Goal: Task Accomplishment & Management: Manage account settings

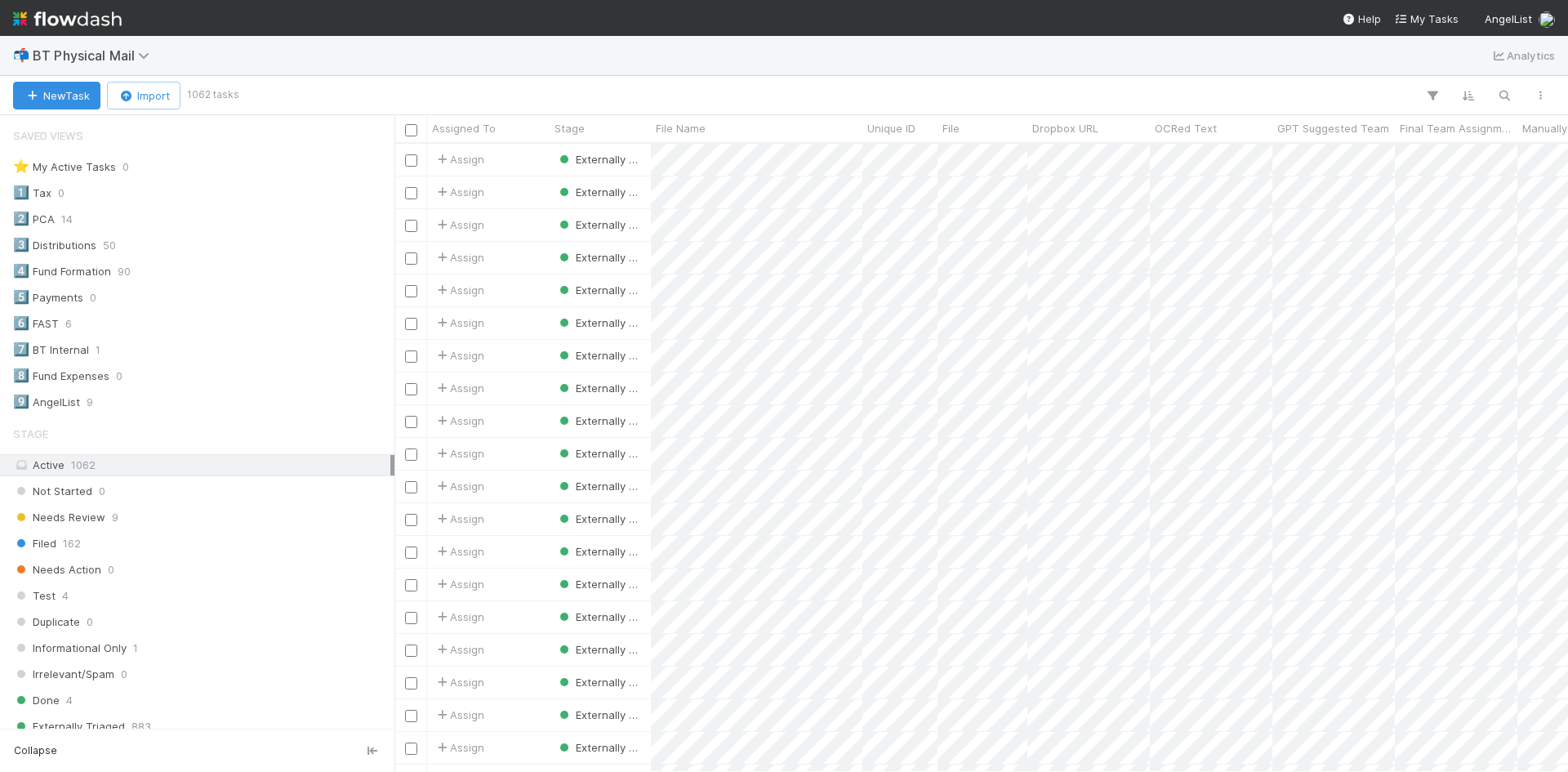
scroll to position [616, 1162]
click at [137, 51] on span "BT Physical Mail" at bounding box center [95, 55] width 125 height 16
click at [302, 51] on div "Search workflows" at bounding box center [784, 386] width 1568 height 772
click at [137, 55] on span "BT Physical Mail" at bounding box center [95, 55] width 125 height 16
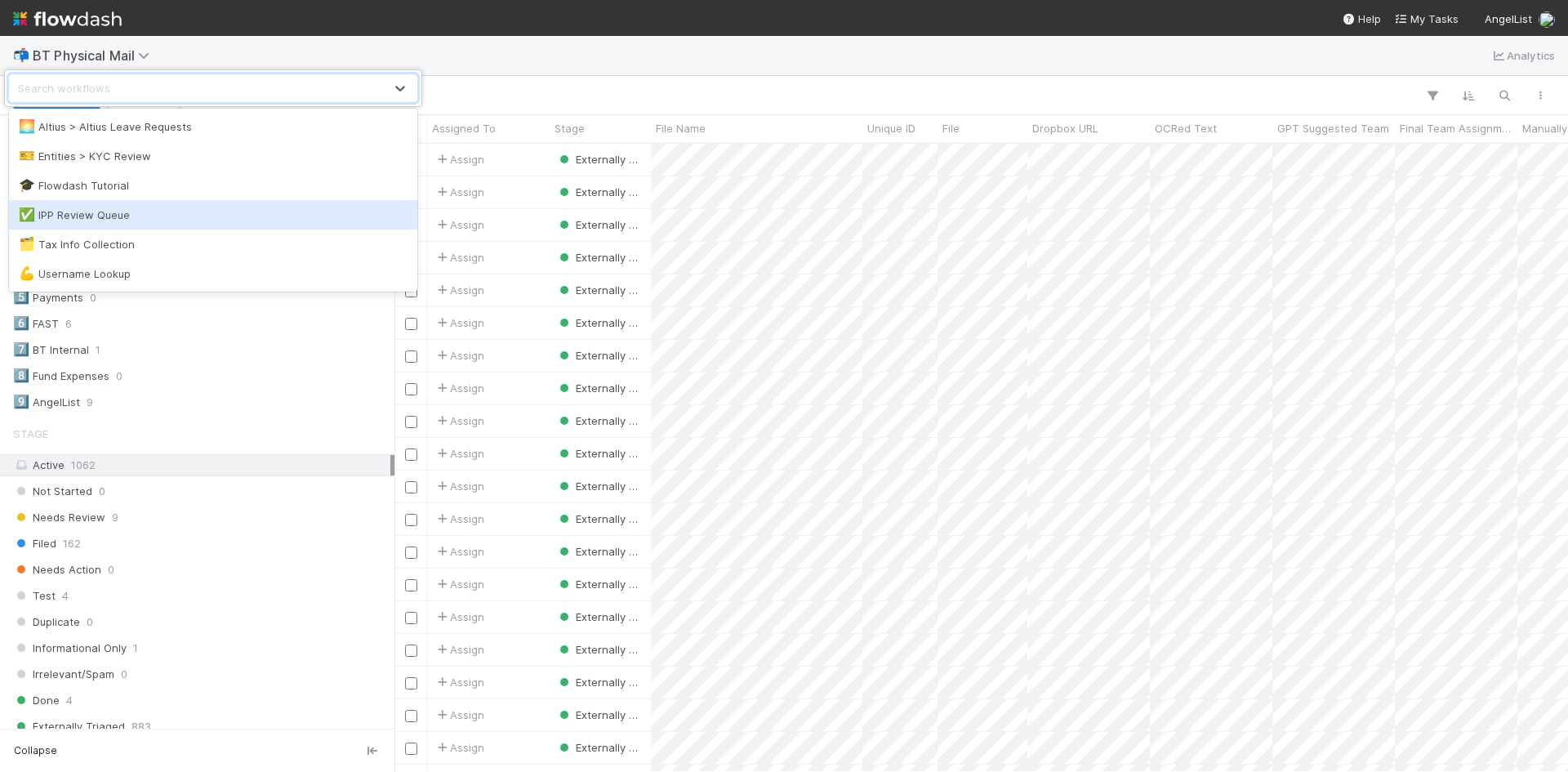
click at [102, 215] on div "✅ IPP Review Queue" at bounding box center [213, 214] width 389 height 16
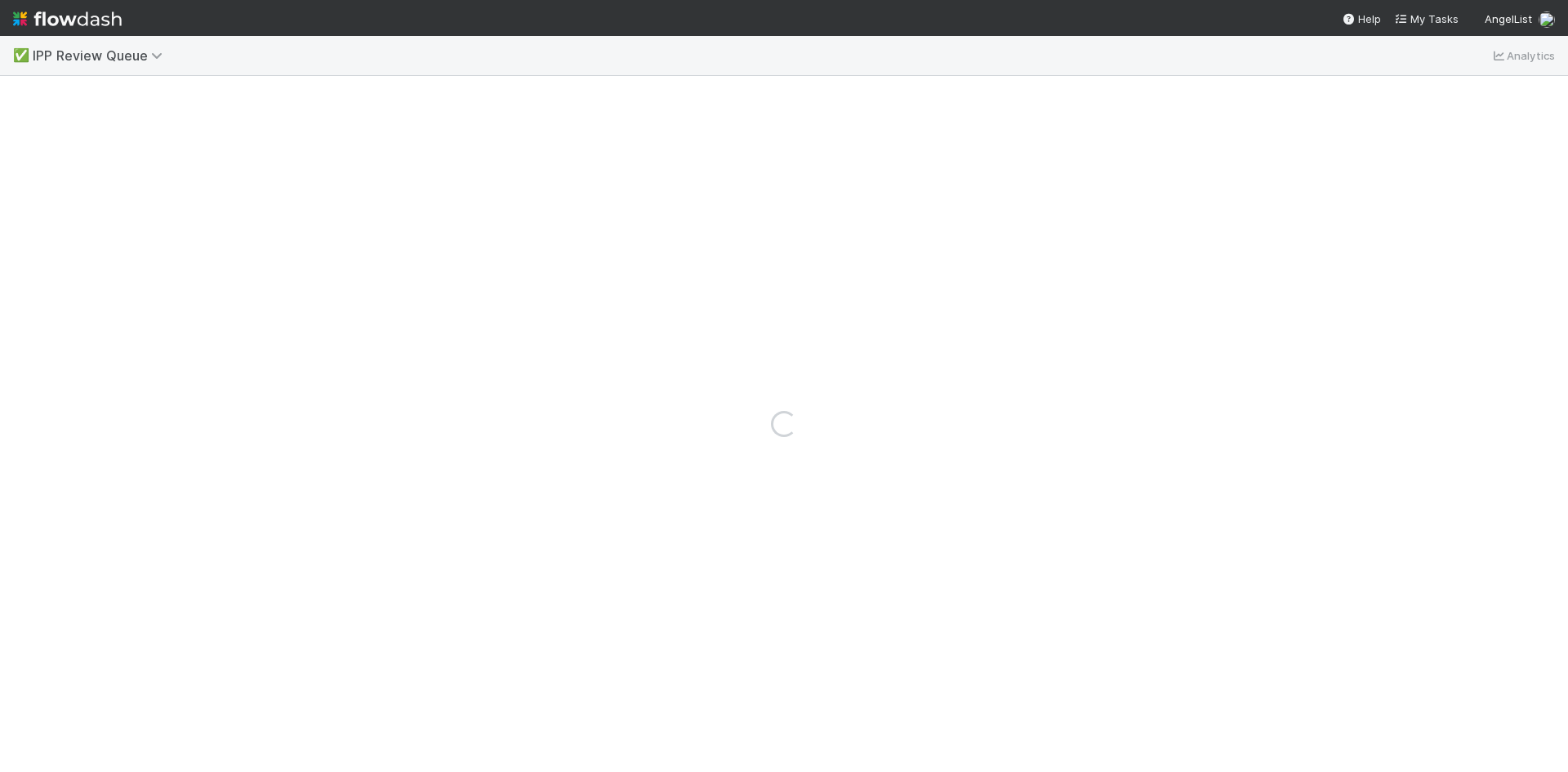
click at [168, 161] on div "Loading..." at bounding box center [784, 424] width 1568 height 696
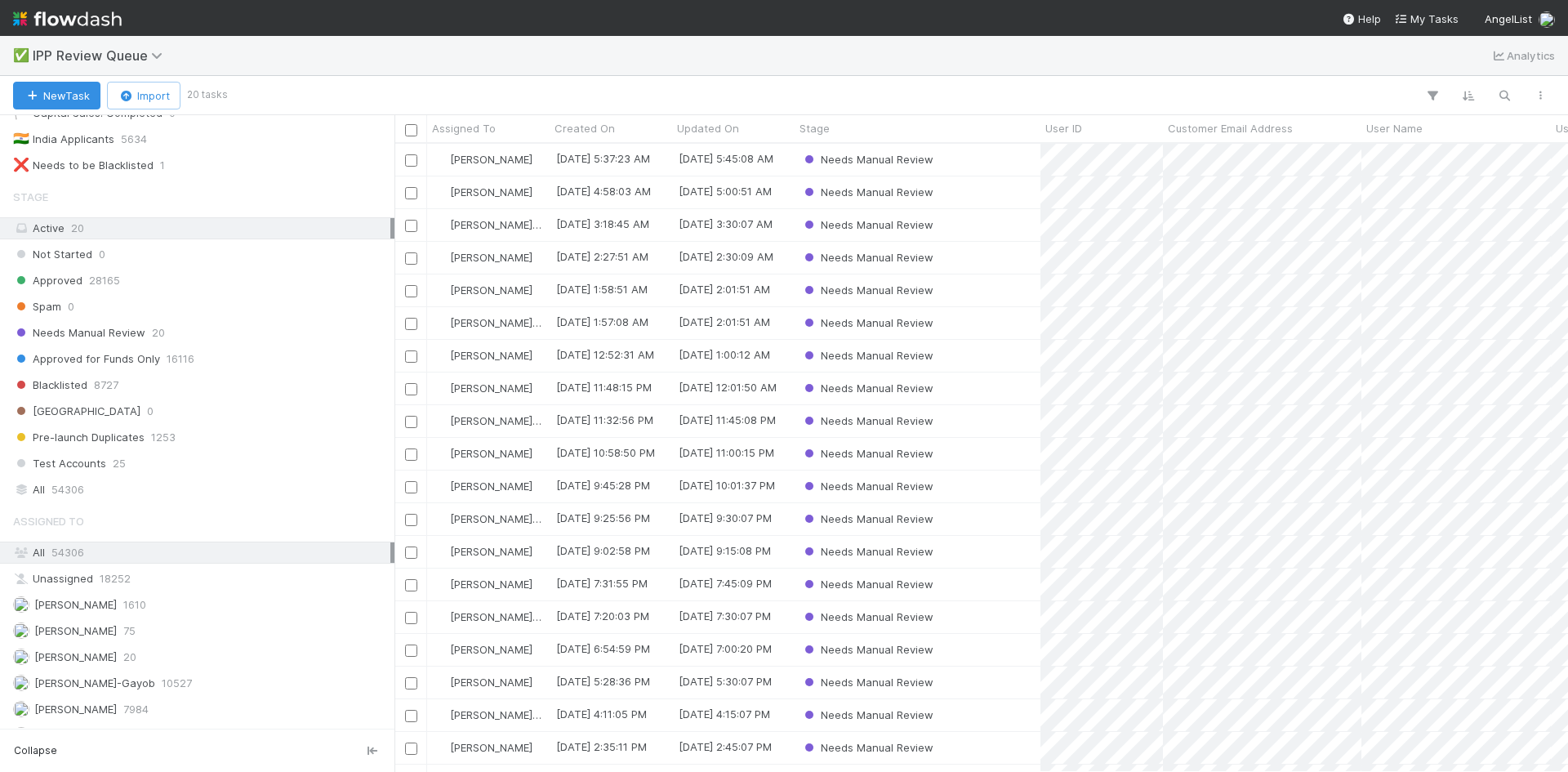
scroll to position [207, 0]
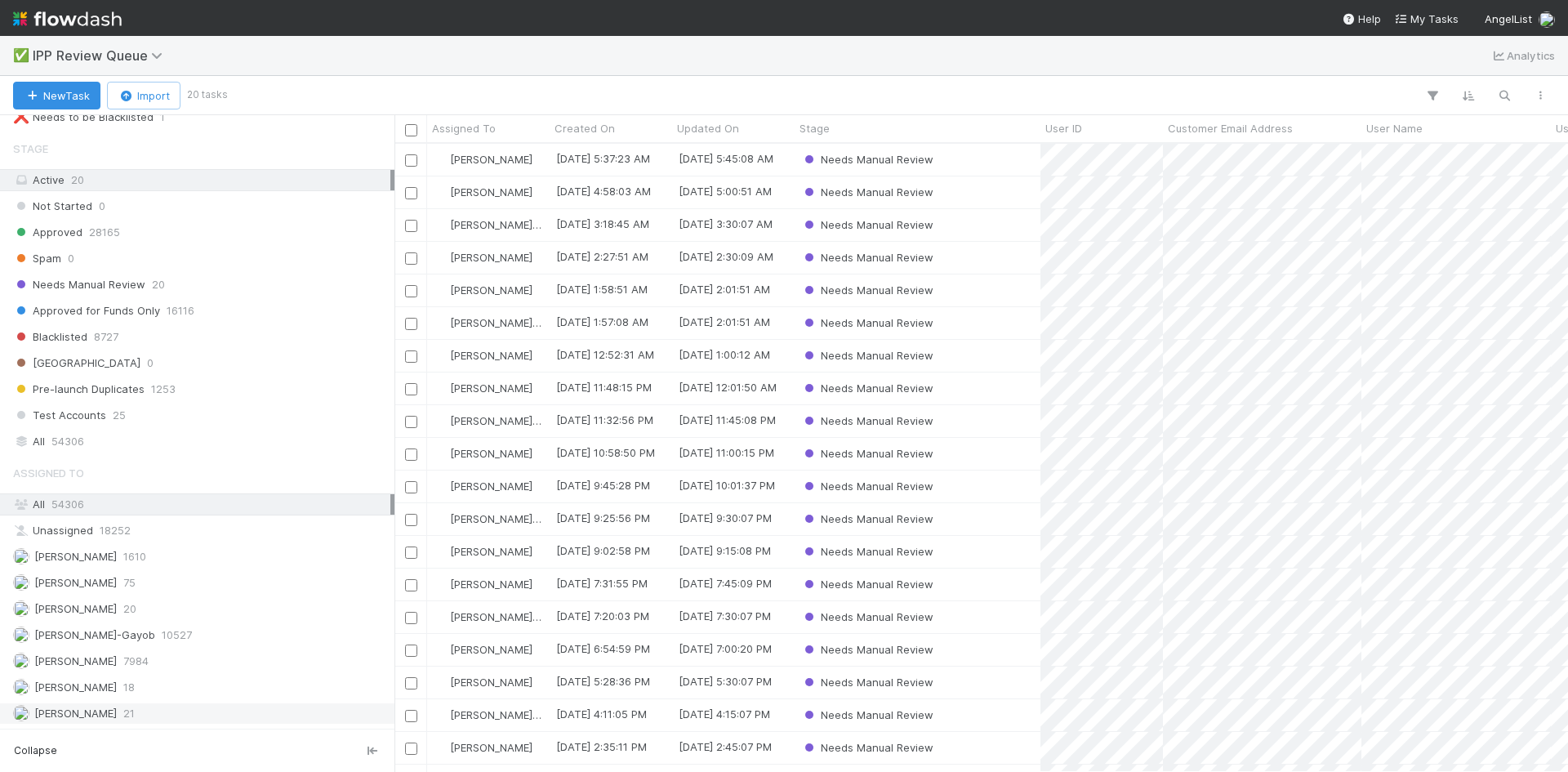
click at [148, 711] on div "[PERSON_NAME] VI 21" at bounding box center [201, 714] width 377 height 21
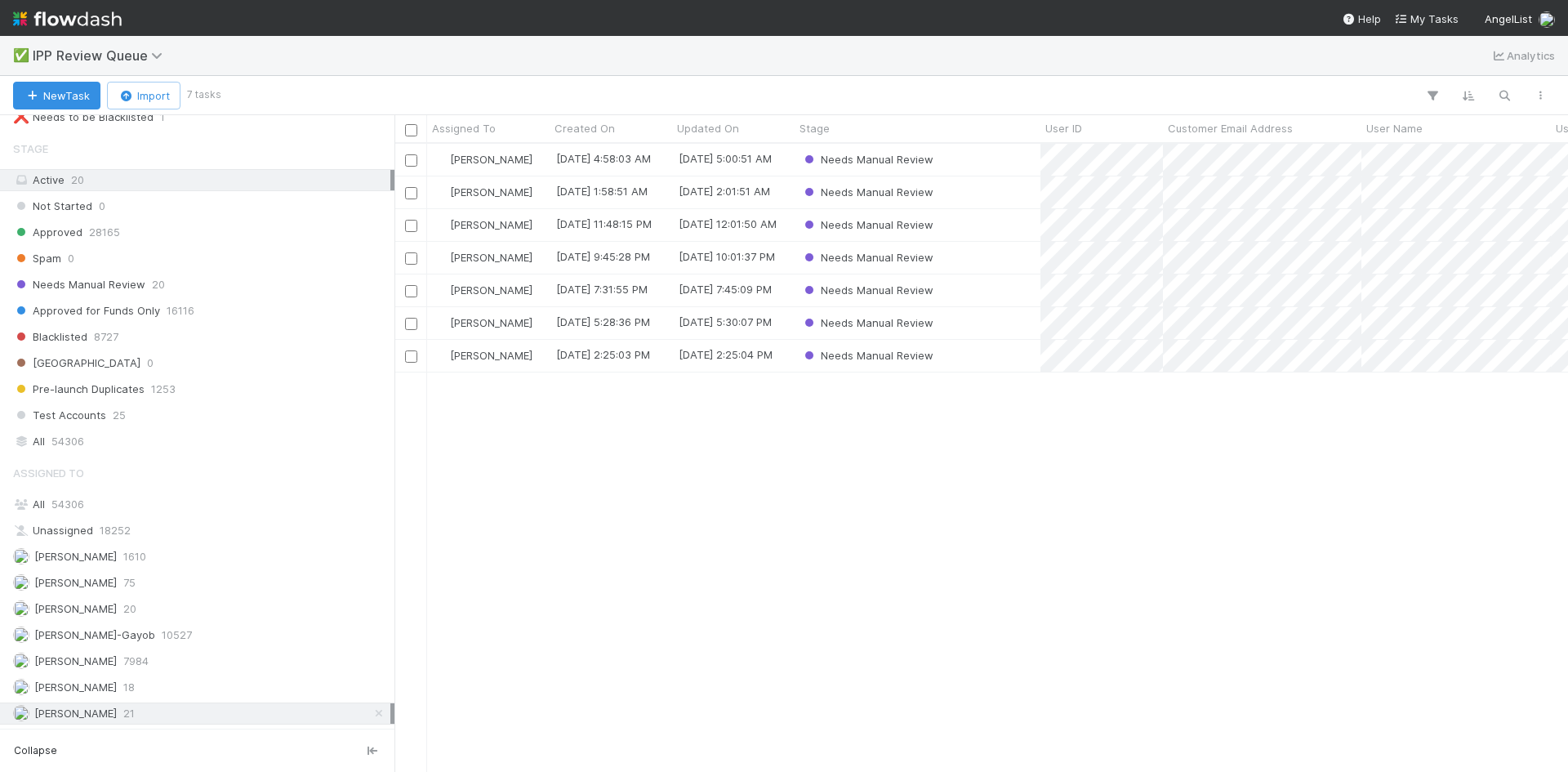
scroll to position [616, 1162]
click at [897, 435] on div "[PERSON_NAME] VI [DATE] 4:58:03 AM [DATE] 5:00:51 AM Needs Manual Review [PERSO…" at bounding box center [981, 457] width 1174 height 627
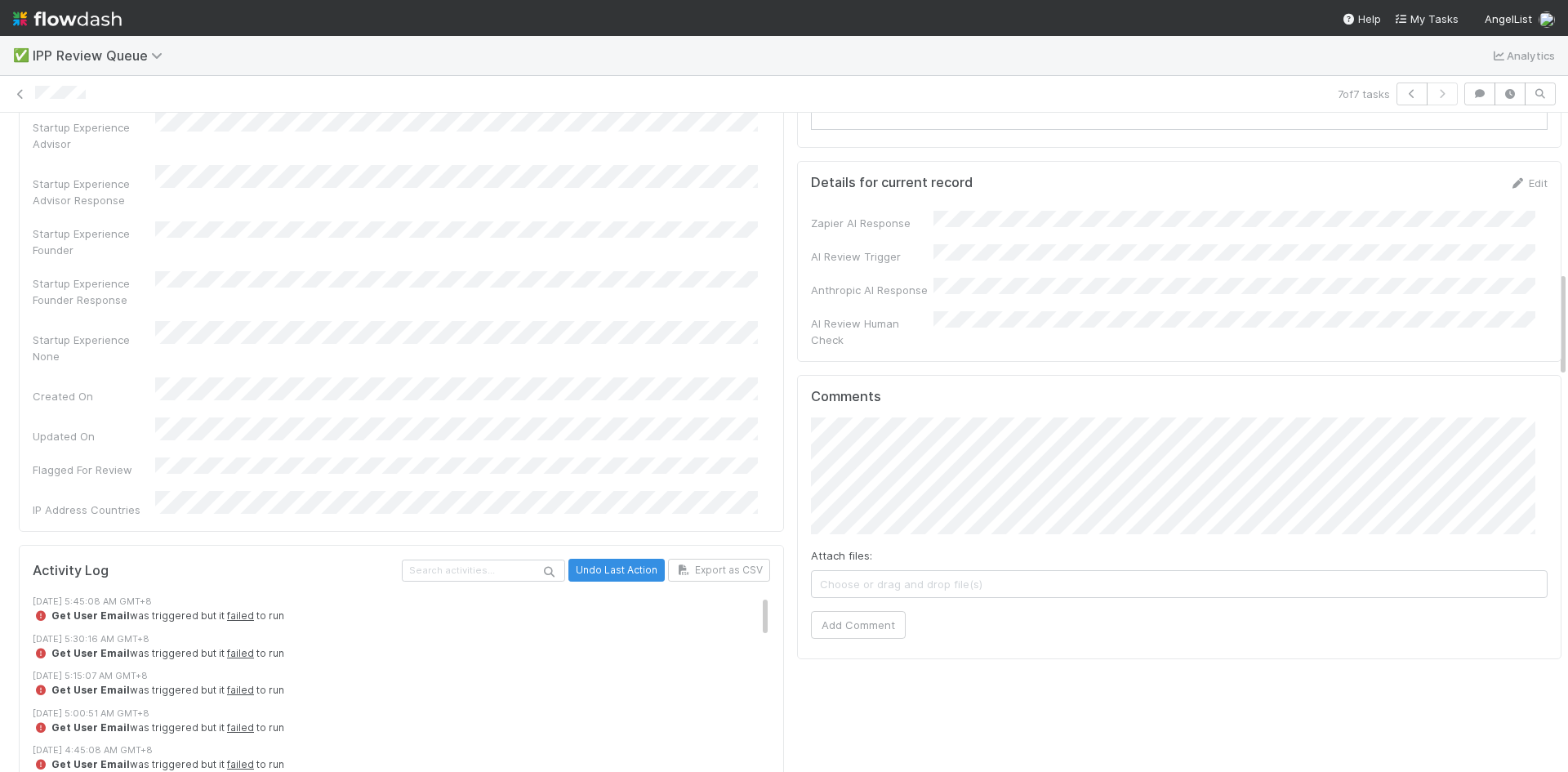
scroll to position [981, 0]
click at [853, 608] on button "Add Comment" at bounding box center [858, 622] width 95 height 28
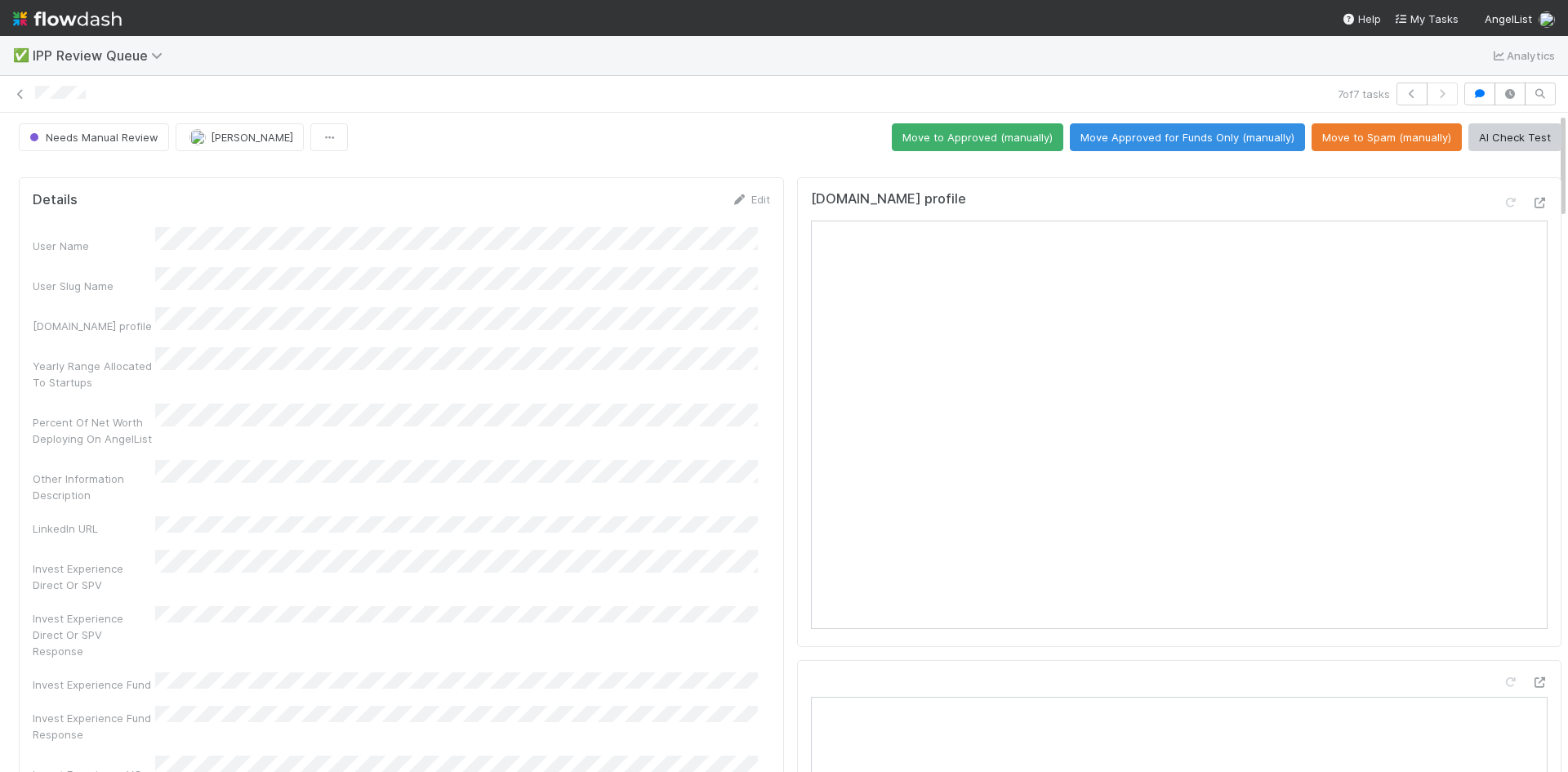
scroll to position [0, 0]
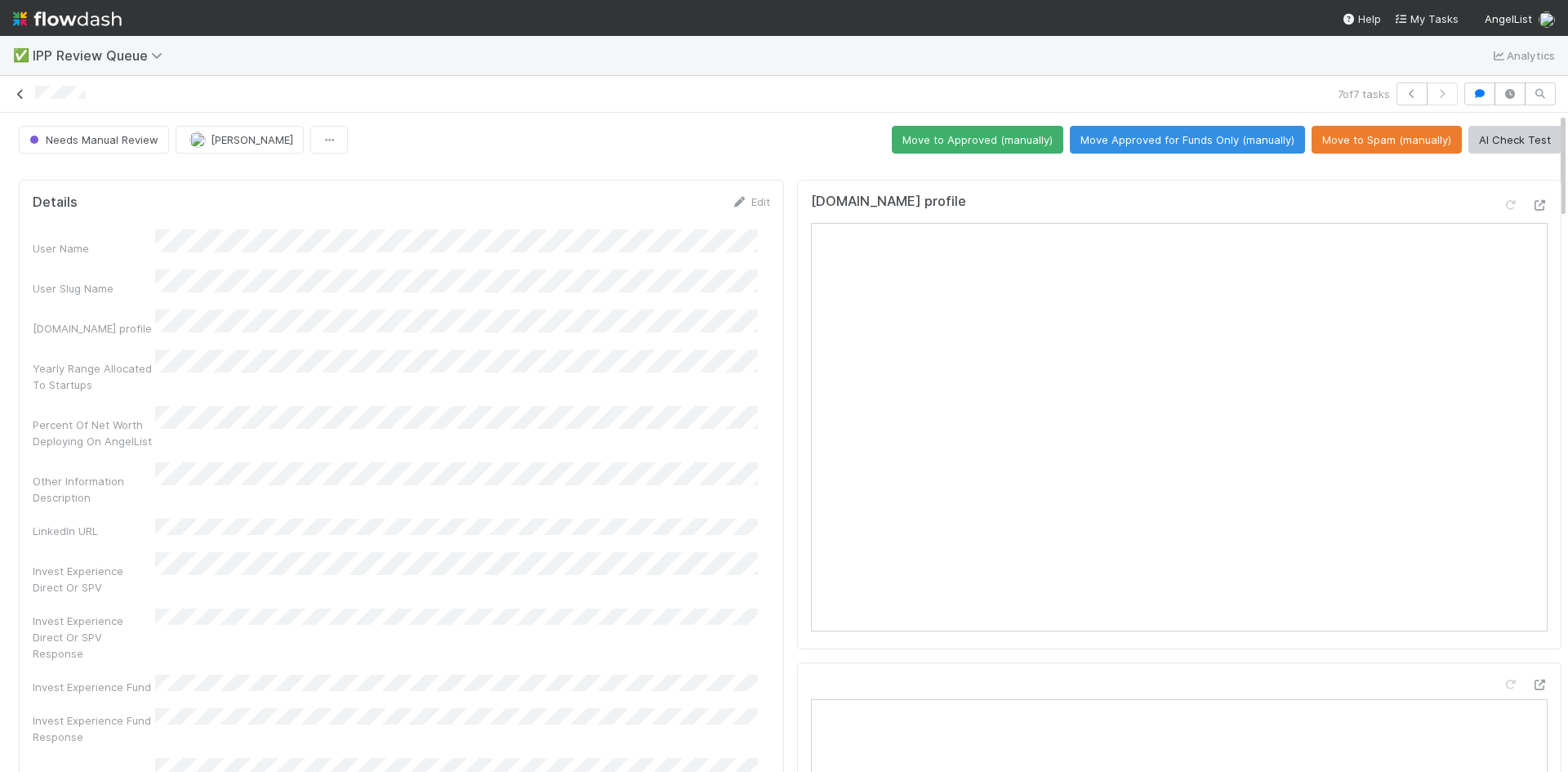
click at [24, 92] on icon at bounding box center [20, 94] width 16 height 10
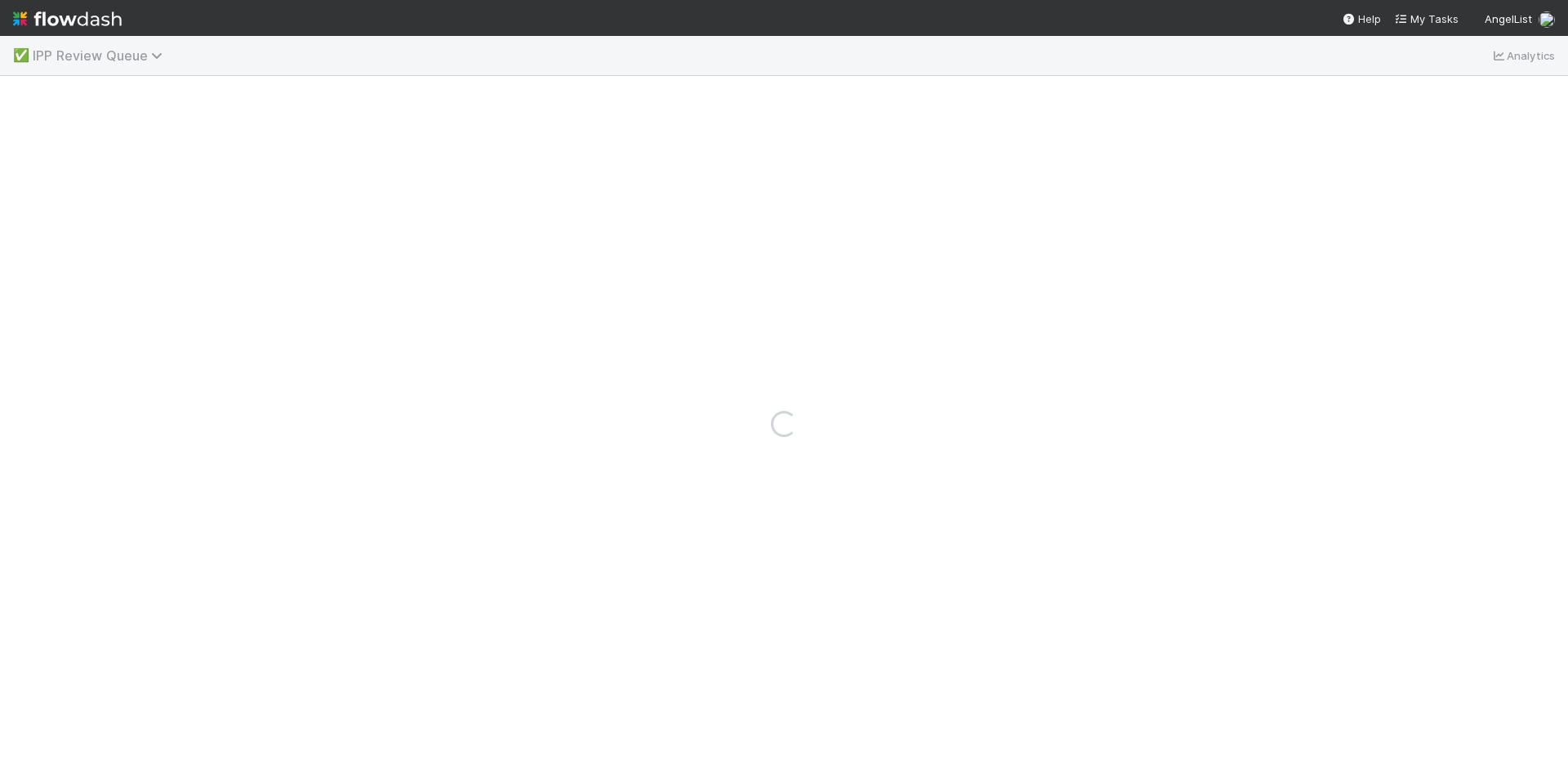
click at [159, 57] on icon at bounding box center [159, 55] width 16 height 13
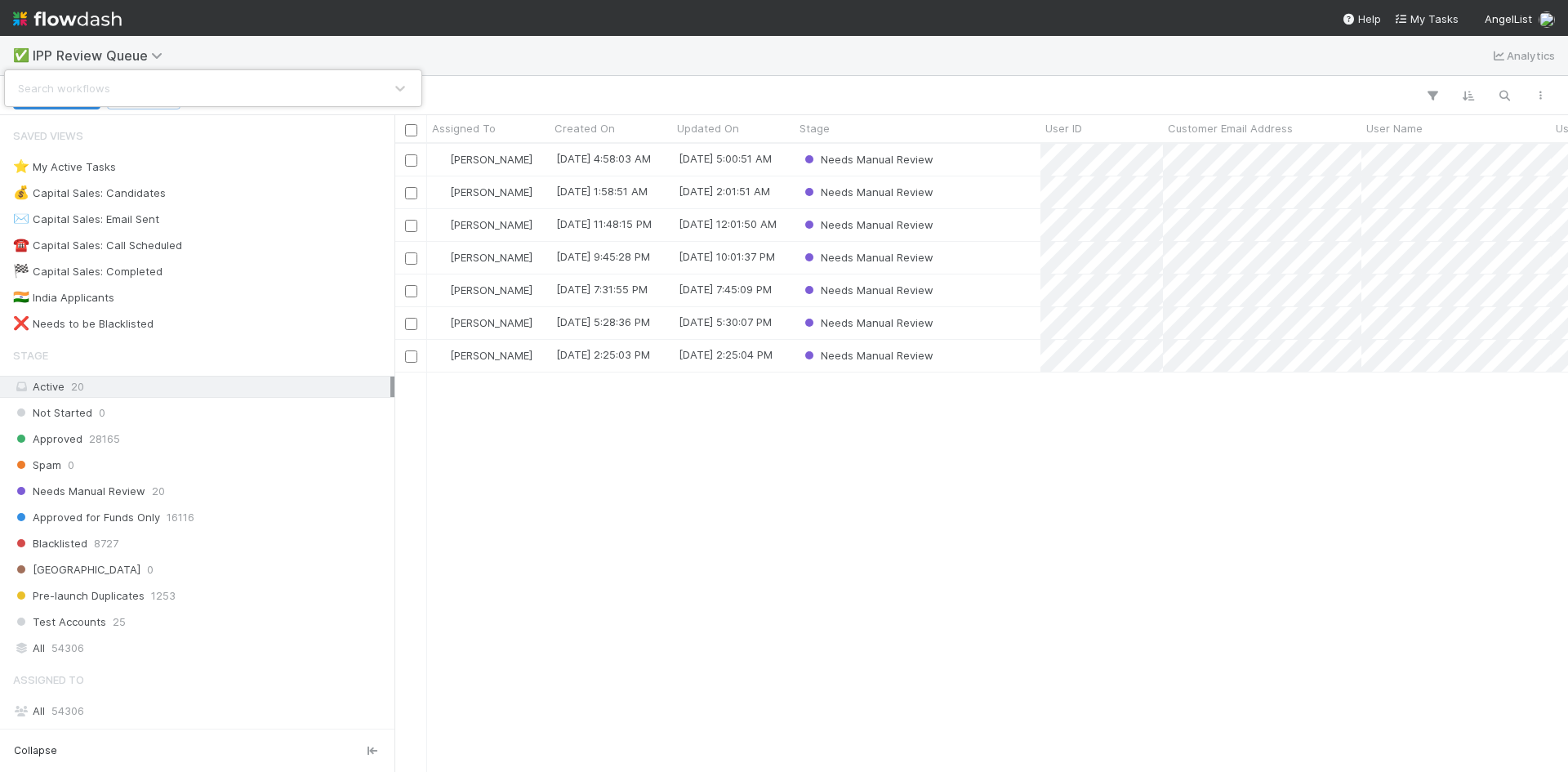
scroll to position [616, 1162]
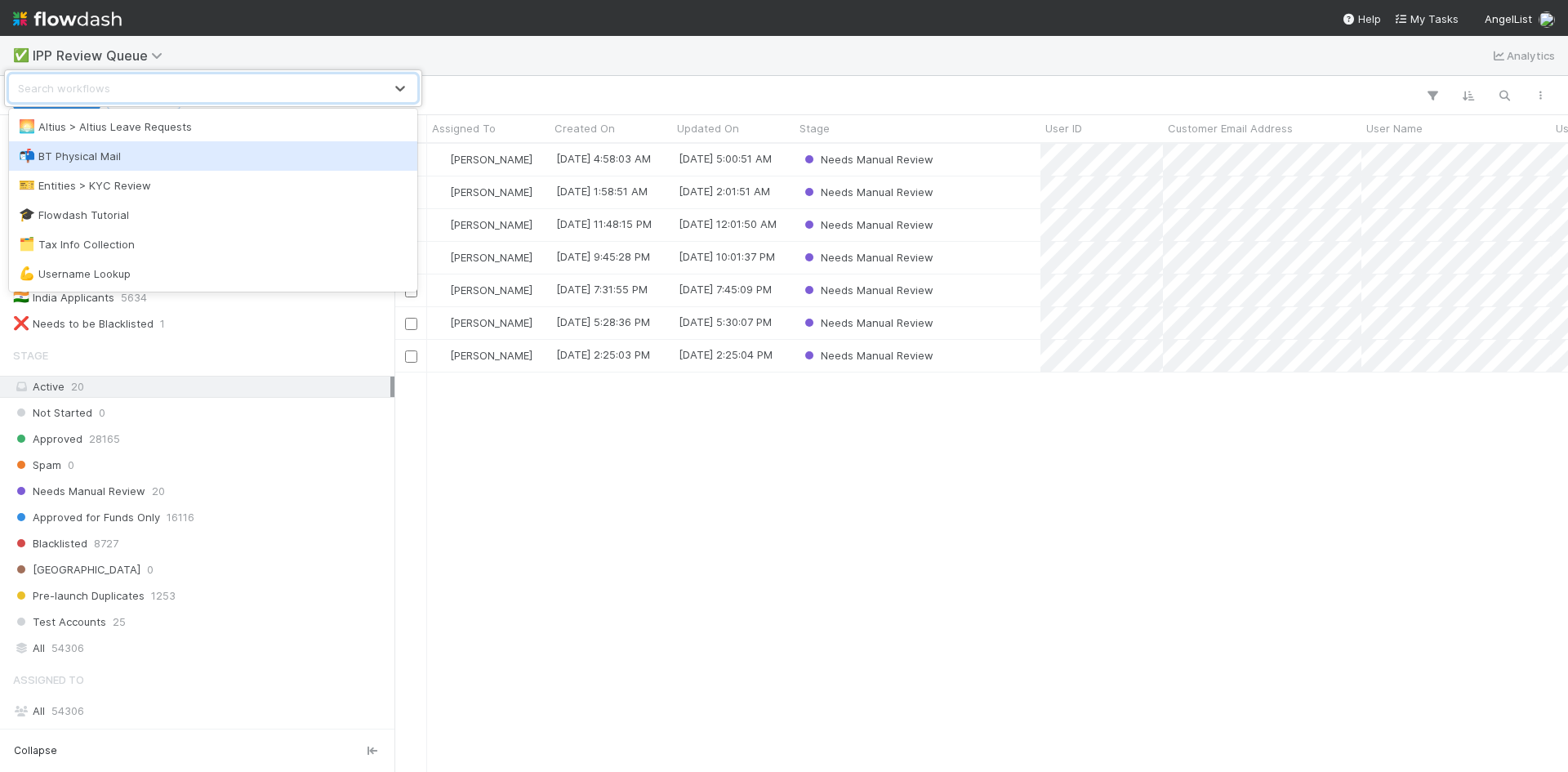
click at [130, 160] on div "📬 BT Physical Mail" at bounding box center [213, 155] width 389 height 16
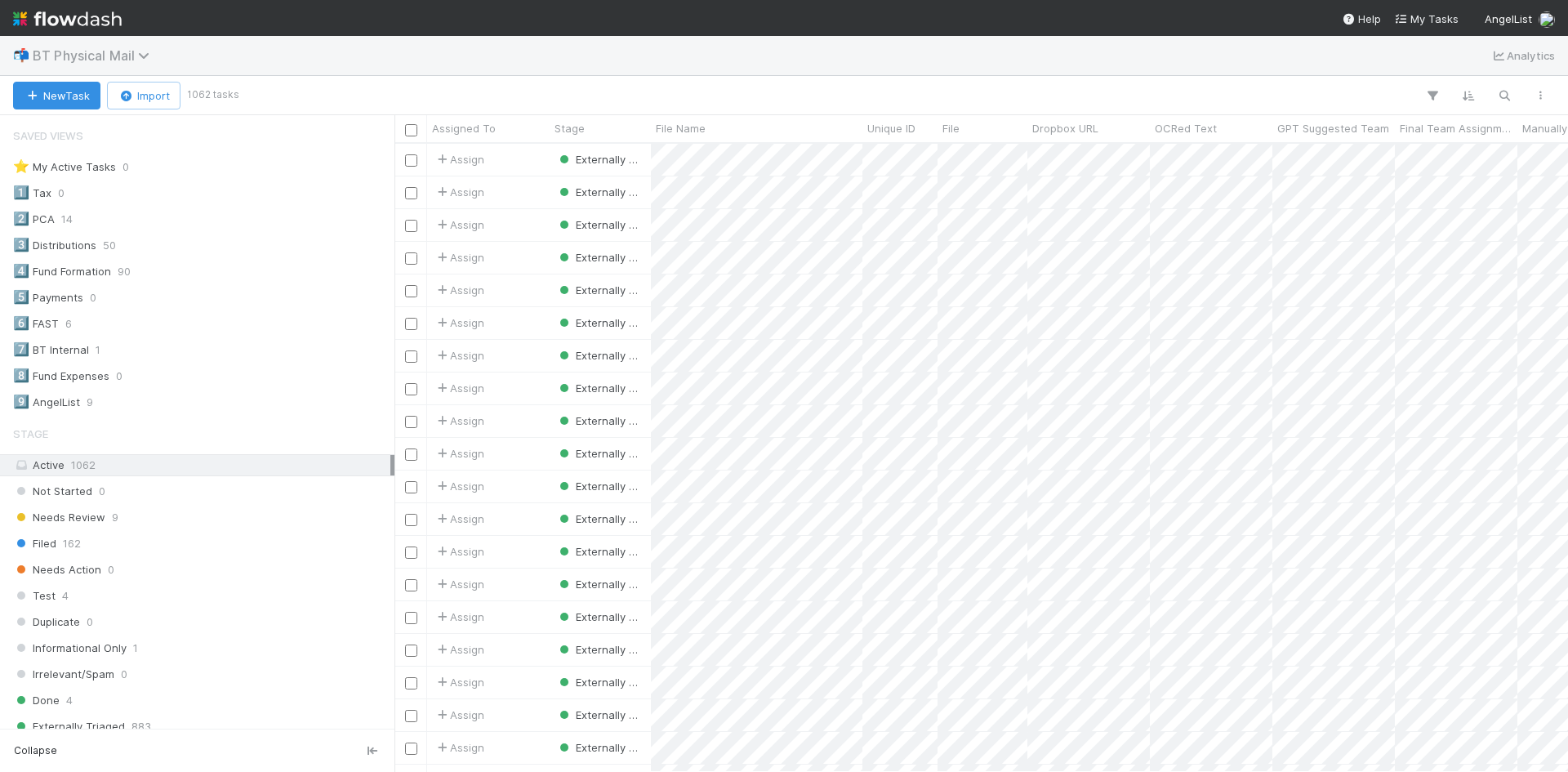
click at [136, 62] on span "BT Physical Mail" at bounding box center [95, 55] width 125 height 16
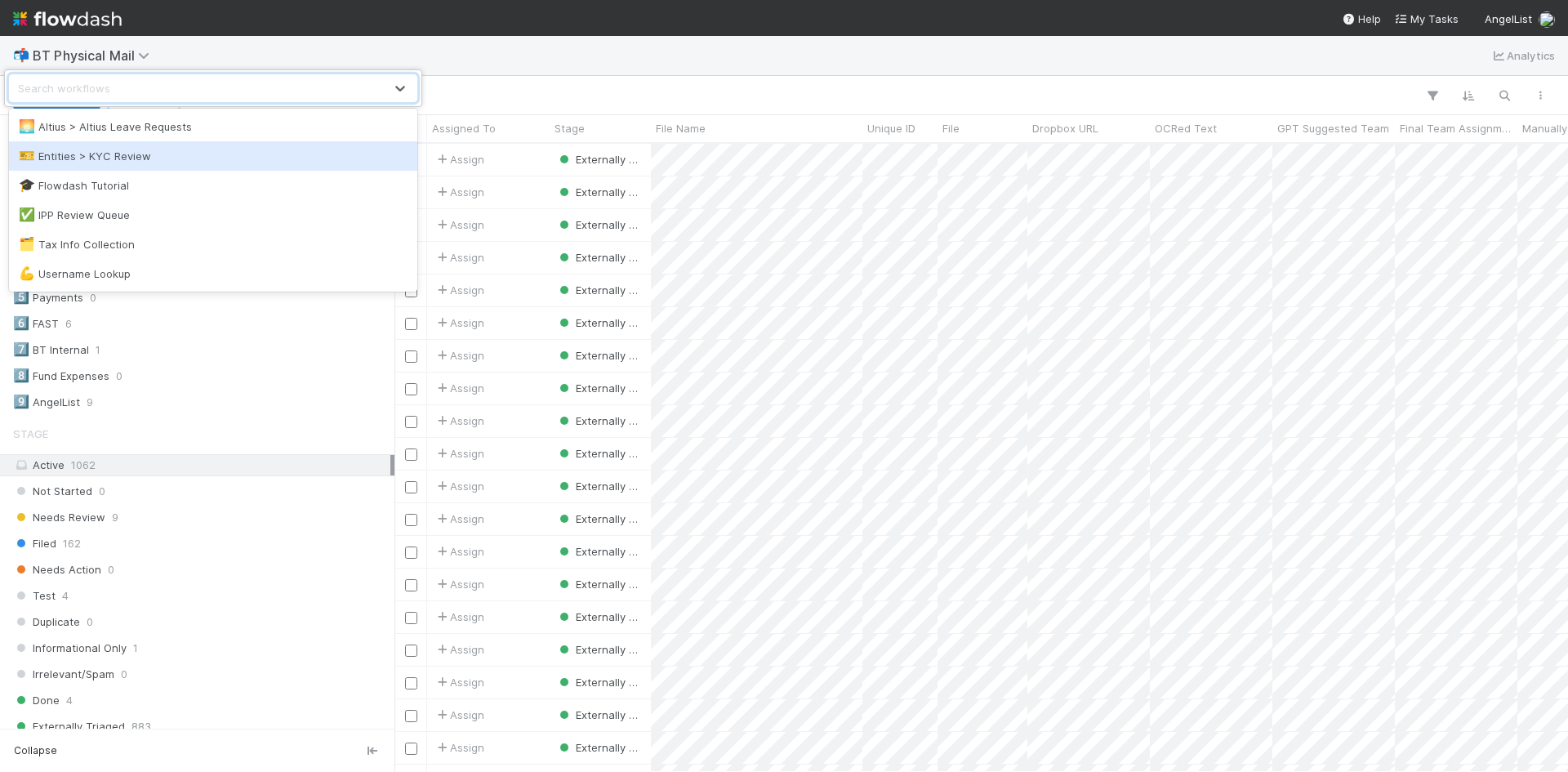
click at [129, 158] on div "🎫 Entities > KYC Review" at bounding box center [213, 155] width 389 height 16
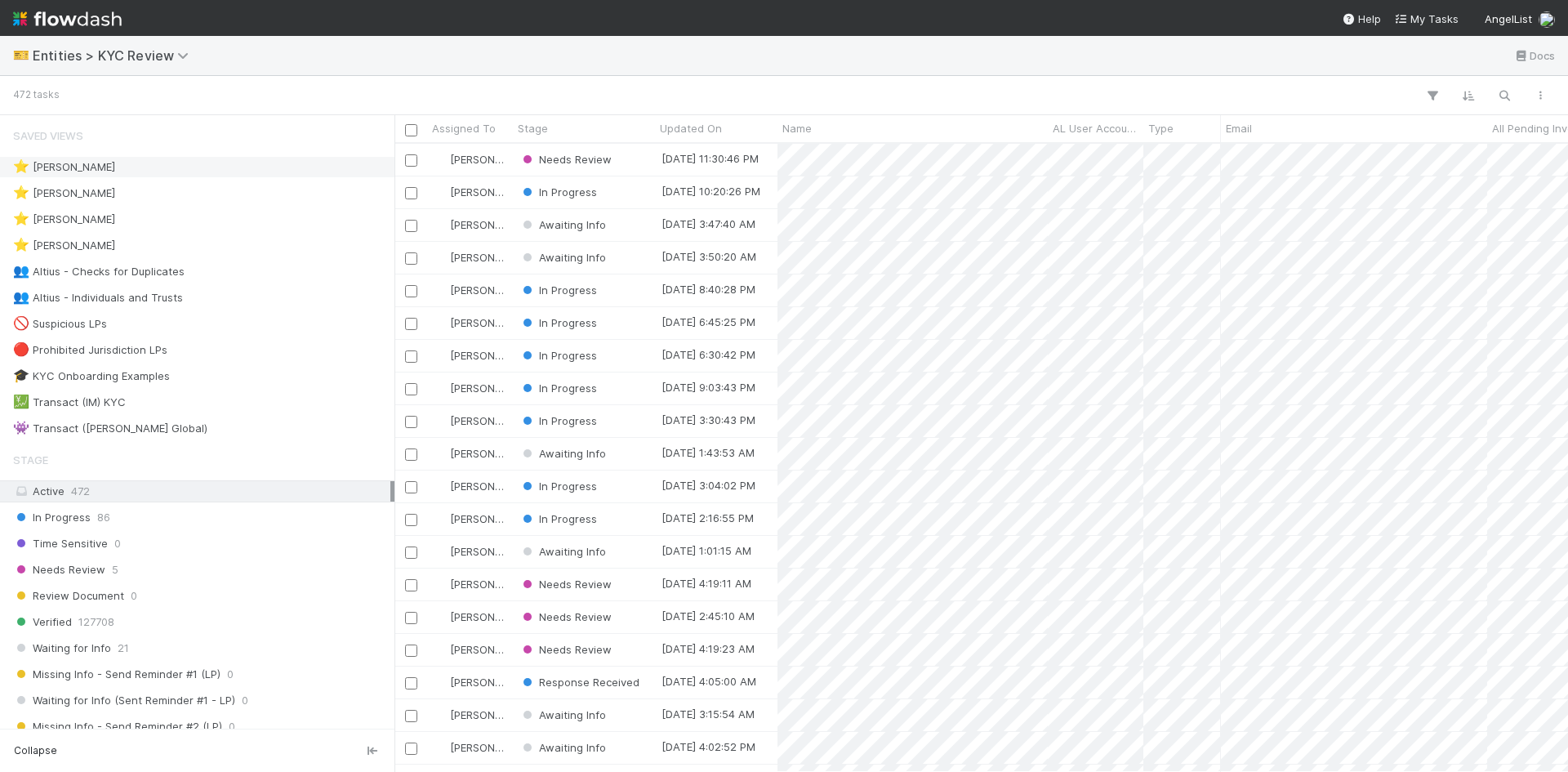
scroll to position [616, 1162]
click at [86, 53] on span "Entities > KYC Review" at bounding box center [115, 55] width 165 height 16
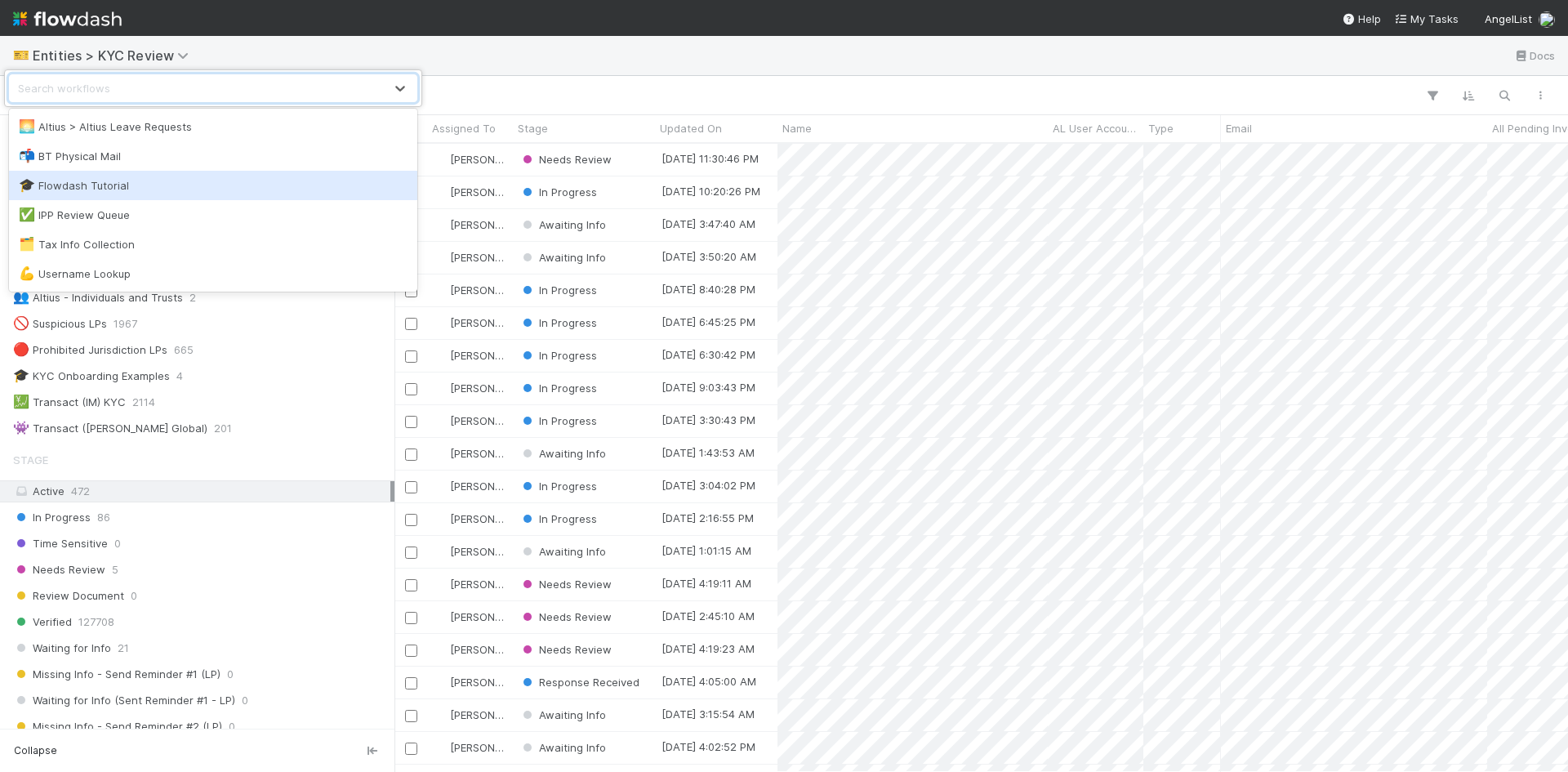
click at [106, 191] on div "🎓 Flowdash Tutorial" at bounding box center [213, 185] width 389 height 16
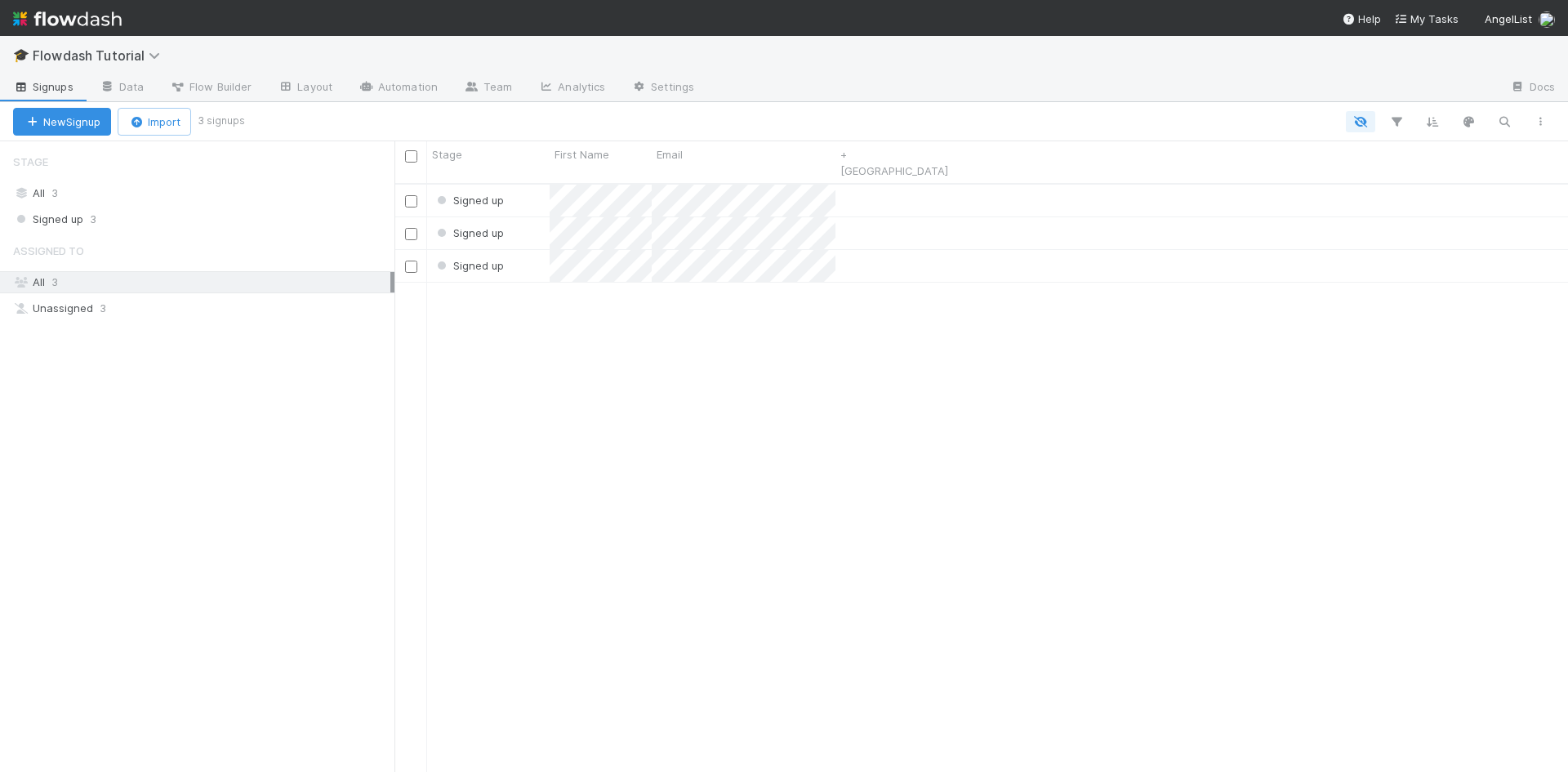
scroll to position [590, 1162]
click at [545, 340] on div "Signed up Signed up Signed up" at bounding box center [981, 485] width 1174 height 602
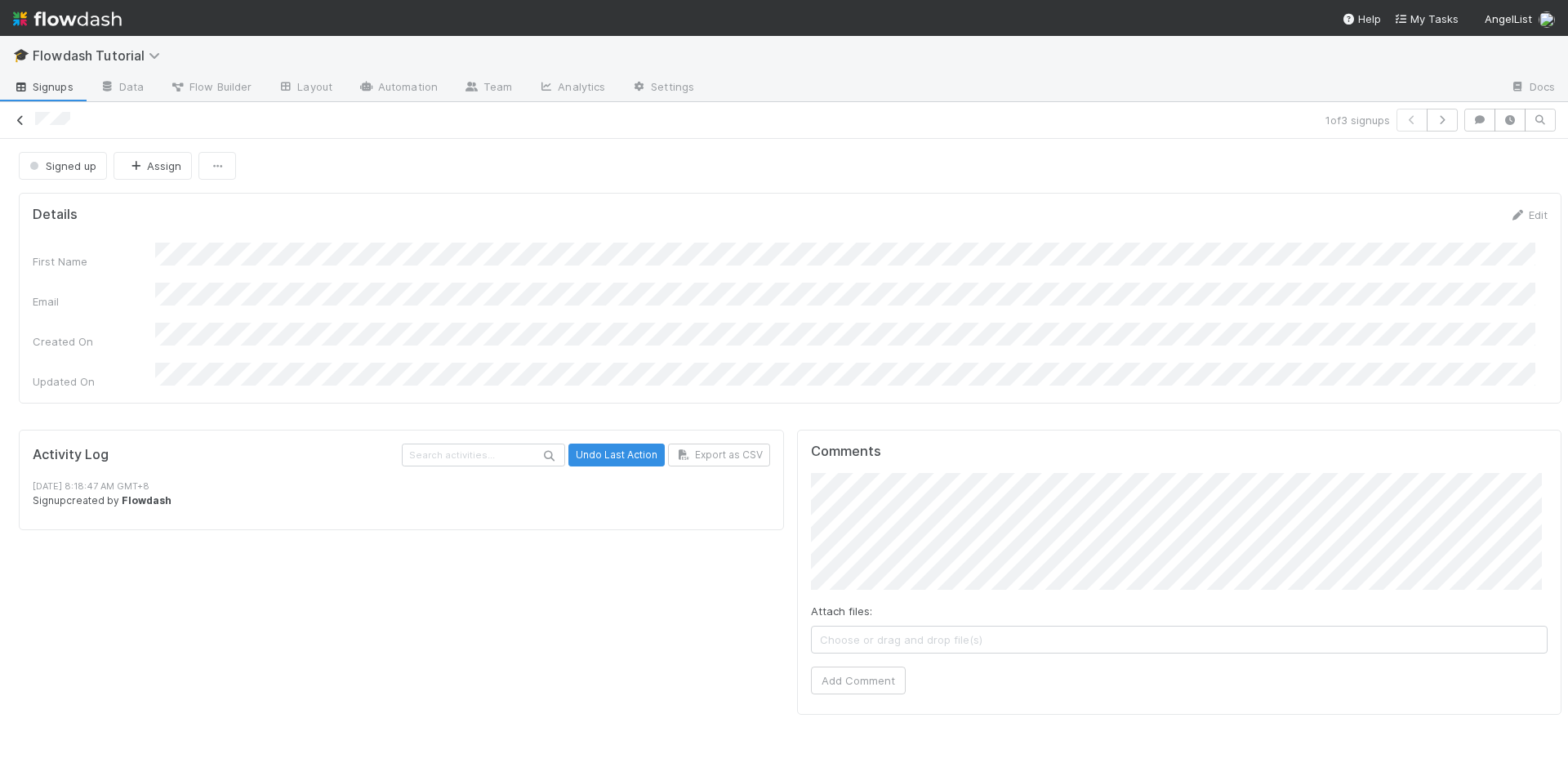
click at [17, 121] on icon at bounding box center [20, 120] width 16 height 10
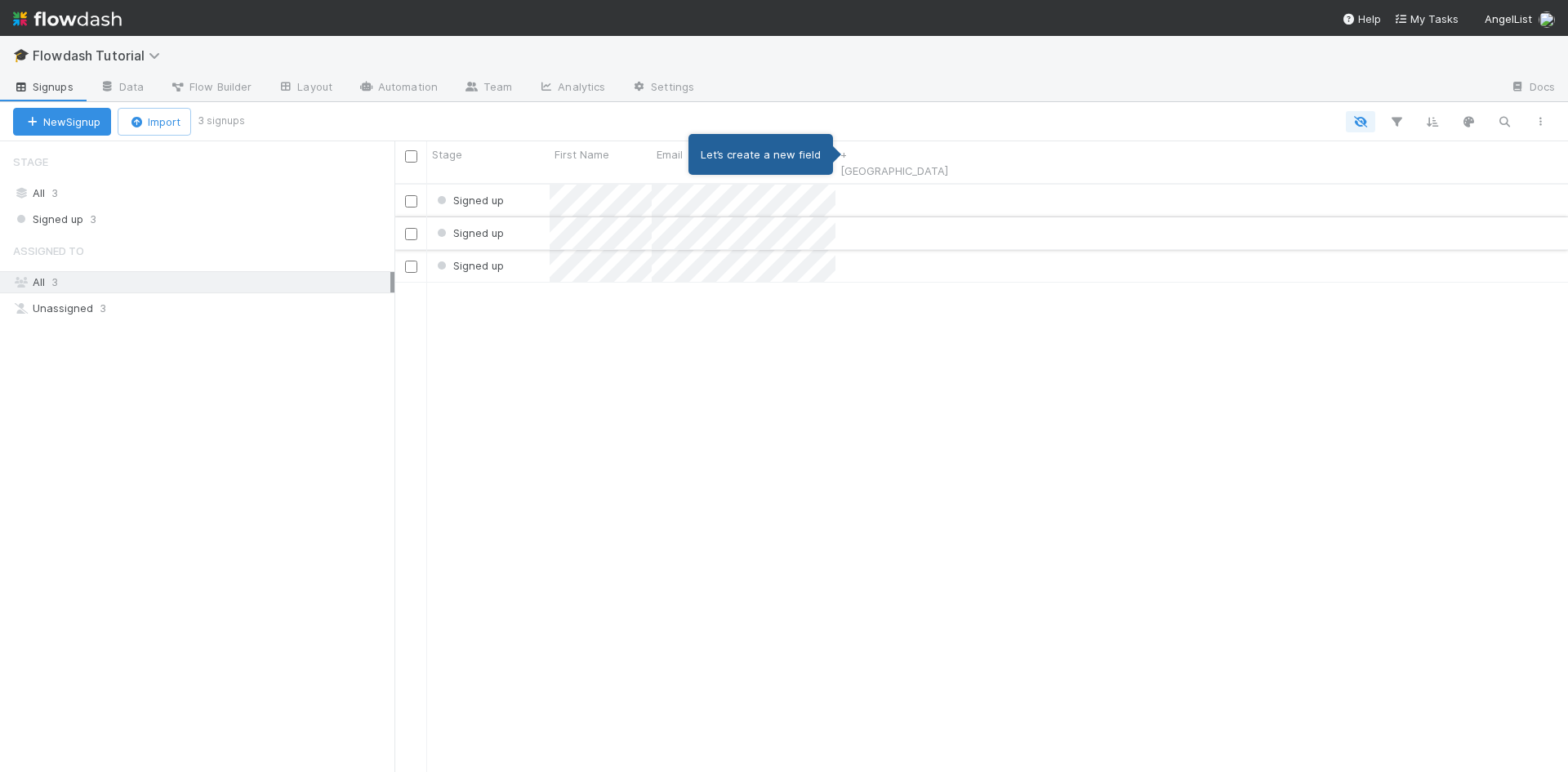
scroll to position [590, 1162]
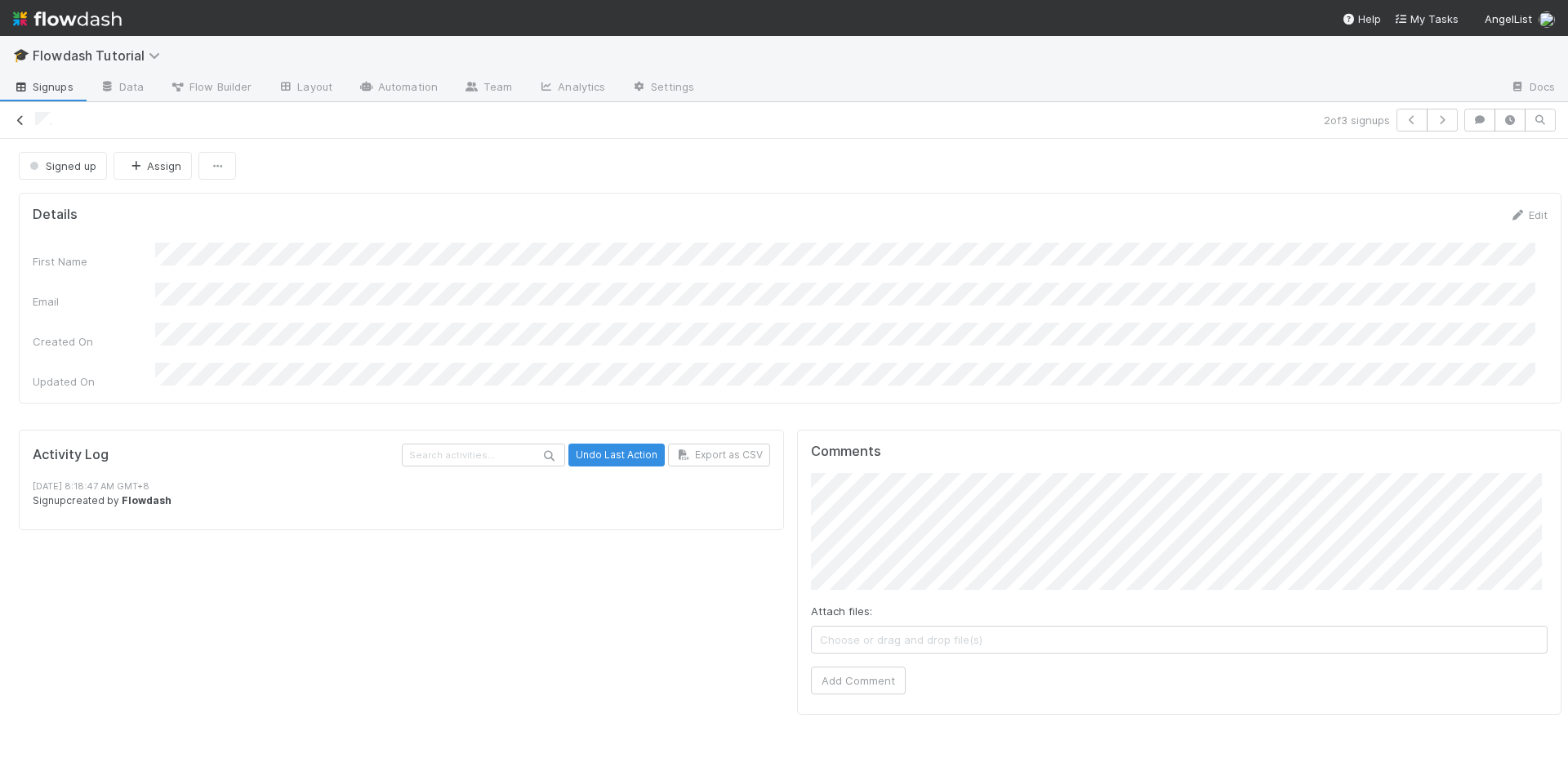
click at [18, 121] on icon at bounding box center [20, 120] width 16 height 10
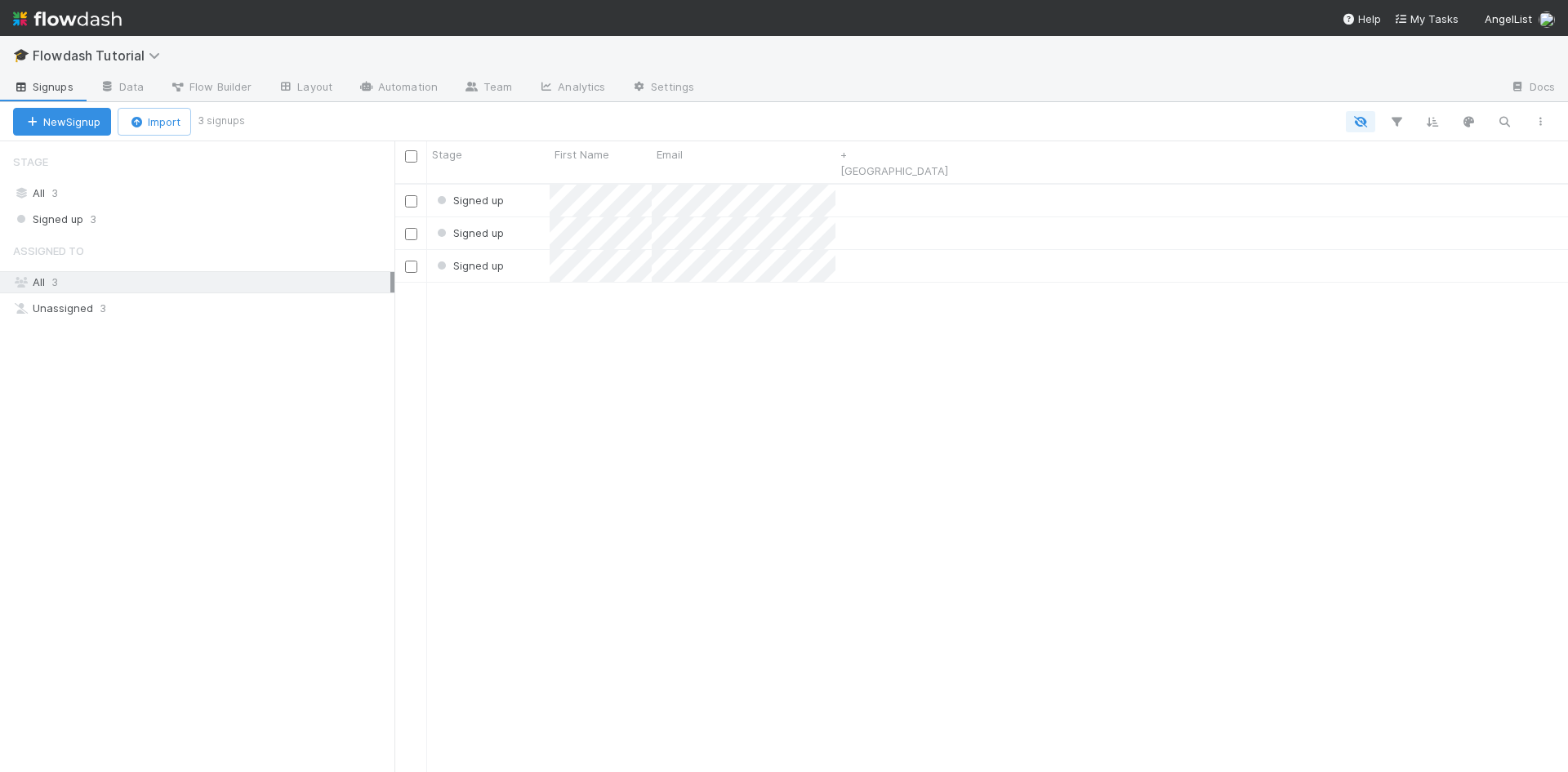
scroll to position [590, 1162]
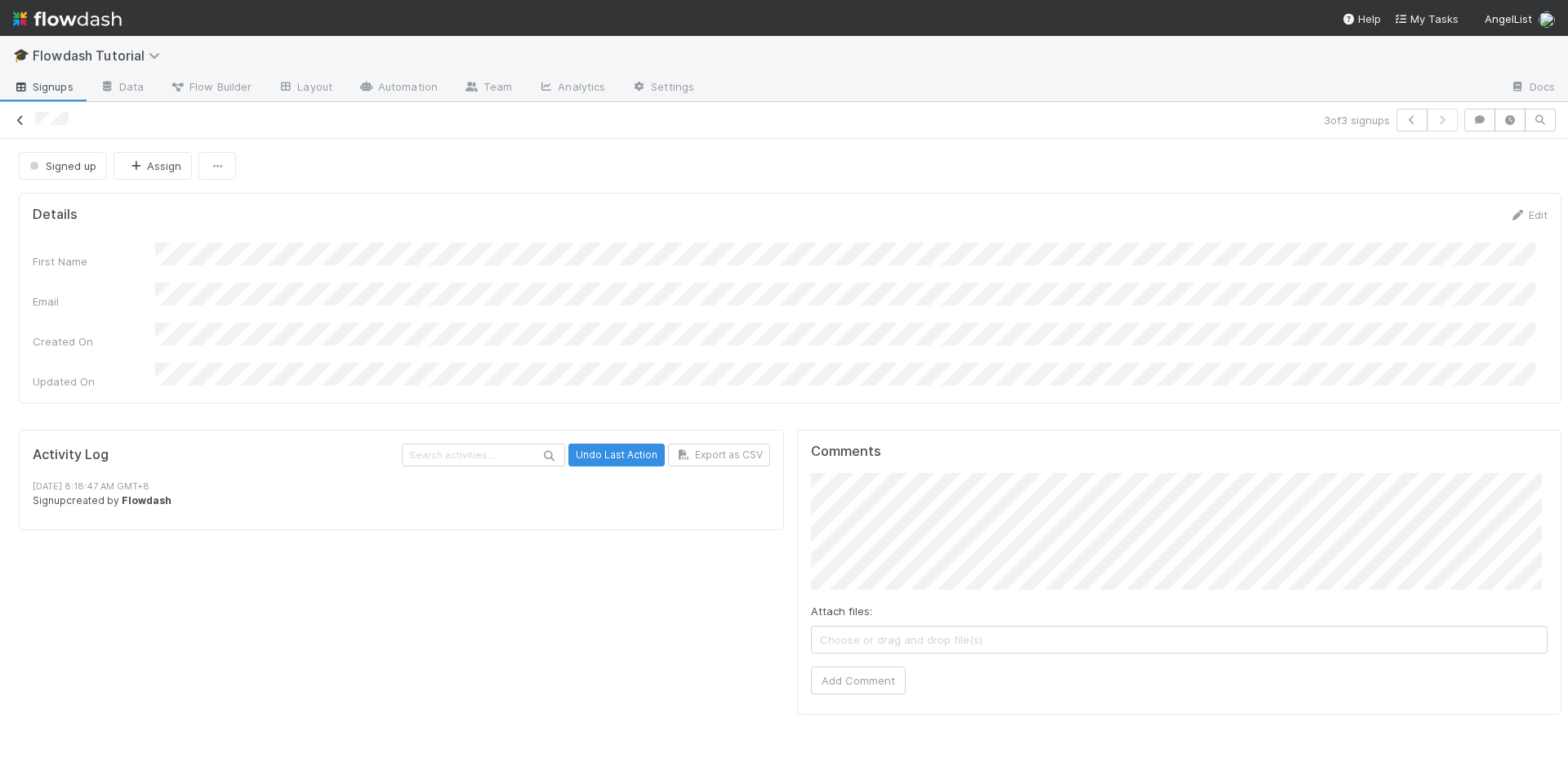
click at [24, 116] on icon at bounding box center [20, 120] width 16 height 10
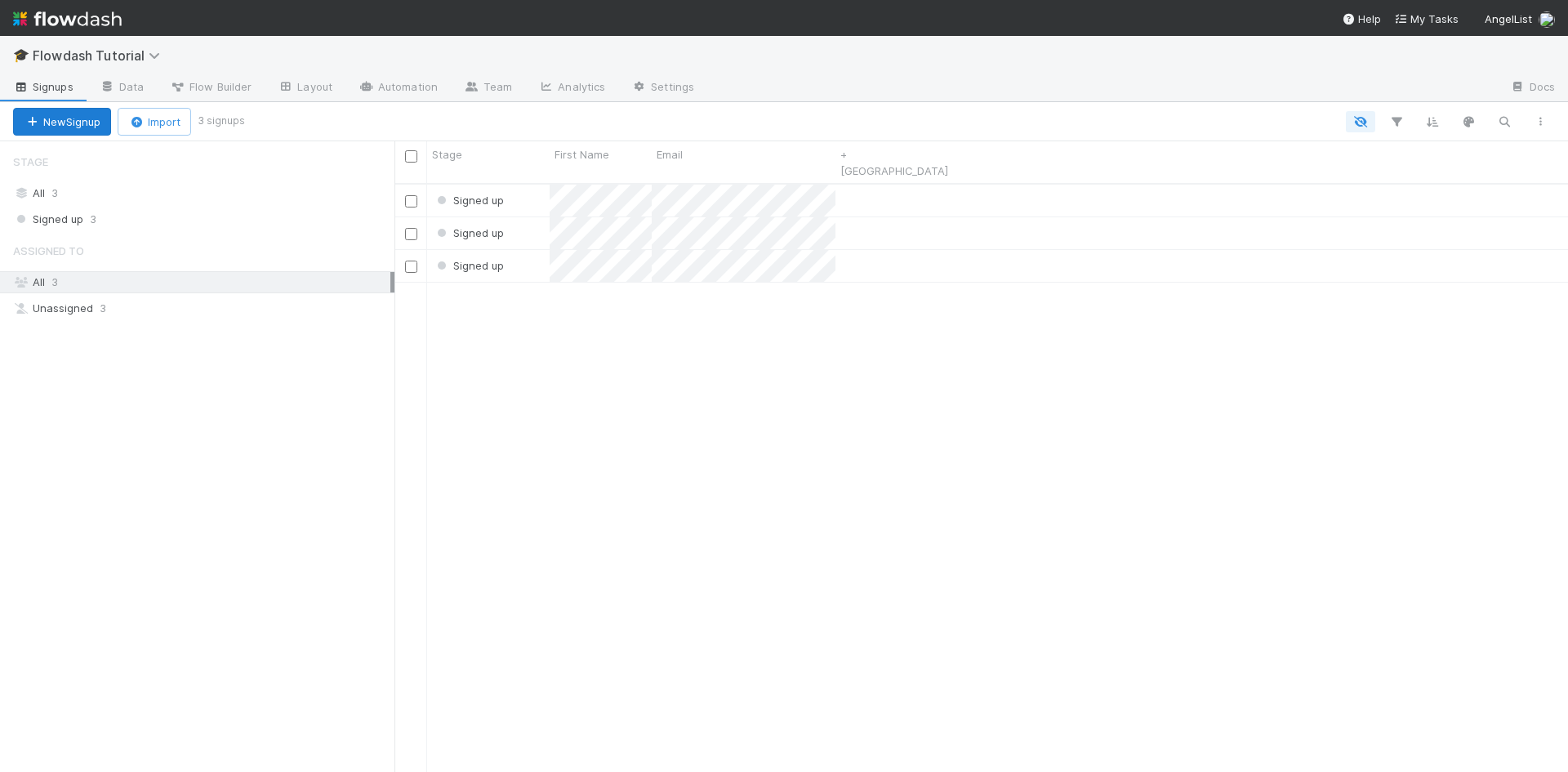
scroll to position [590, 1162]
click at [160, 58] on icon at bounding box center [156, 55] width 16 height 13
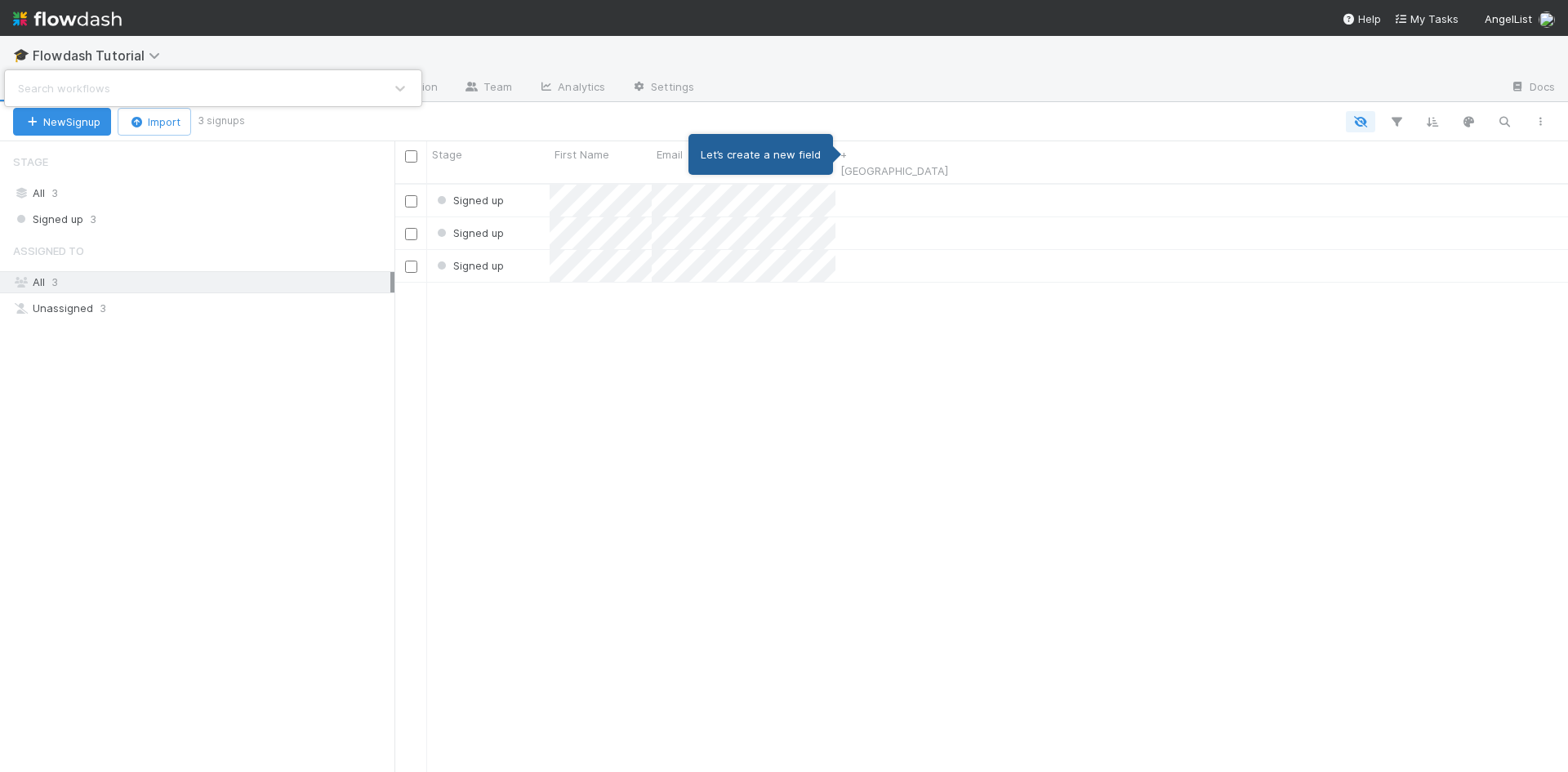
drag, startPoint x: 218, startPoint y: 409, endPoint x: 219, endPoint y: 378, distance: 31.0
click at [218, 408] on div "Search workflows" at bounding box center [784, 386] width 1568 height 772
click at [60, 59] on span "Flowdash Tutorial" at bounding box center [101, 55] width 135 height 16
click at [621, 396] on div "Search workflows" at bounding box center [784, 386] width 1568 height 772
drag, startPoint x: 602, startPoint y: 433, endPoint x: 608, endPoint y: 449, distance: 17.1
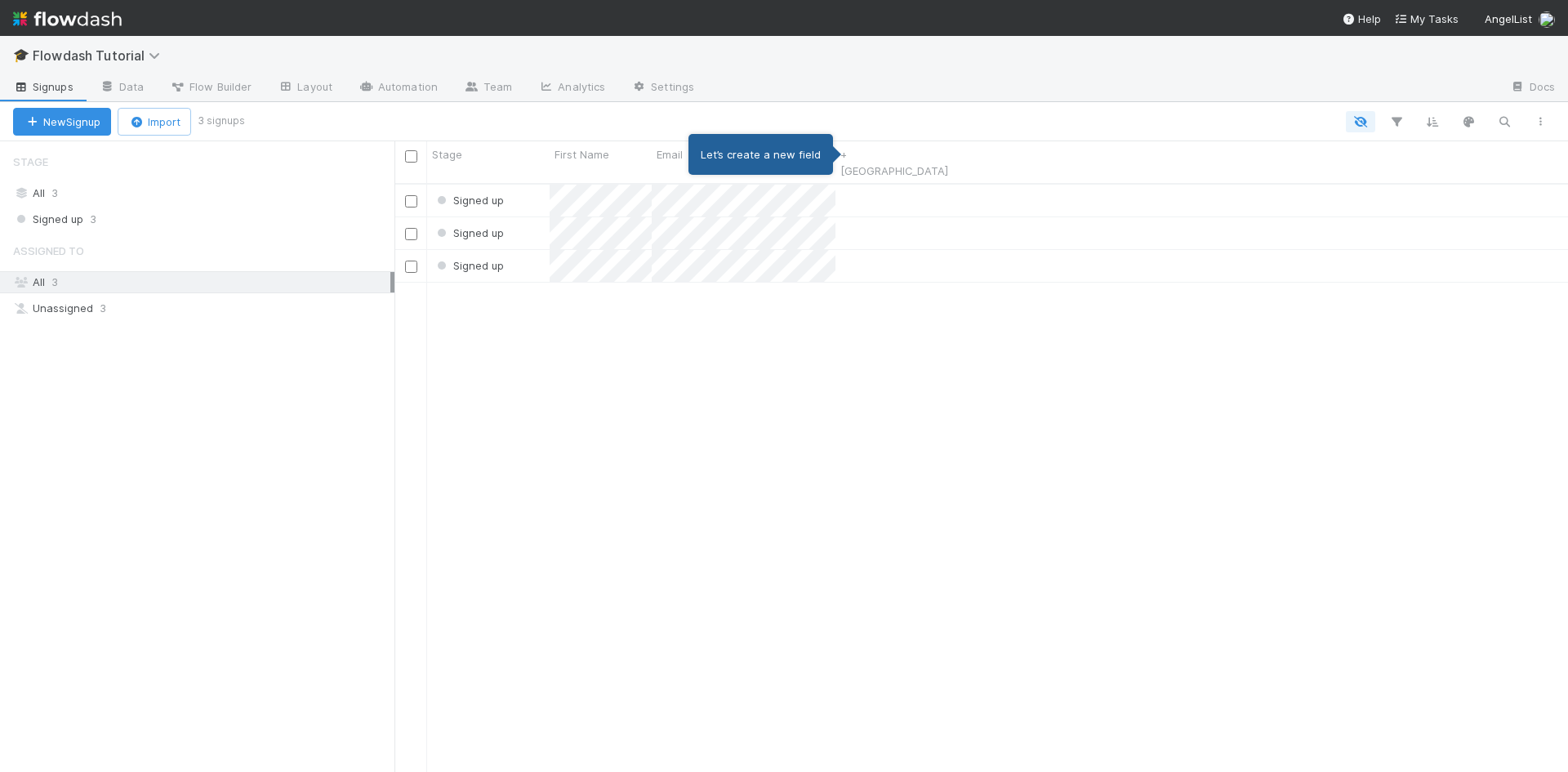
click at [613, 451] on div "Signed up Signed up Signed up" at bounding box center [981, 485] width 1174 height 602
click at [714, 495] on div "Signed up Signed up Signed up" at bounding box center [981, 485] width 1174 height 602
drag, startPoint x: 360, startPoint y: 447, endPoint x: 350, endPoint y: 446, distance: 10.0
click at [360, 447] on div "Stage All 3 Signed up 3 Assigned To All 3 Unassigned 3" at bounding box center [197, 456] width 395 height 631
drag, startPoint x: 290, startPoint y: 459, endPoint x: 293, endPoint y: 471, distance: 12.4
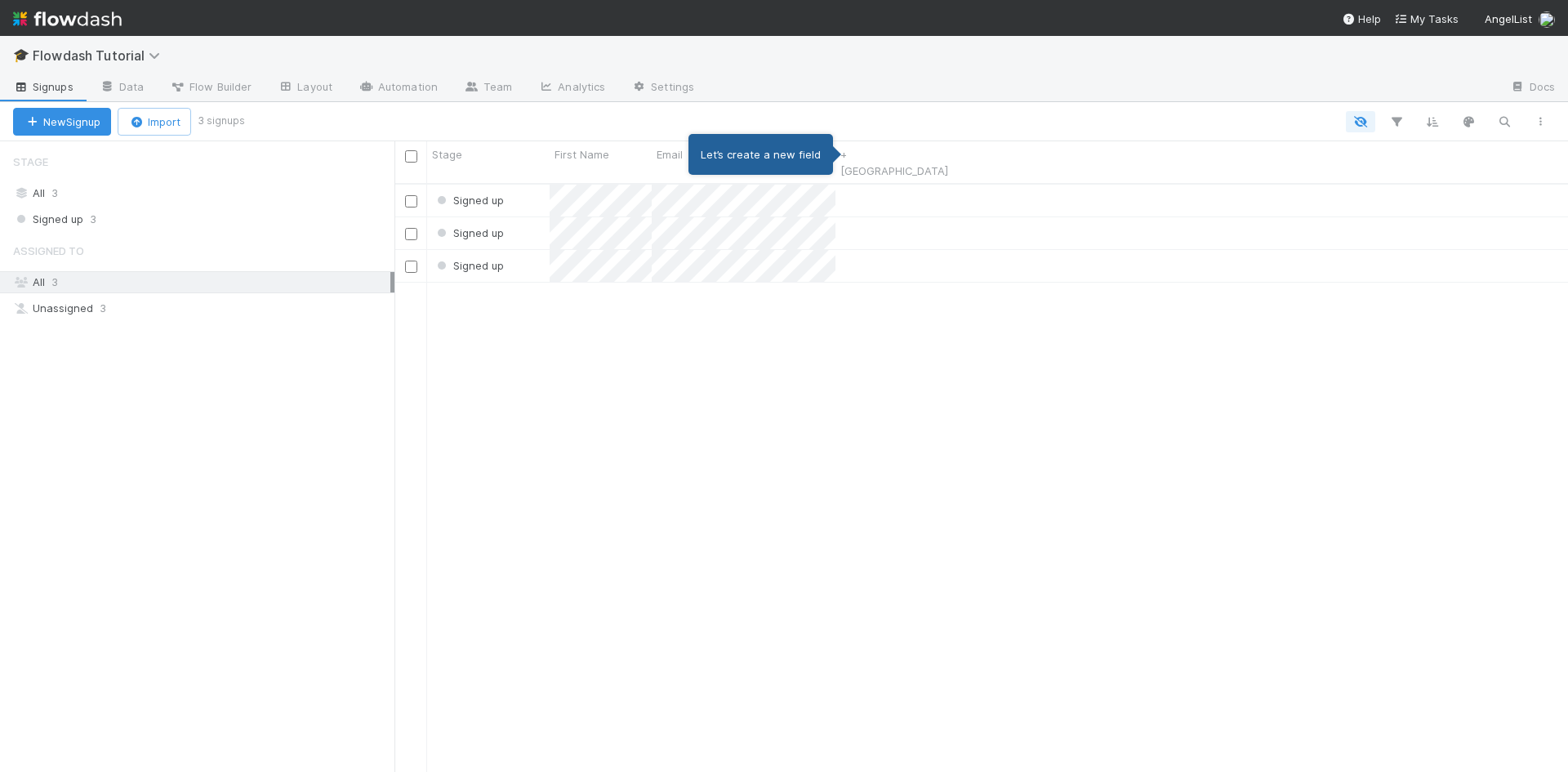
click at [293, 471] on div "Stage All 3 Signed up 3 Assigned To All 3 Unassigned 3" at bounding box center [197, 456] width 395 height 631
click at [144, 50] on span "Flowdash Tutorial" at bounding box center [101, 55] width 135 height 16
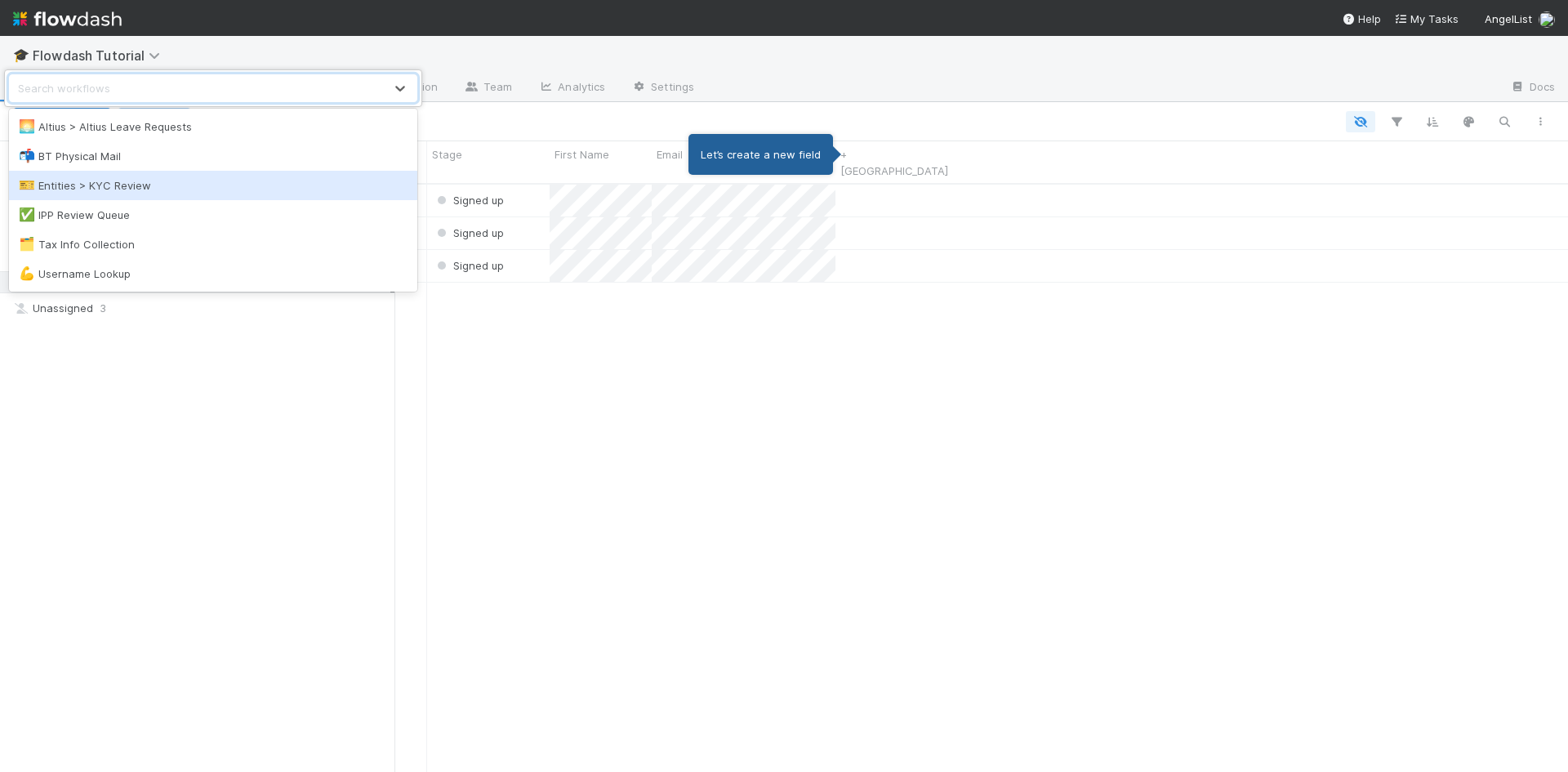
click at [110, 189] on div "🎫 Entities > KYC Review" at bounding box center [213, 185] width 389 height 16
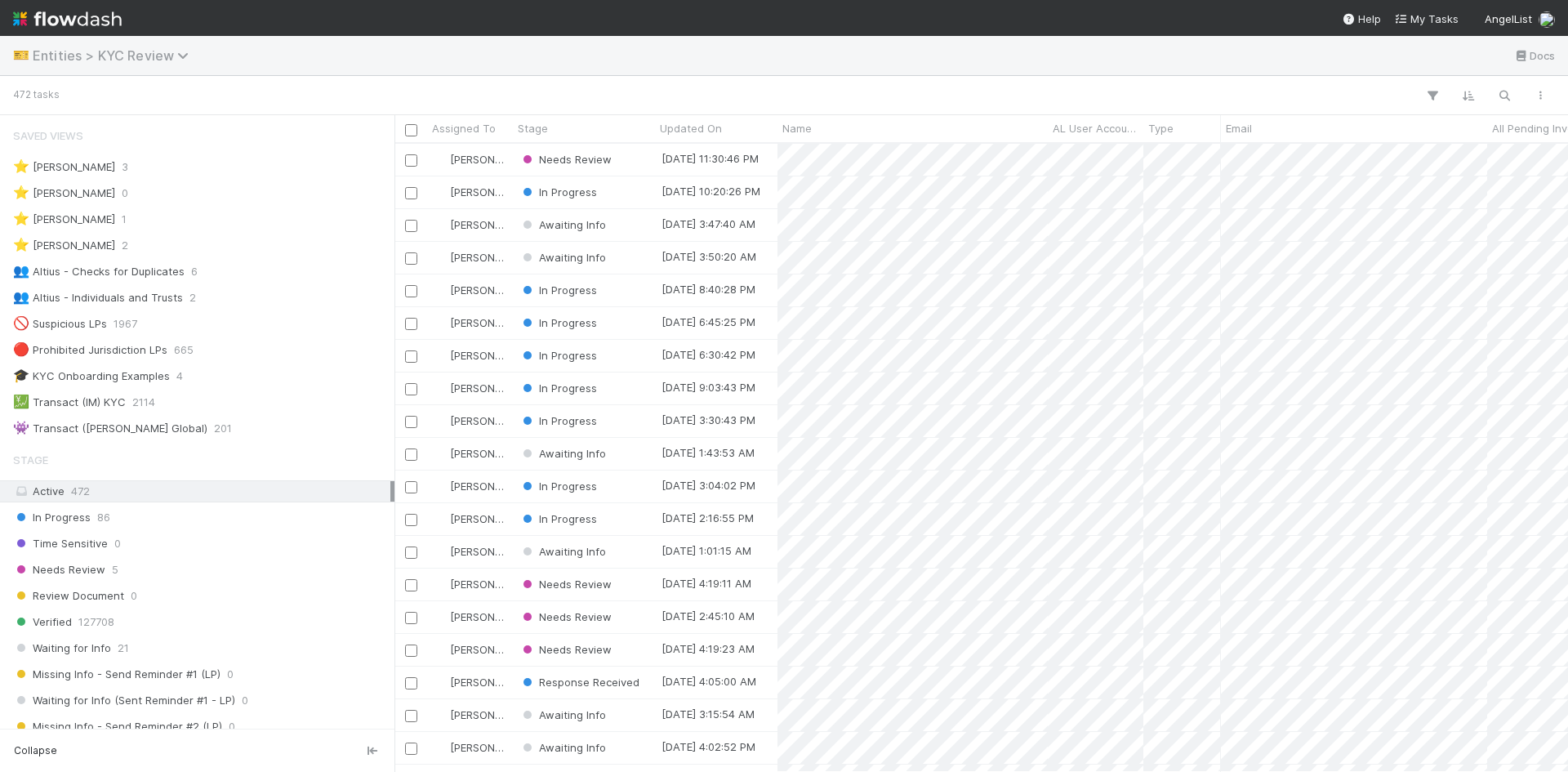
click at [62, 62] on span "Entities > KYC Review" at bounding box center [115, 55] width 165 height 16
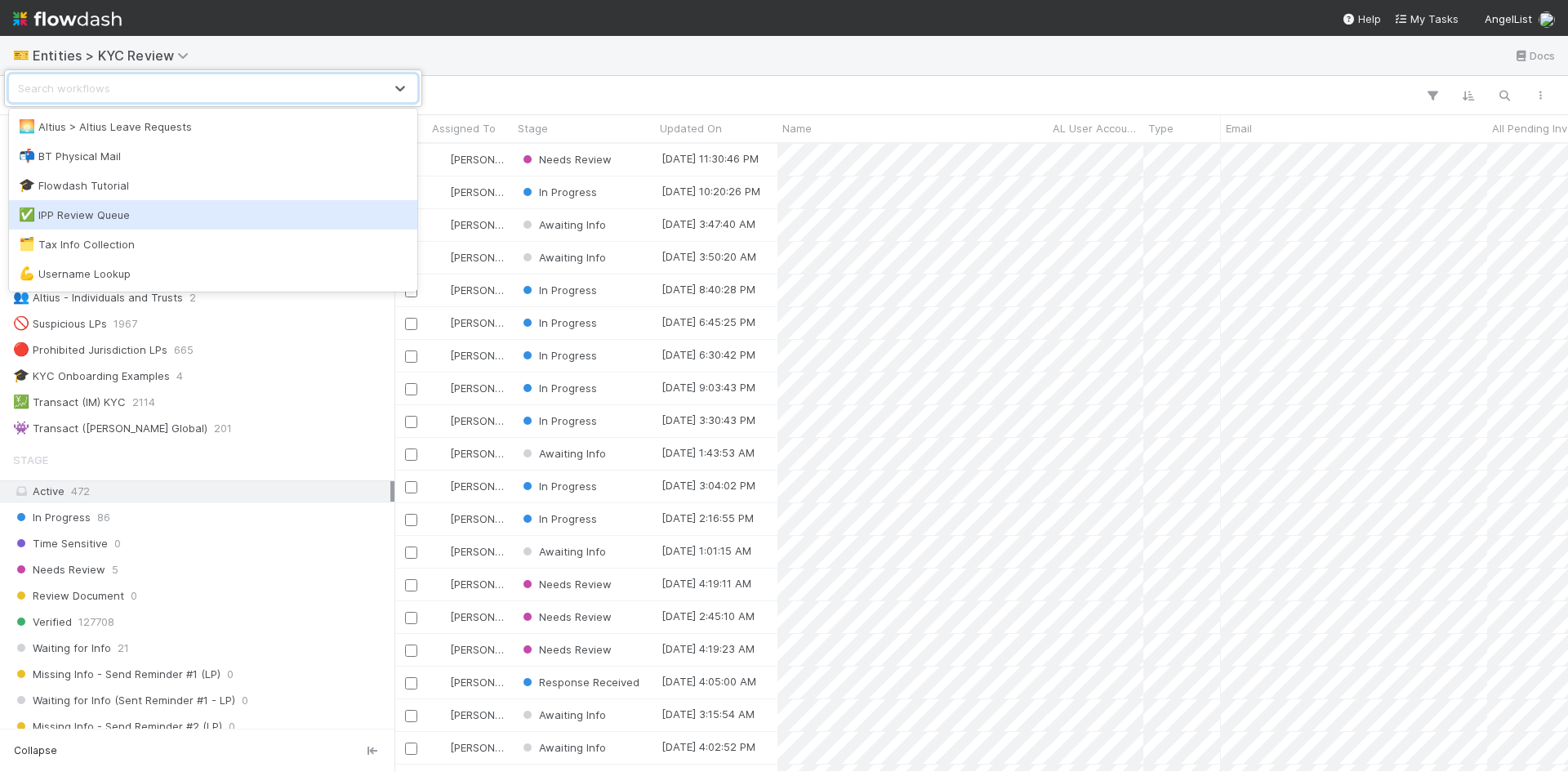
click at [102, 219] on div "✅ IPP Review Queue" at bounding box center [213, 214] width 389 height 16
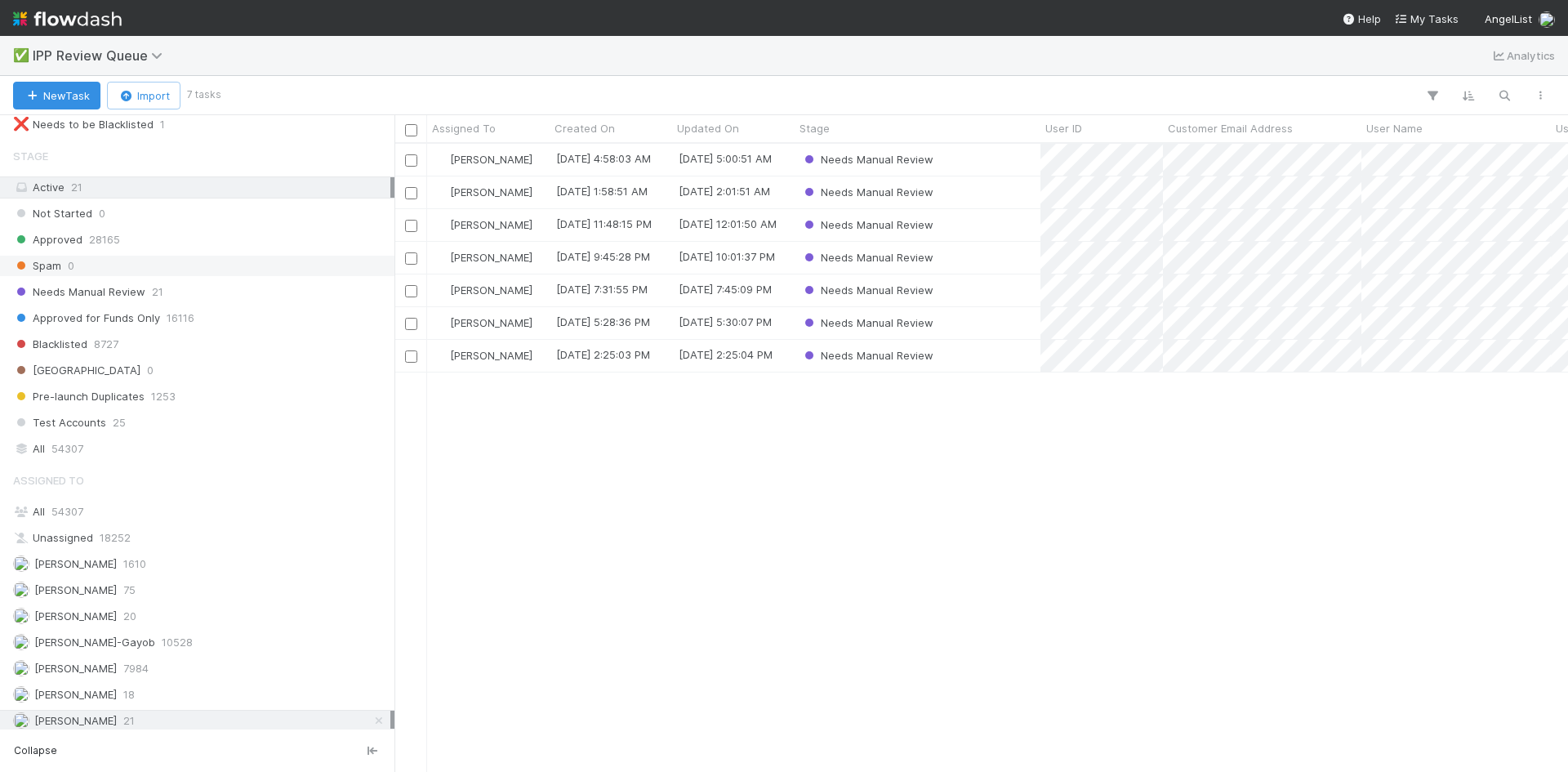
scroll to position [207, 0]
click at [776, 568] on div "[PERSON_NAME] VI [DATE] 4:58:03 AM [DATE] 5:00:51 AM Needs Manual Review [PERSO…" at bounding box center [981, 457] width 1174 height 627
click at [1038, 496] on div "[PERSON_NAME] VI [DATE] 4:58:03 AM [DATE] 5:00:51 AM Needs Manual Review [PERSO…" at bounding box center [981, 457] width 1174 height 627
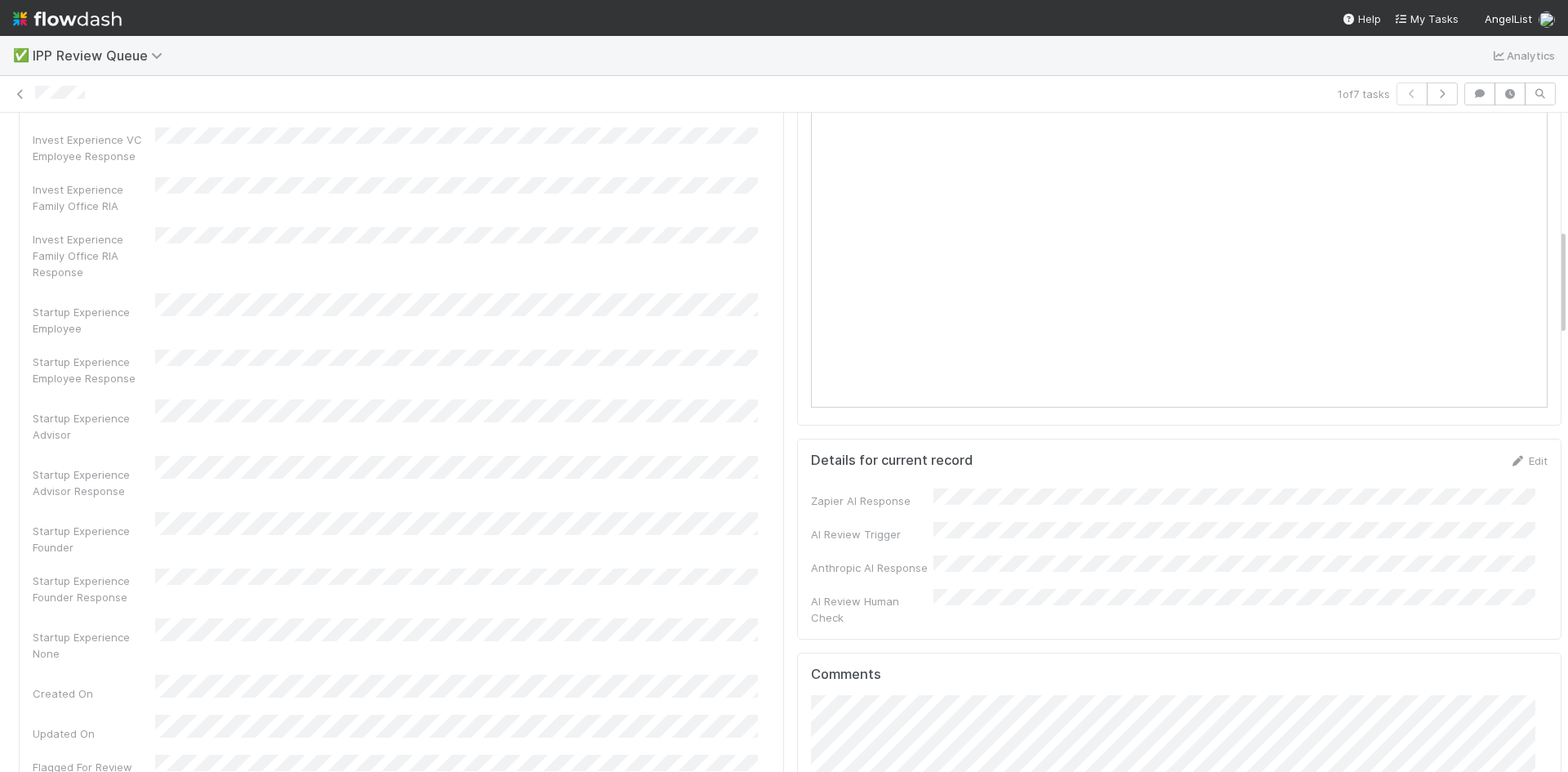
scroll to position [572, 0]
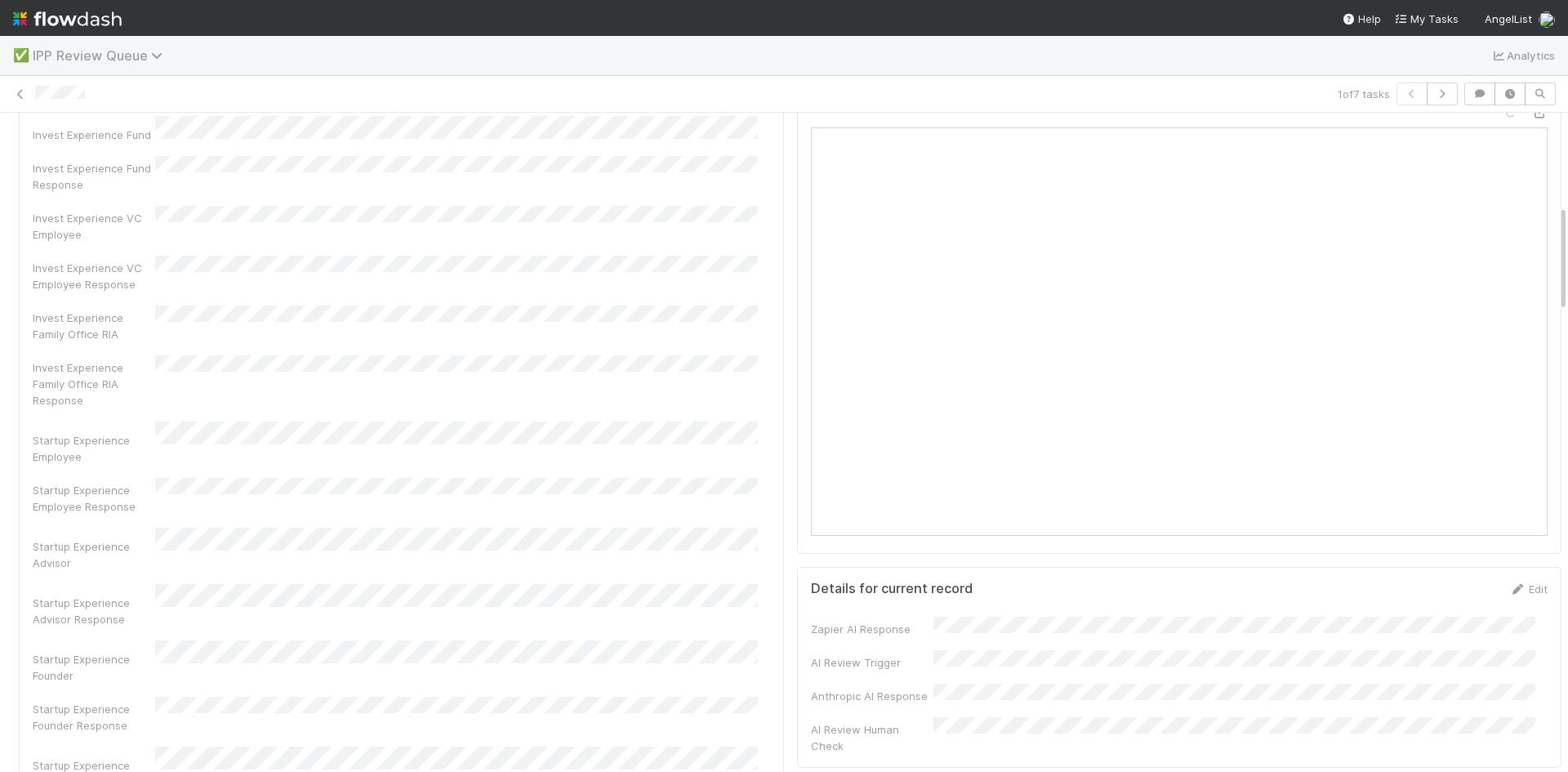
click at [118, 58] on span "IPP Review Queue" at bounding box center [102, 55] width 138 height 16
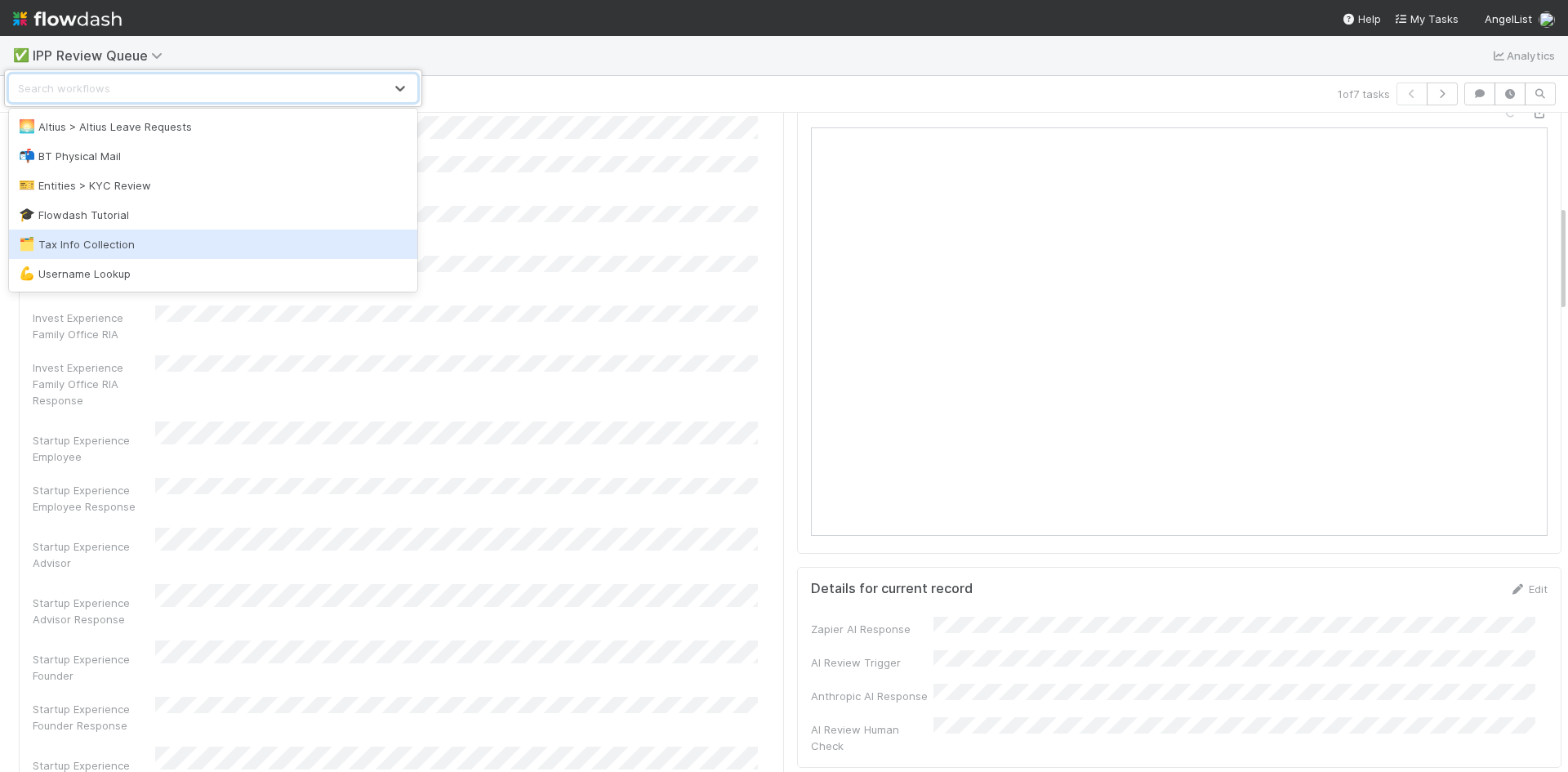
click at [101, 246] on div "🗂️ Tax Info Collection" at bounding box center [213, 244] width 389 height 16
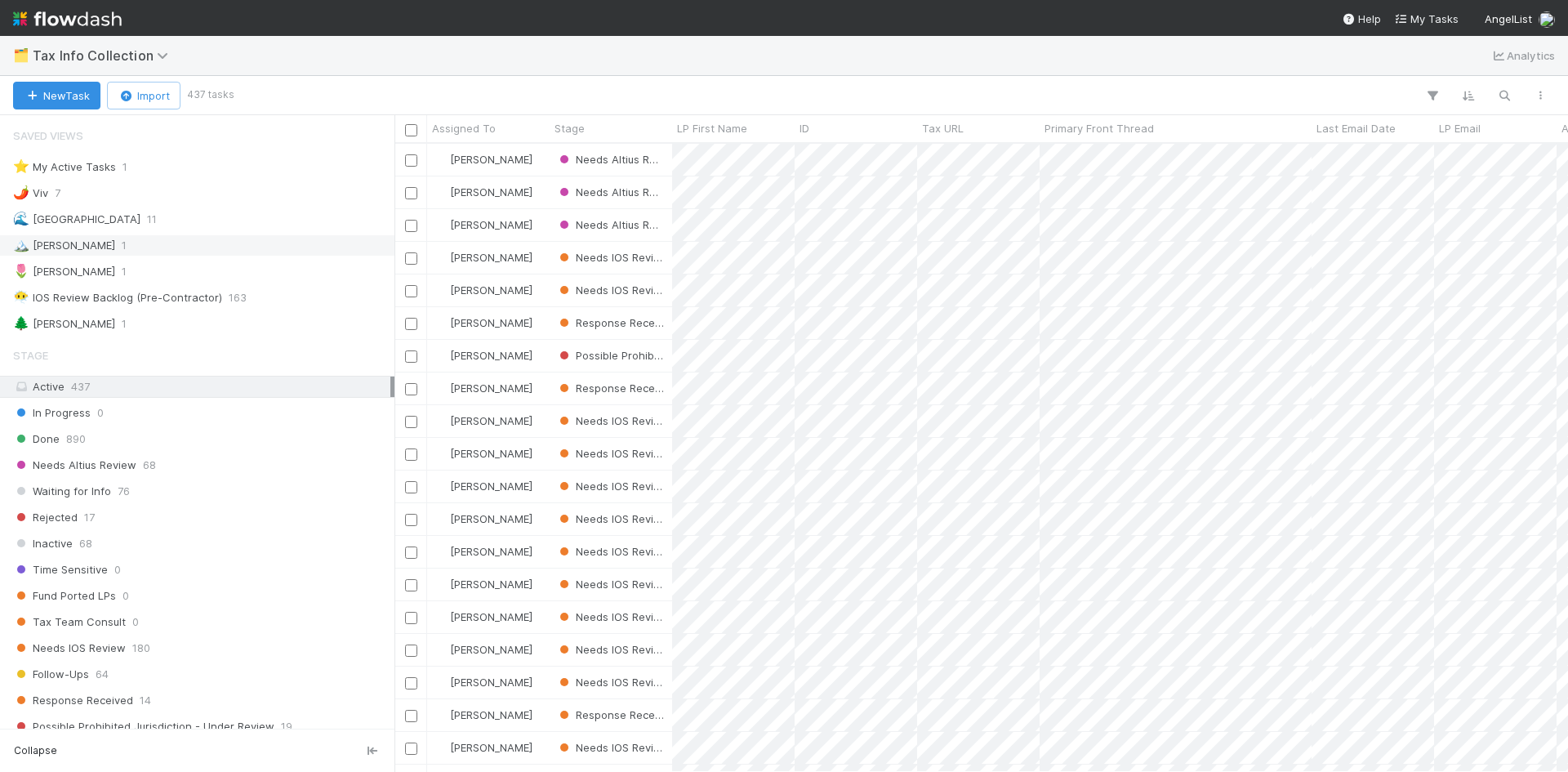
scroll to position [616, 1162]
click at [84, 327] on div "🌲 [PERSON_NAME] 1" at bounding box center [201, 324] width 377 height 21
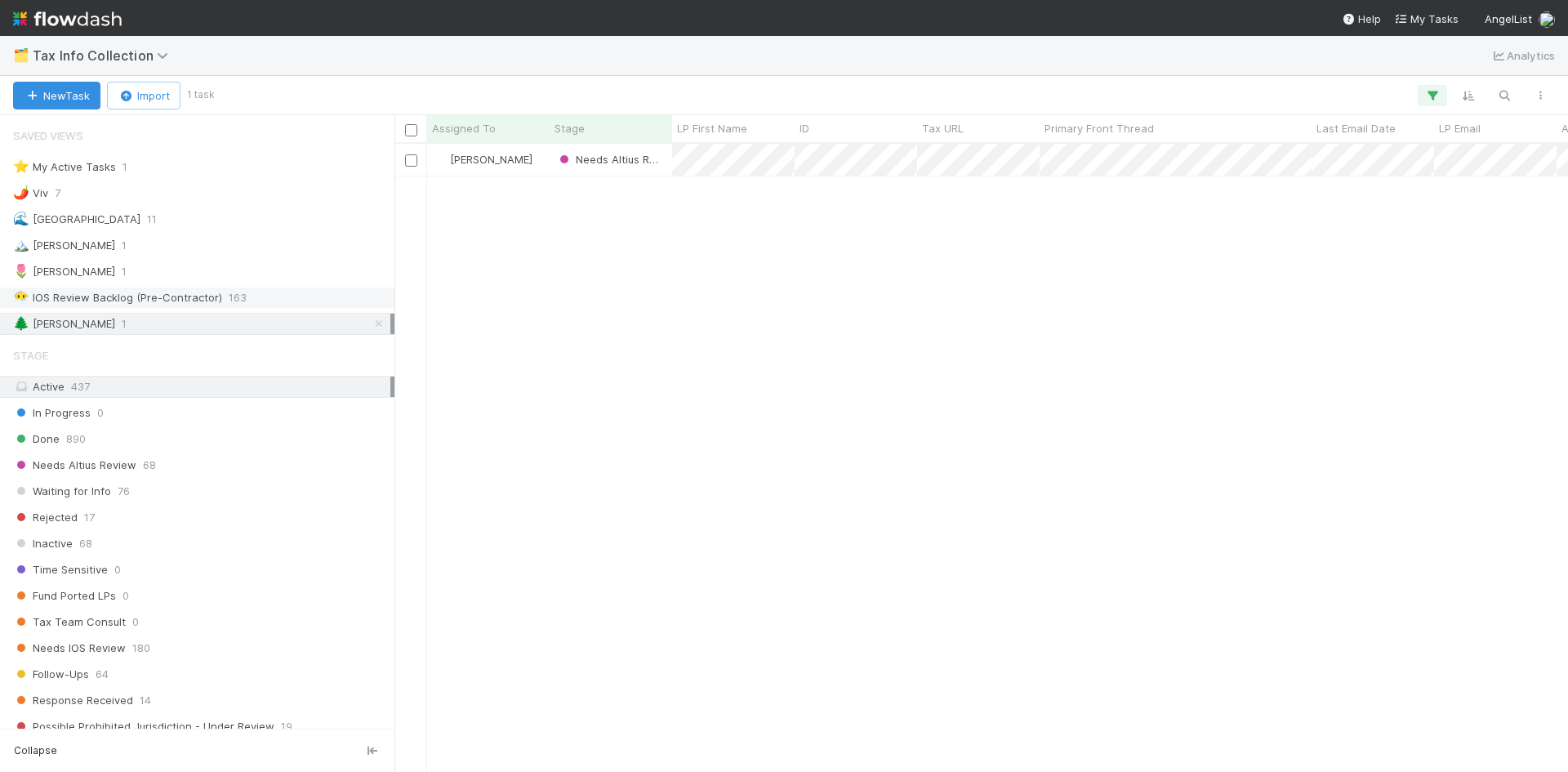
scroll to position [616, 1162]
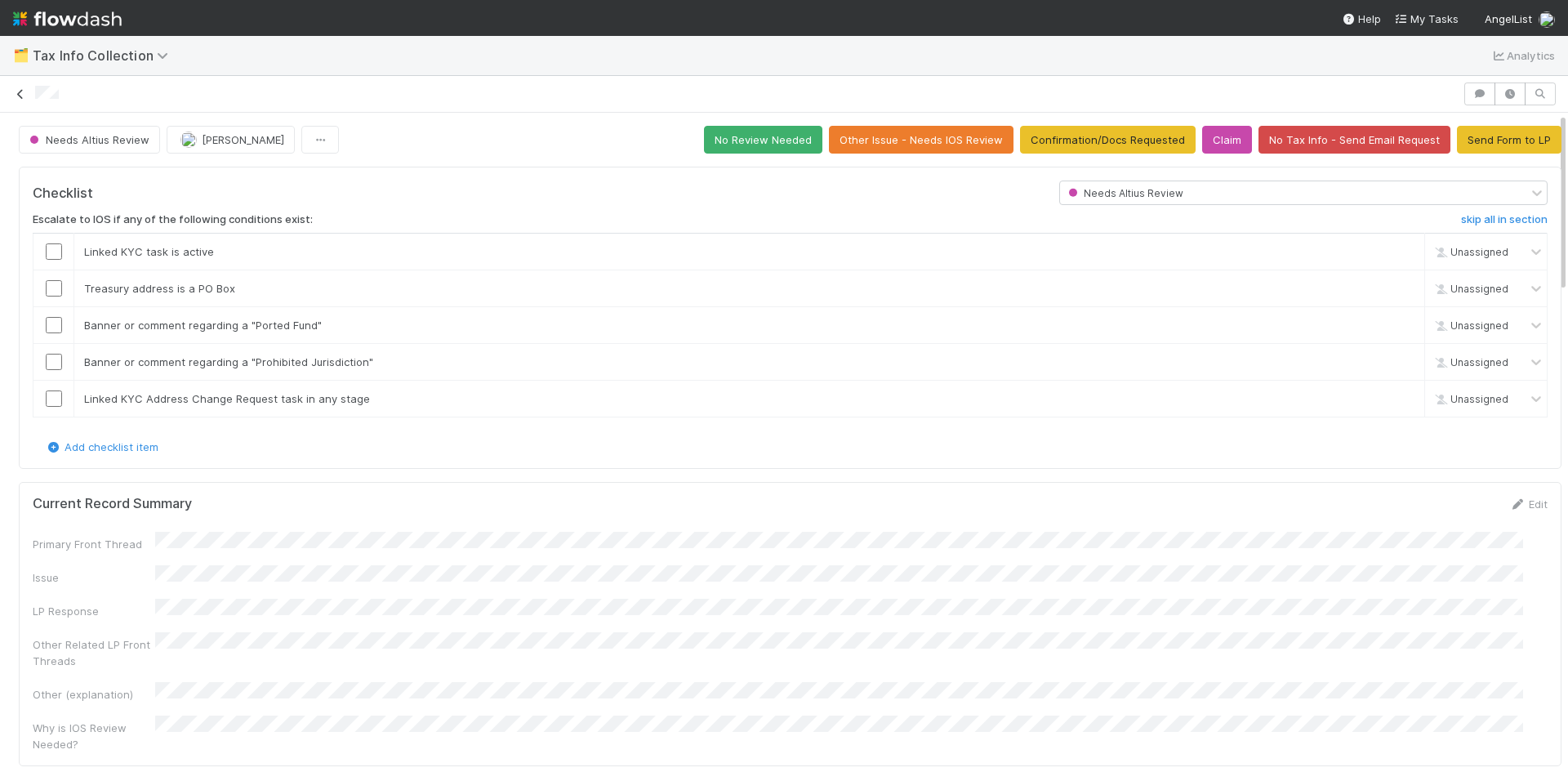
click at [22, 93] on icon at bounding box center [20, 94] width 16 height 10
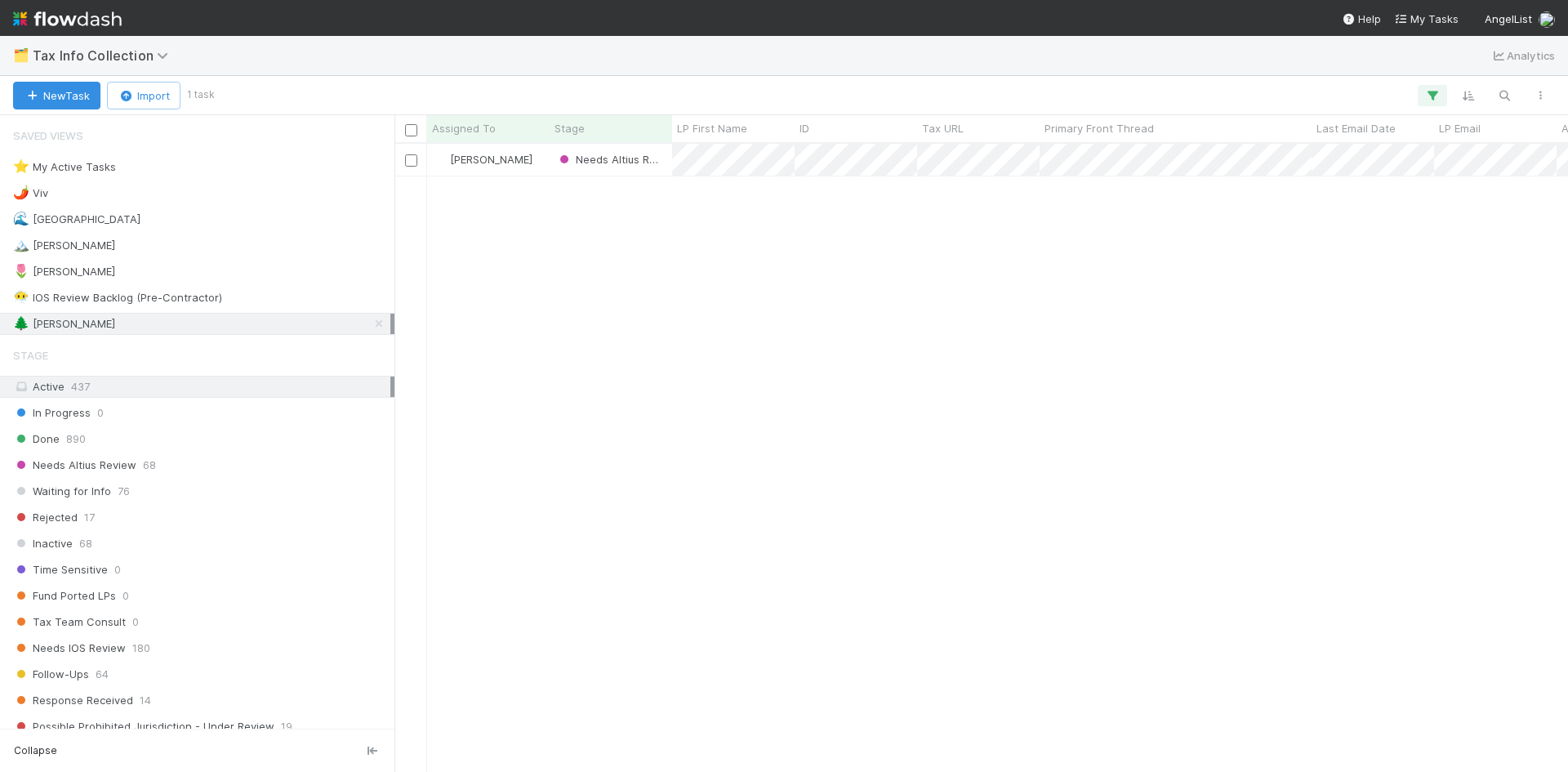
scroll to position [616, 1162]
click at [758, 309] on div "[PERSON_NAME] Needs Altius Review 0 0 [DATE] 6:06:32 PM [DATE] 6:10:02 PM" at bounding box center [981, 457] width 1174 height 627
click at [107, 269] on div "🌷 Meg 1" at bounding box center [201, 272] width 377 height 21
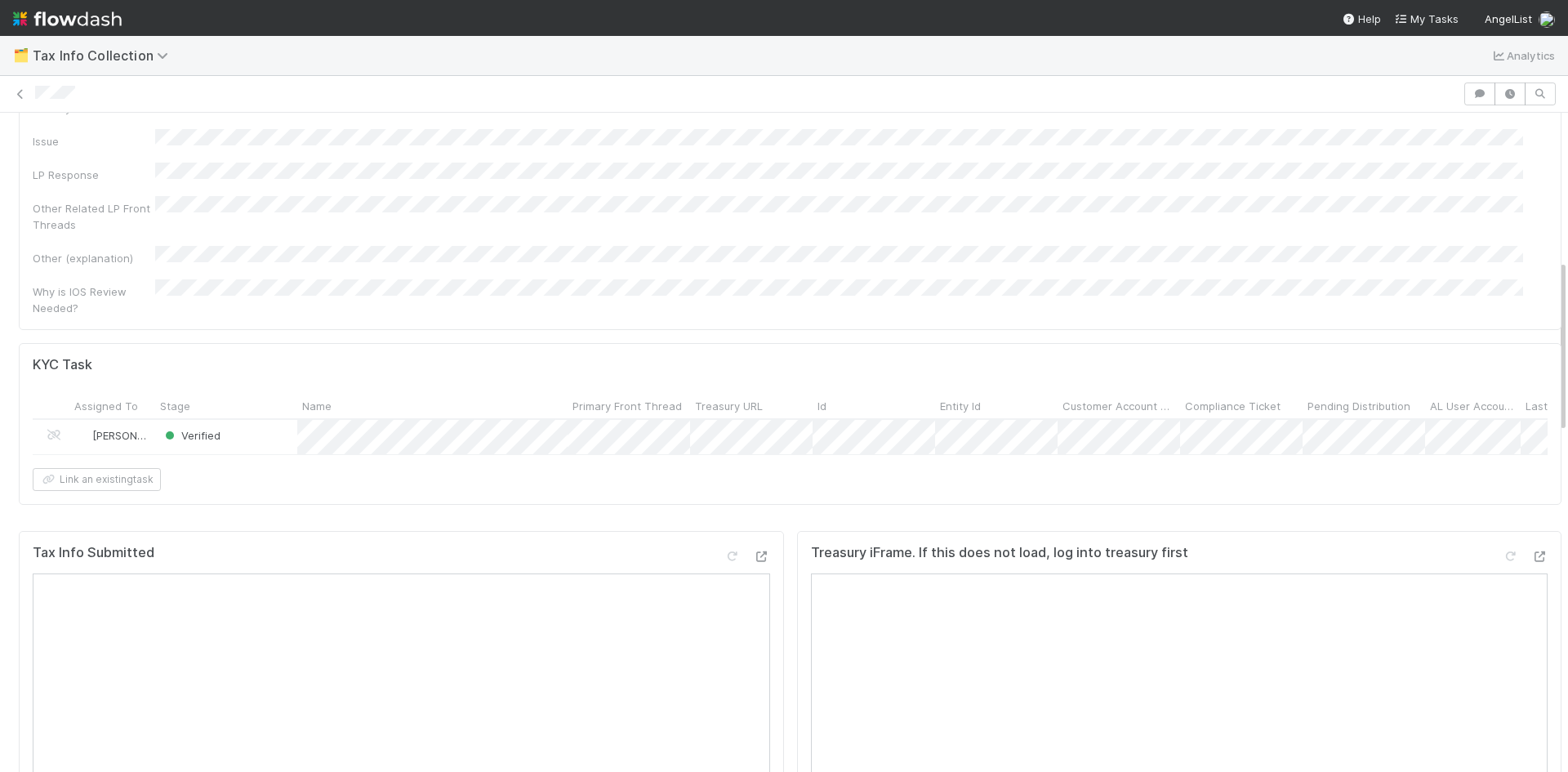
scroll to position [408, 0]
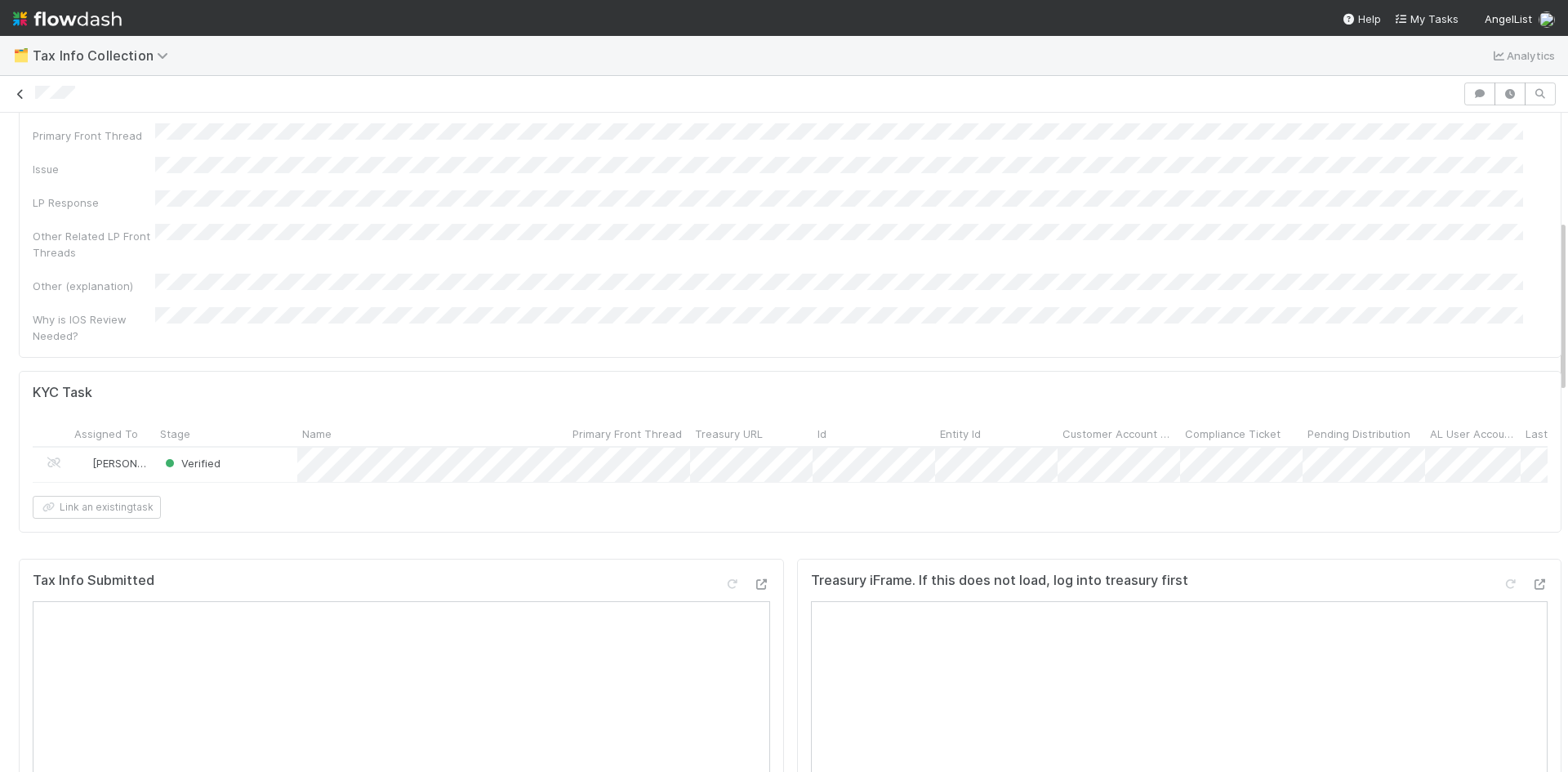
click at [20, 91] on icon at bounding box center [20, 94] width 16 height 10
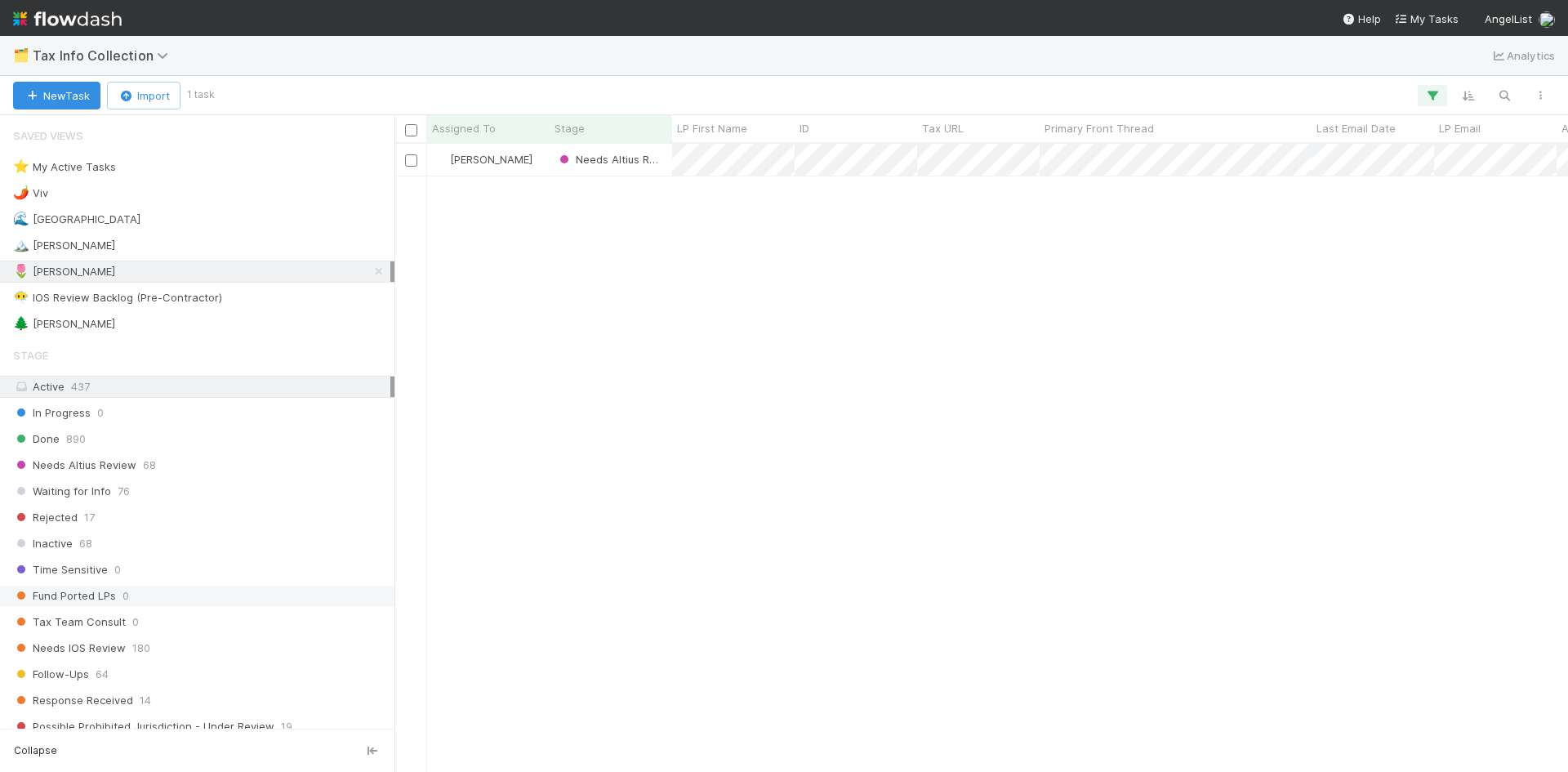
scroll to position [616, 1162]
click at [188, 328] on div "🌲 [PERSON_NAME] 1" at bounding box center [201, 324] width 377 height 21
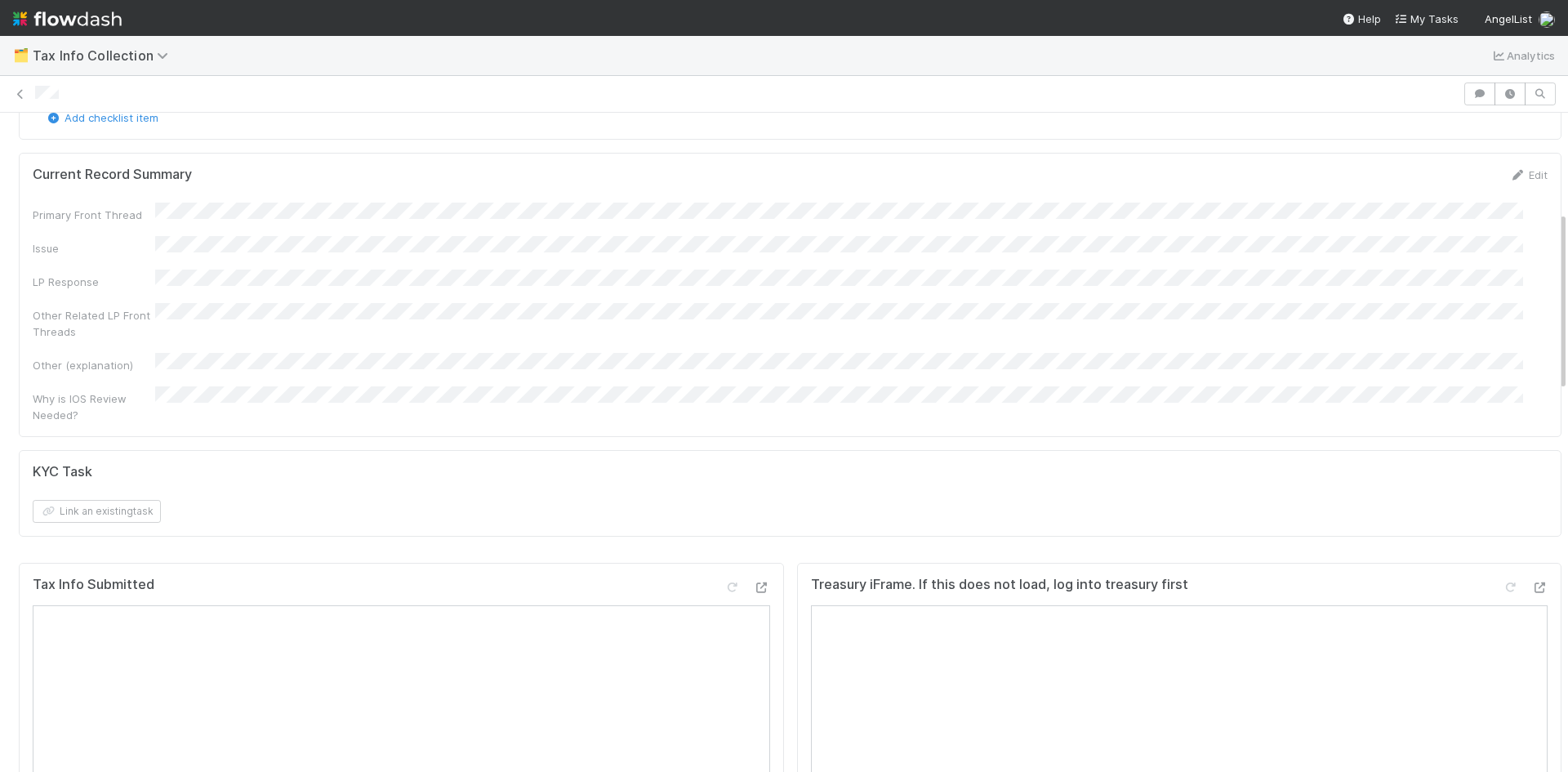
scroll to position [408, 0]
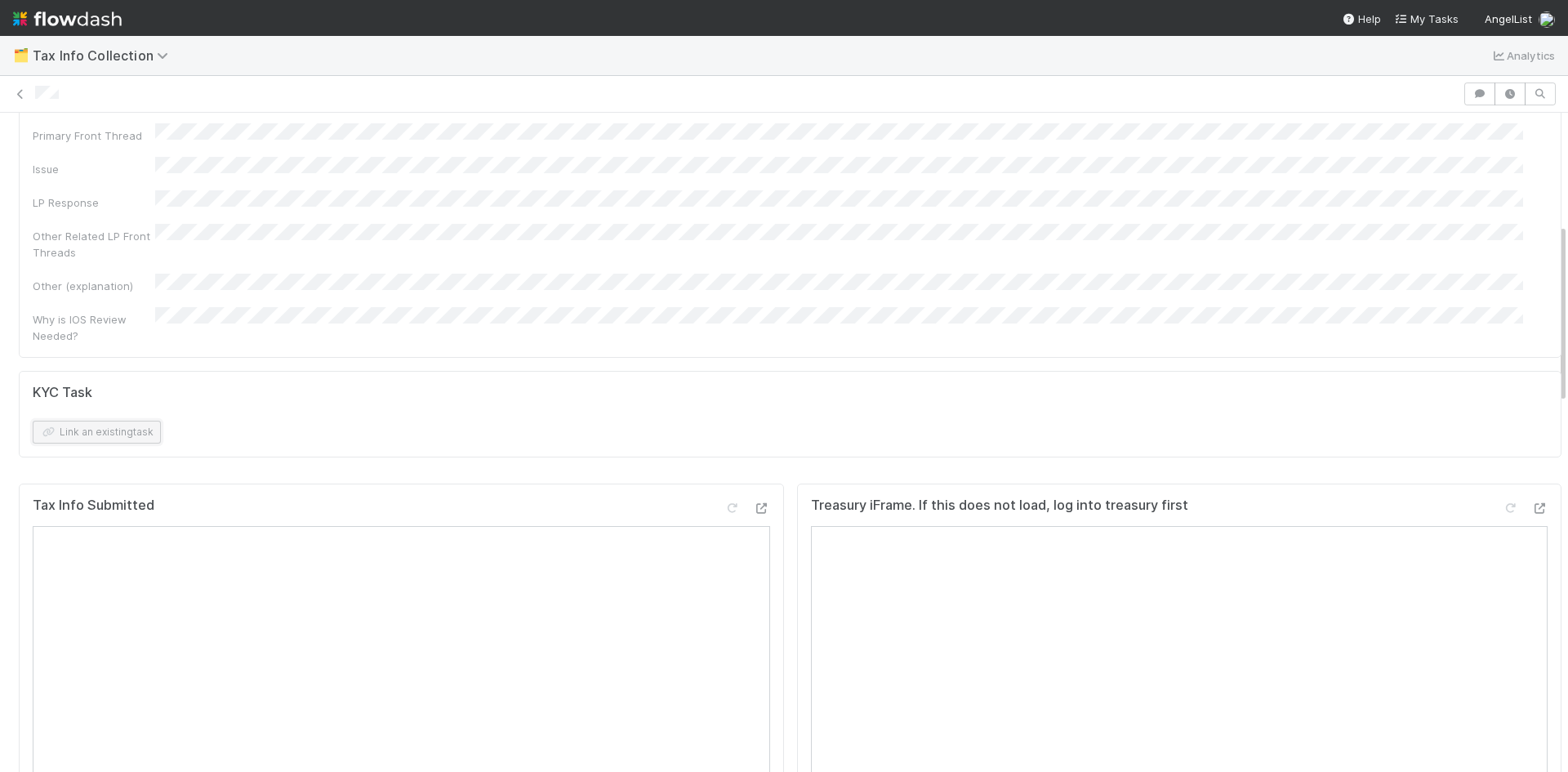
click at [125, 421] on button "Link an existing task" at bounding box center [97, 433] width 128 height 23
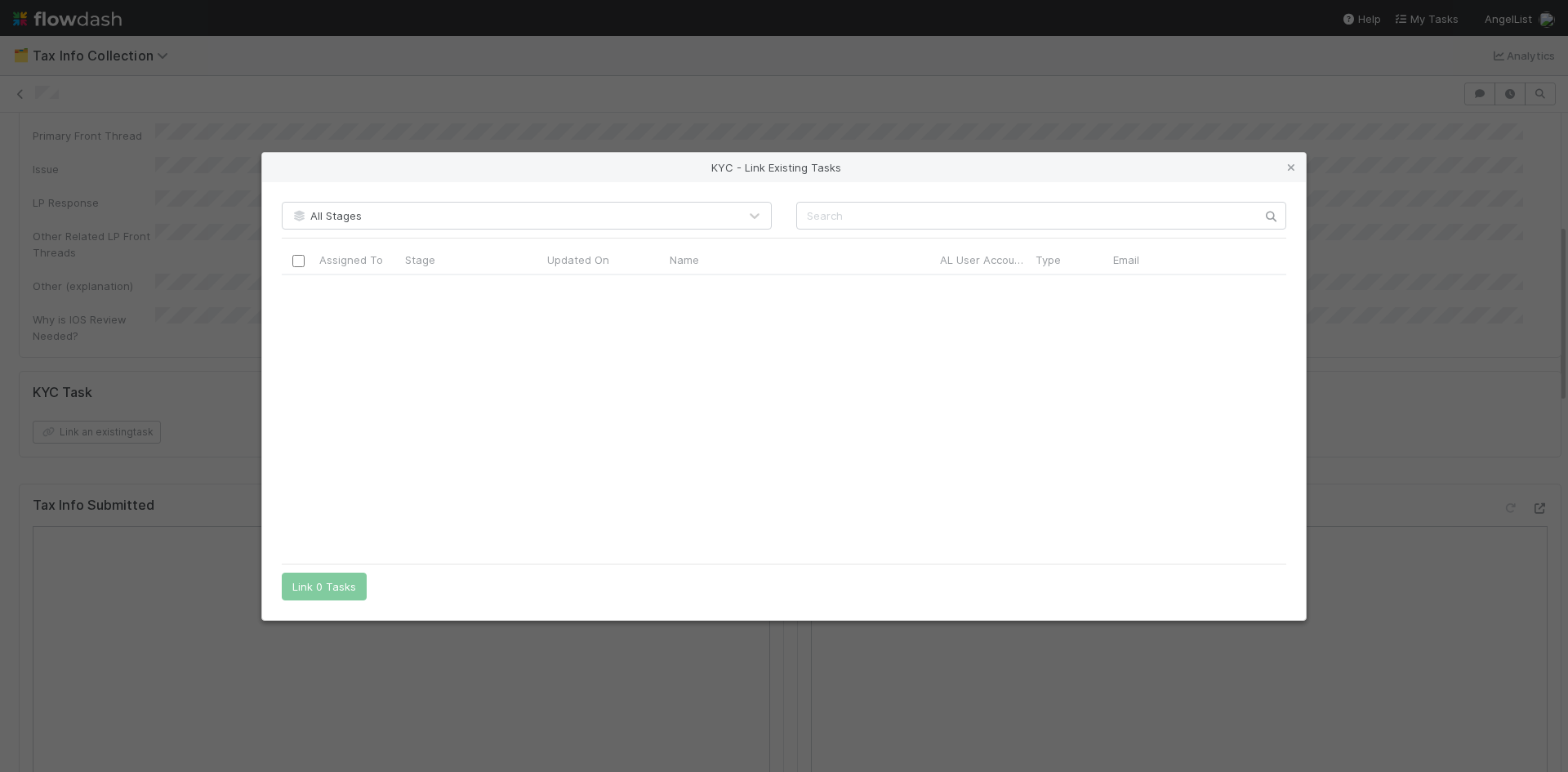
scroll to position [2860, 0]
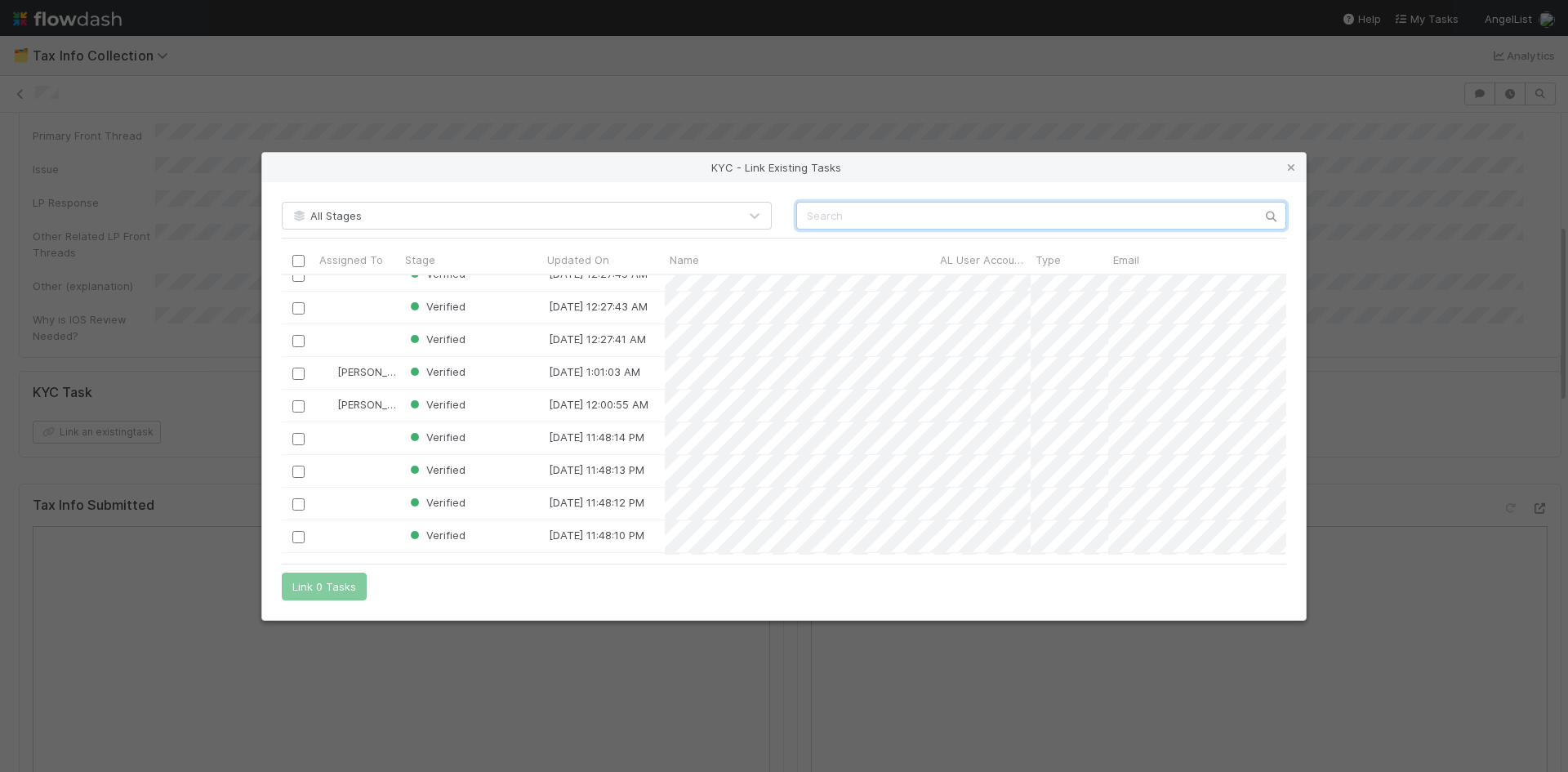
click at [898, 215] on input "text" at bounding box center [1041, 216] width 490 height 28
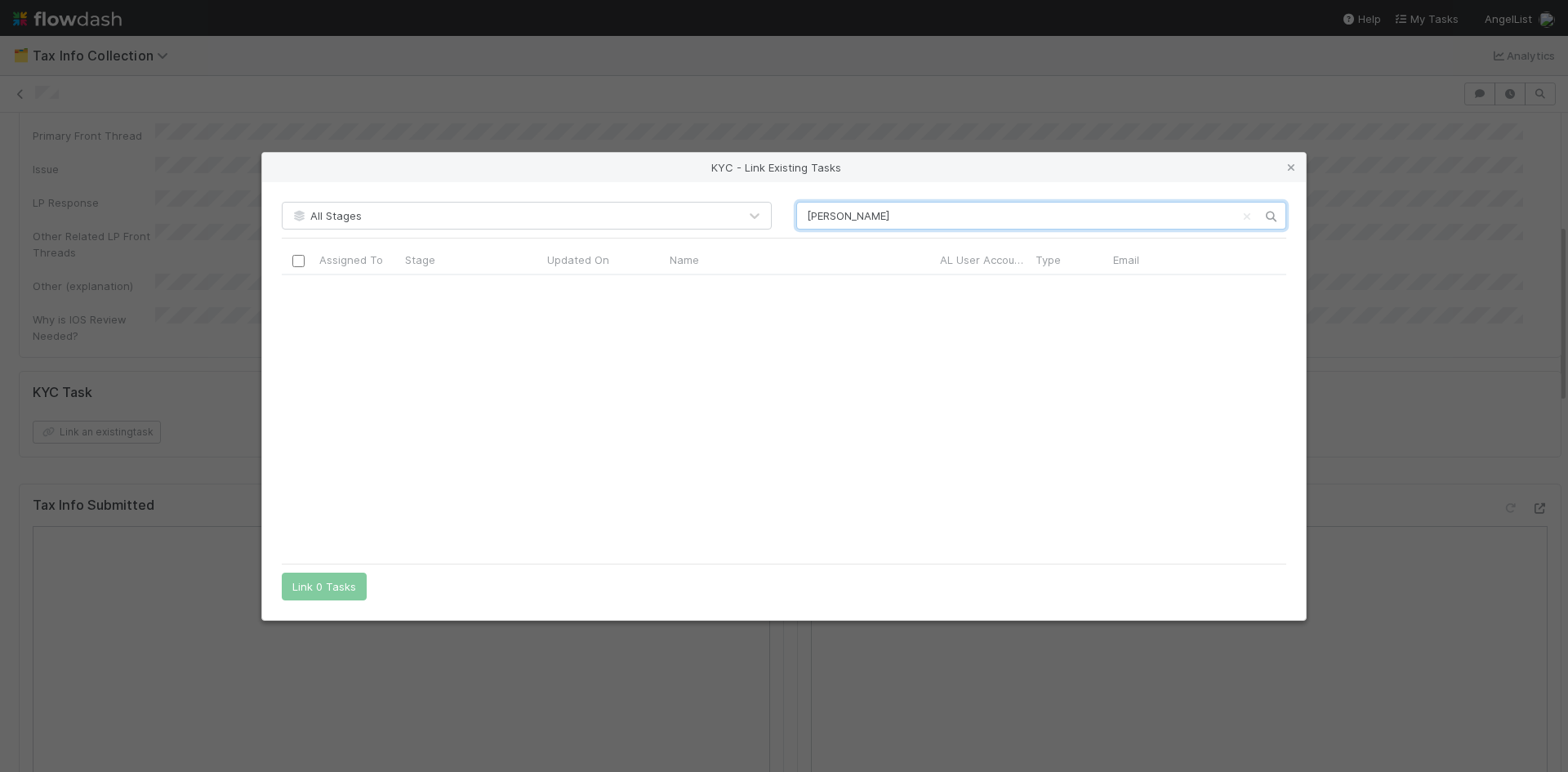
scroll to position [3840, 0]
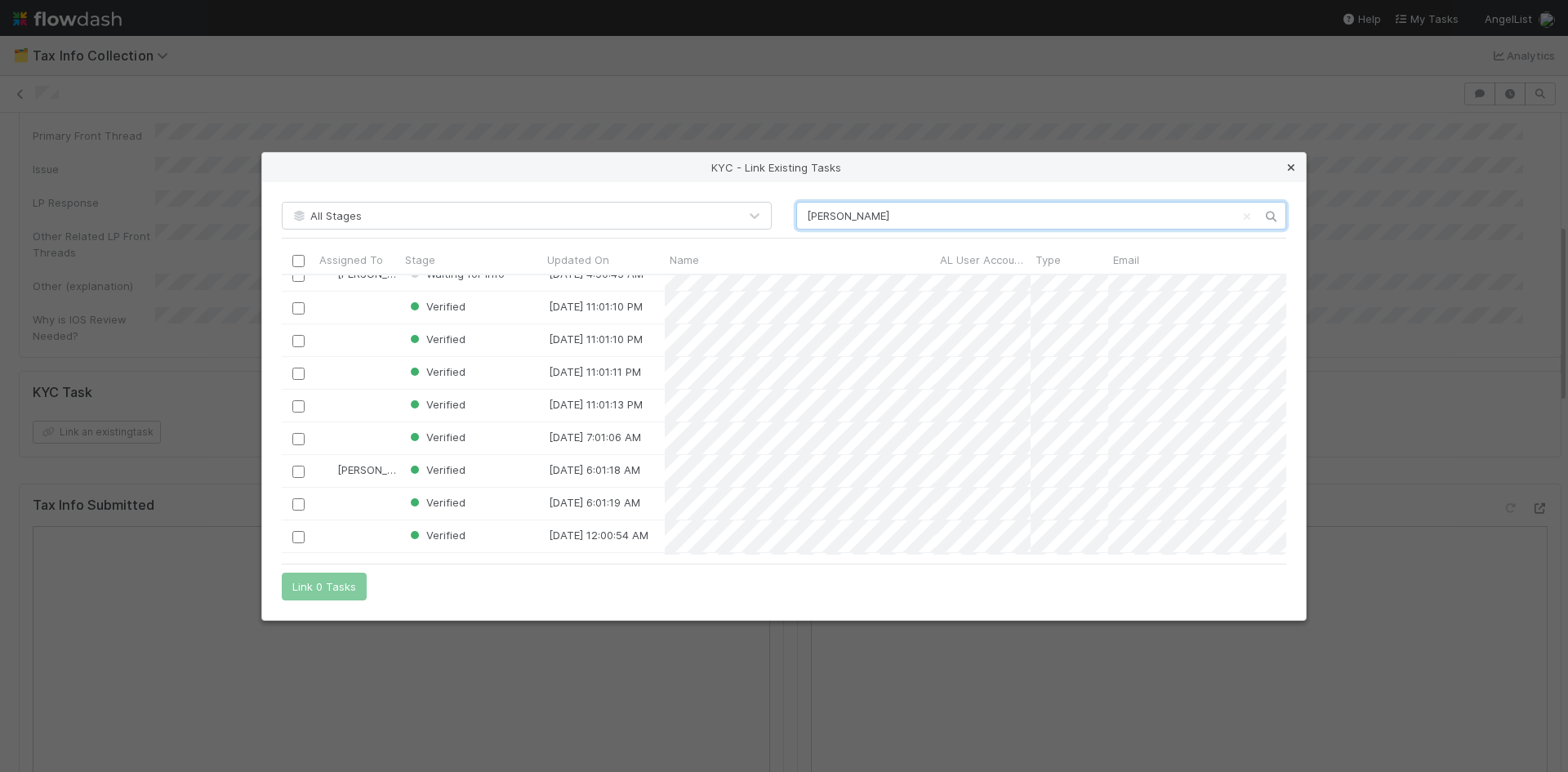
type input "[PERSON_NAME]"
click at [1297, 160] on link at bounding box center [1291, 166] width 16 height 16
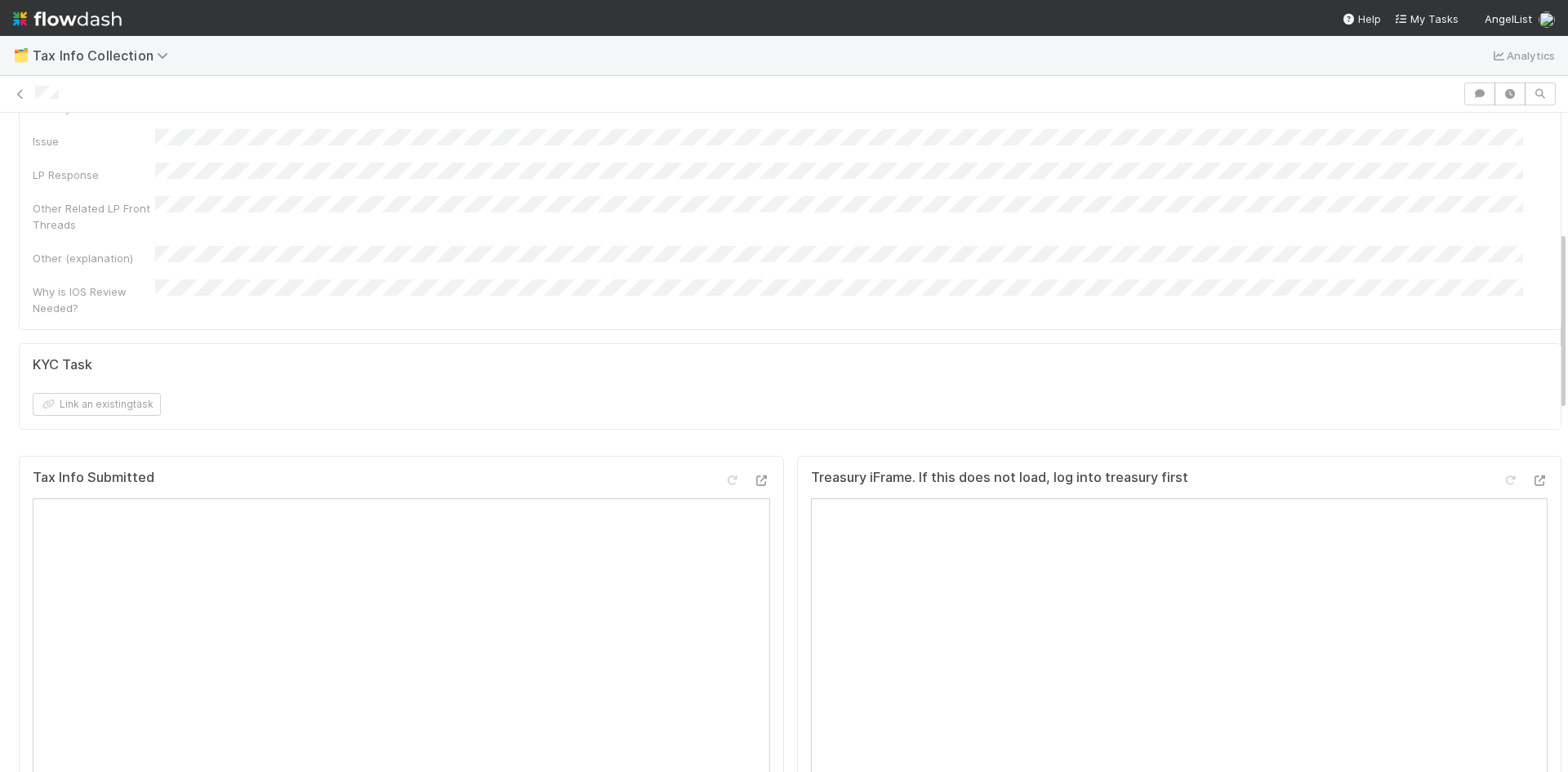
scroll to position [518, 0]
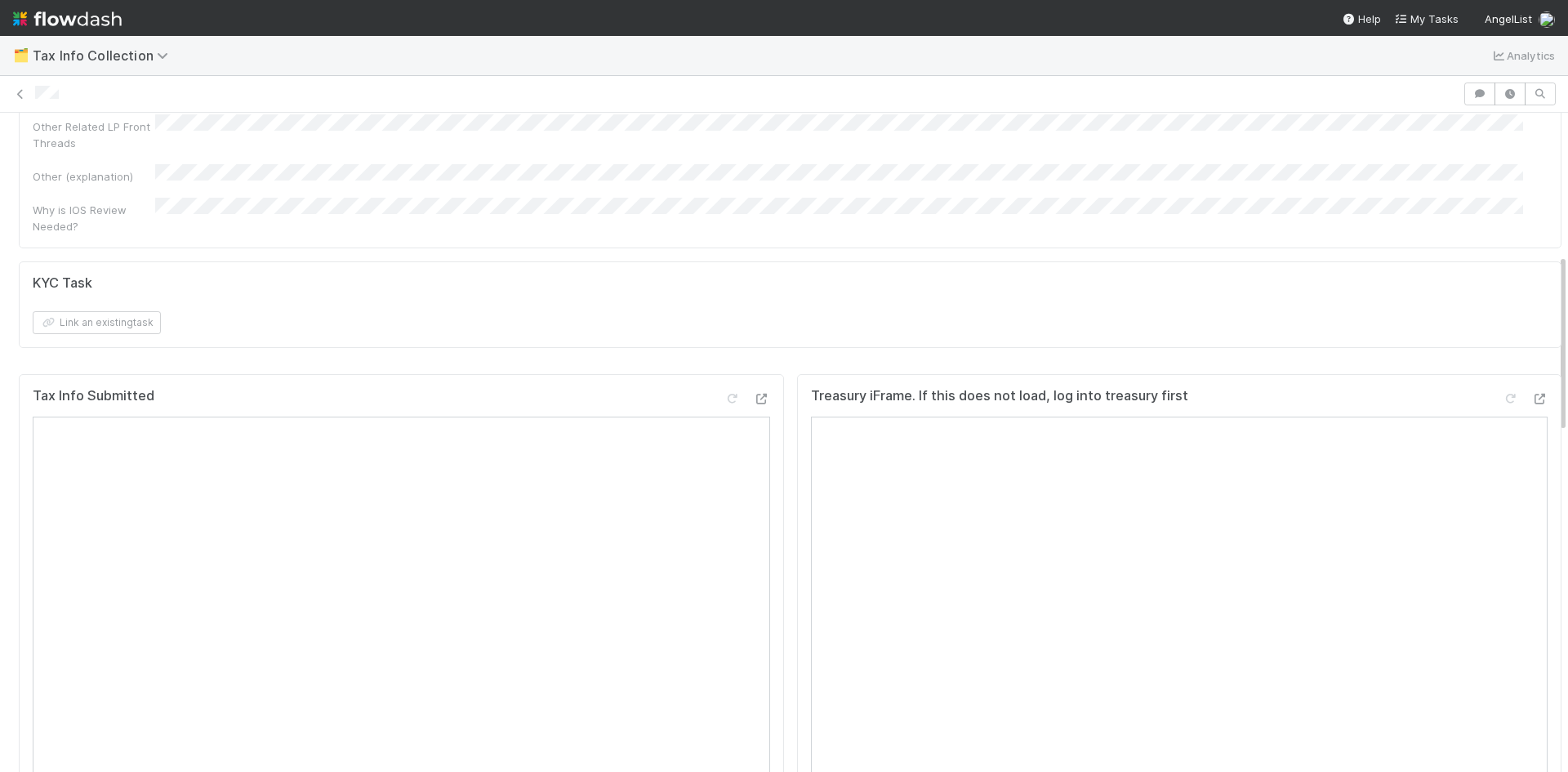
click at [1442, 311] on div "Link an existing task" at bounding box center [791, 323] width 1515 height 23
drag, startPoint x: 1372, startPoint y: 93, endPoint x: 1343, endPoint y: 130, distance: 47.0
click at [1371, 92] on div at bounding box center [784, 94] width 1568 height 37
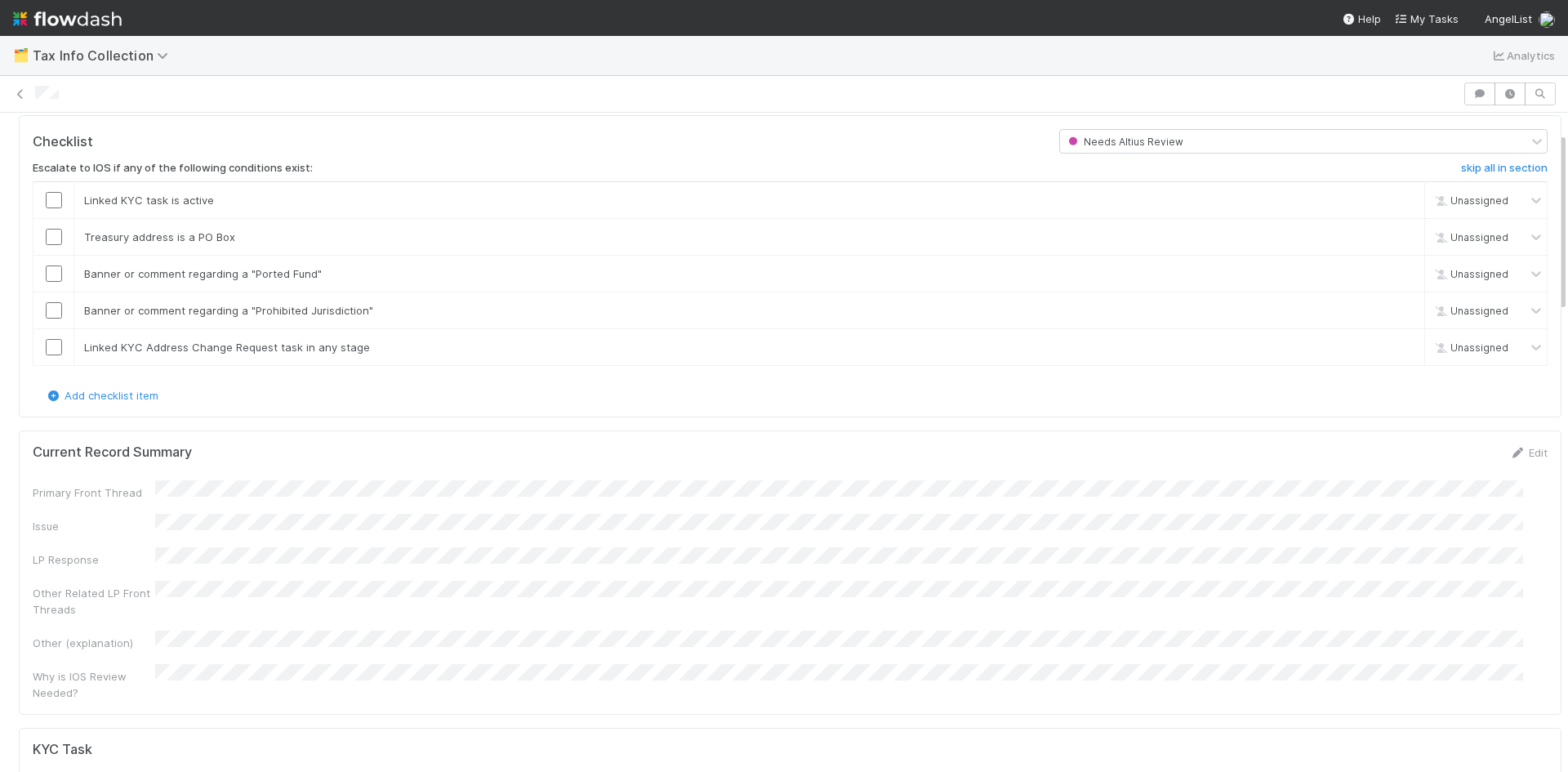
scroll to position [0, 0]
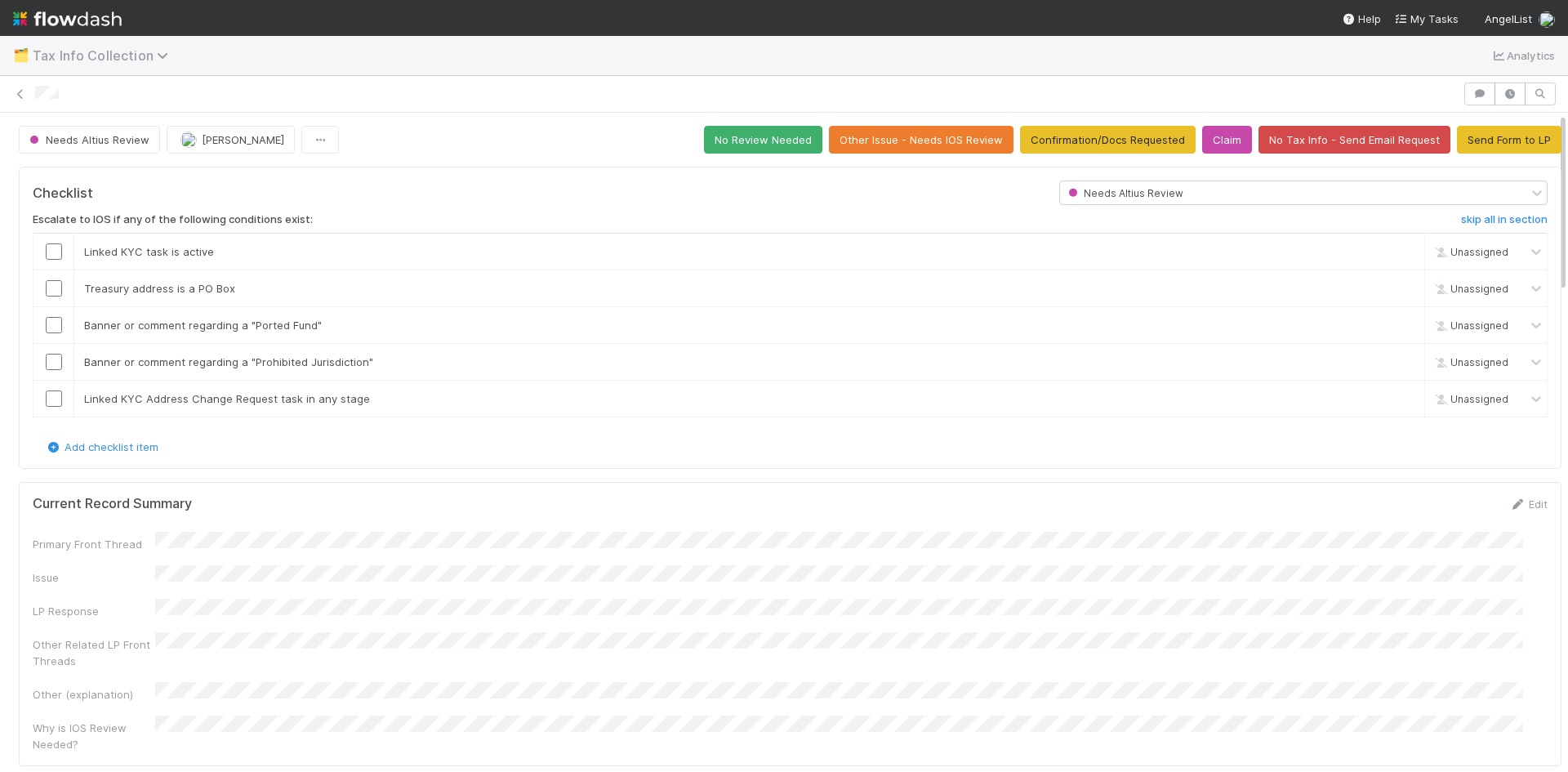
click at [153, 47] on span "Tax Info Collection" at bounding box center [104, 55] width 144 height 16
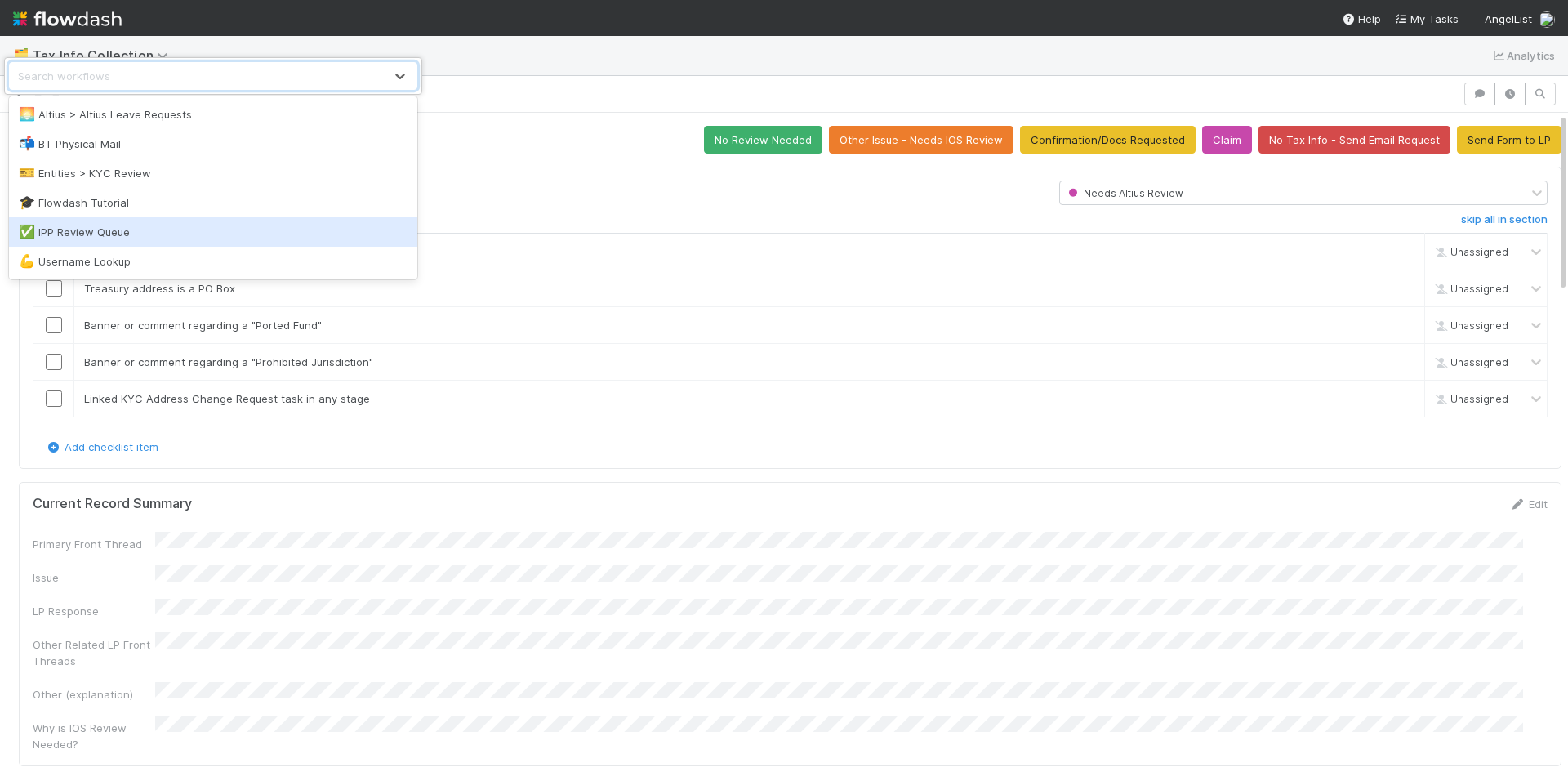
click at [427, 525] on div "option IPP Review Queue focused, 5 of 6. 6 results available. Use Up and Down t…" at bounding box center [784, 386] width 1568 height 772
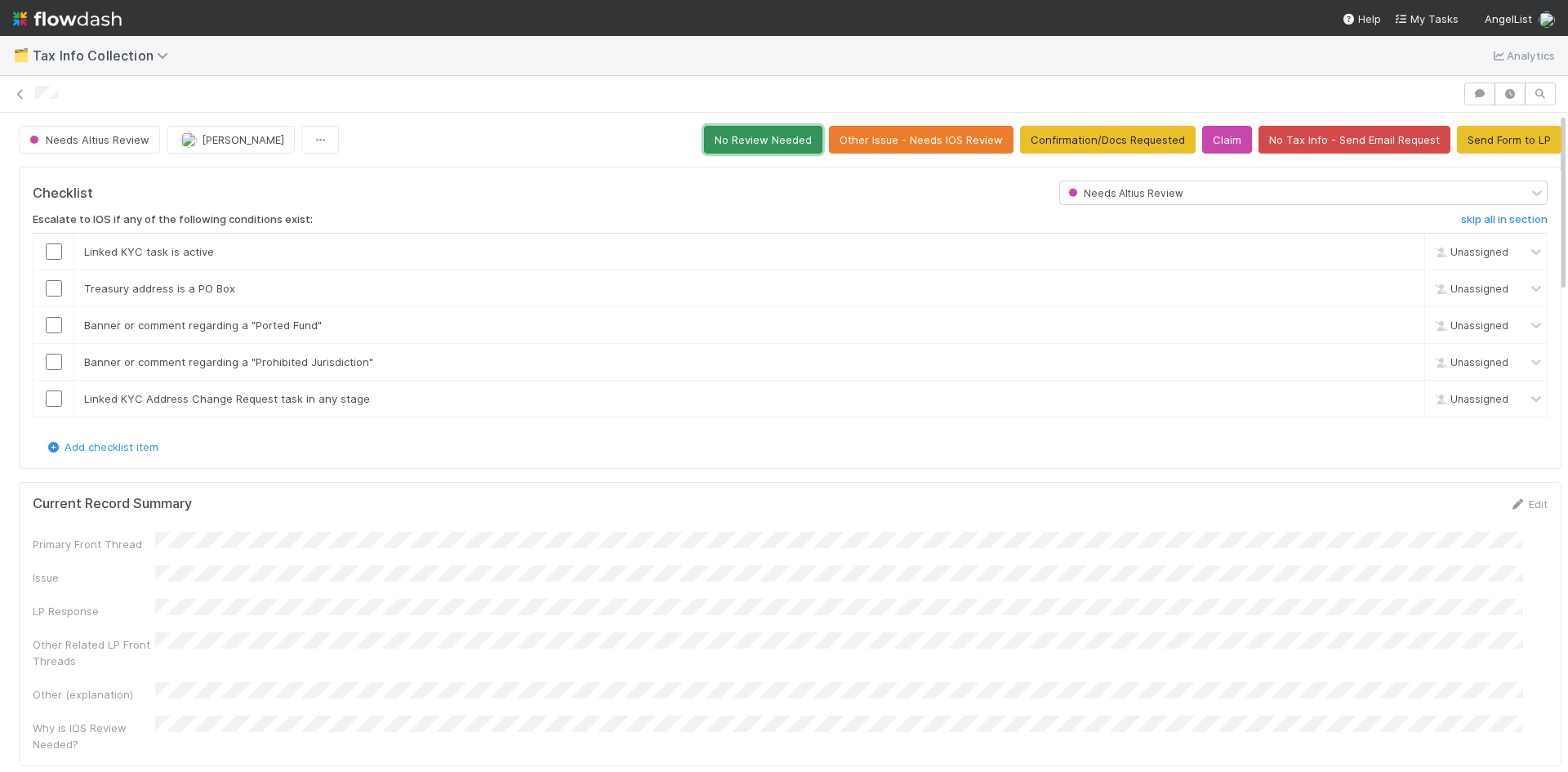
click at [766, 142] on button "No Review Needed" at bounding box center [763, 140] width 118 height 28
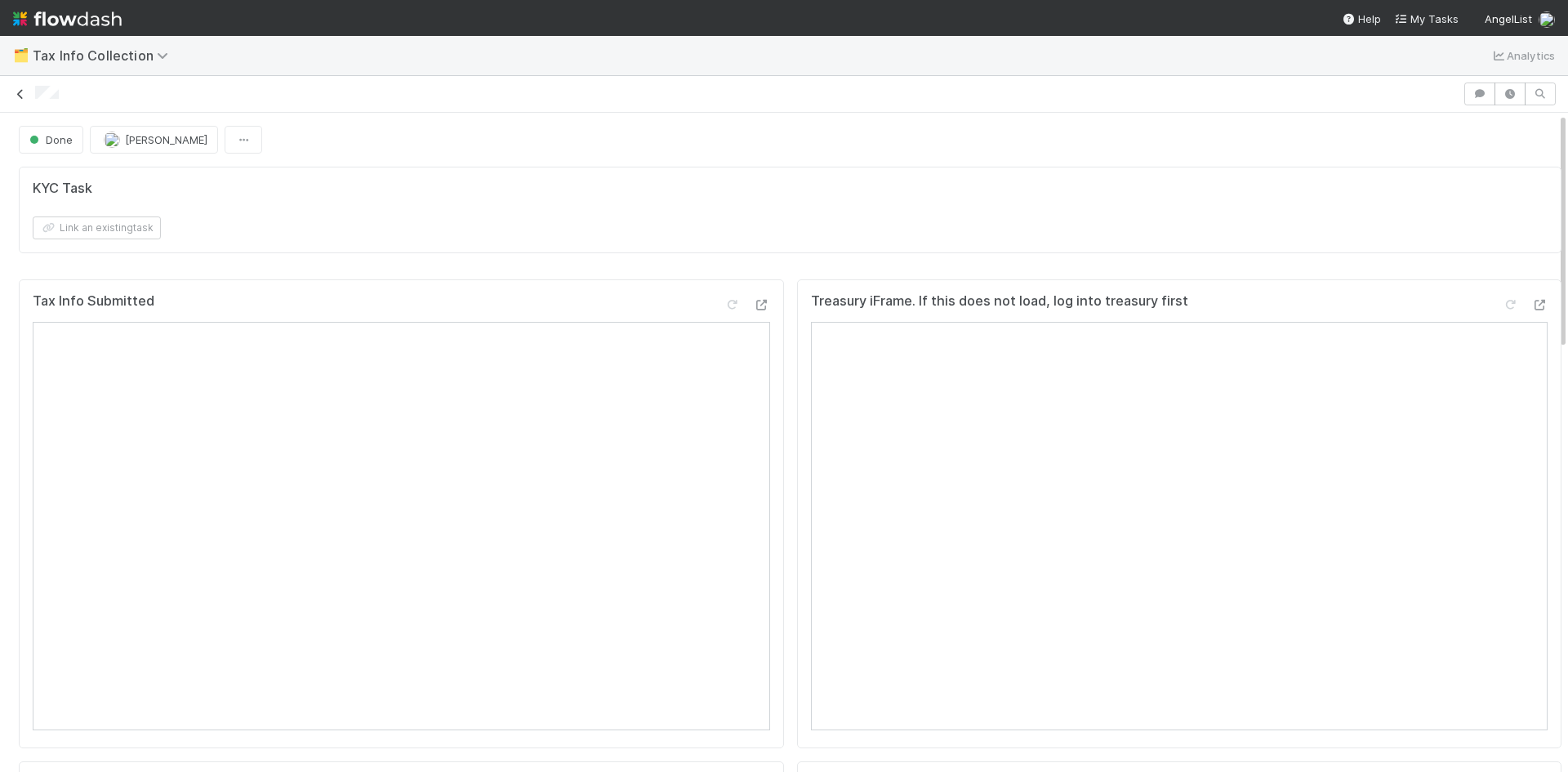
click at [19, 99] on icon at bounding box center [20, 94] width 16 height 10
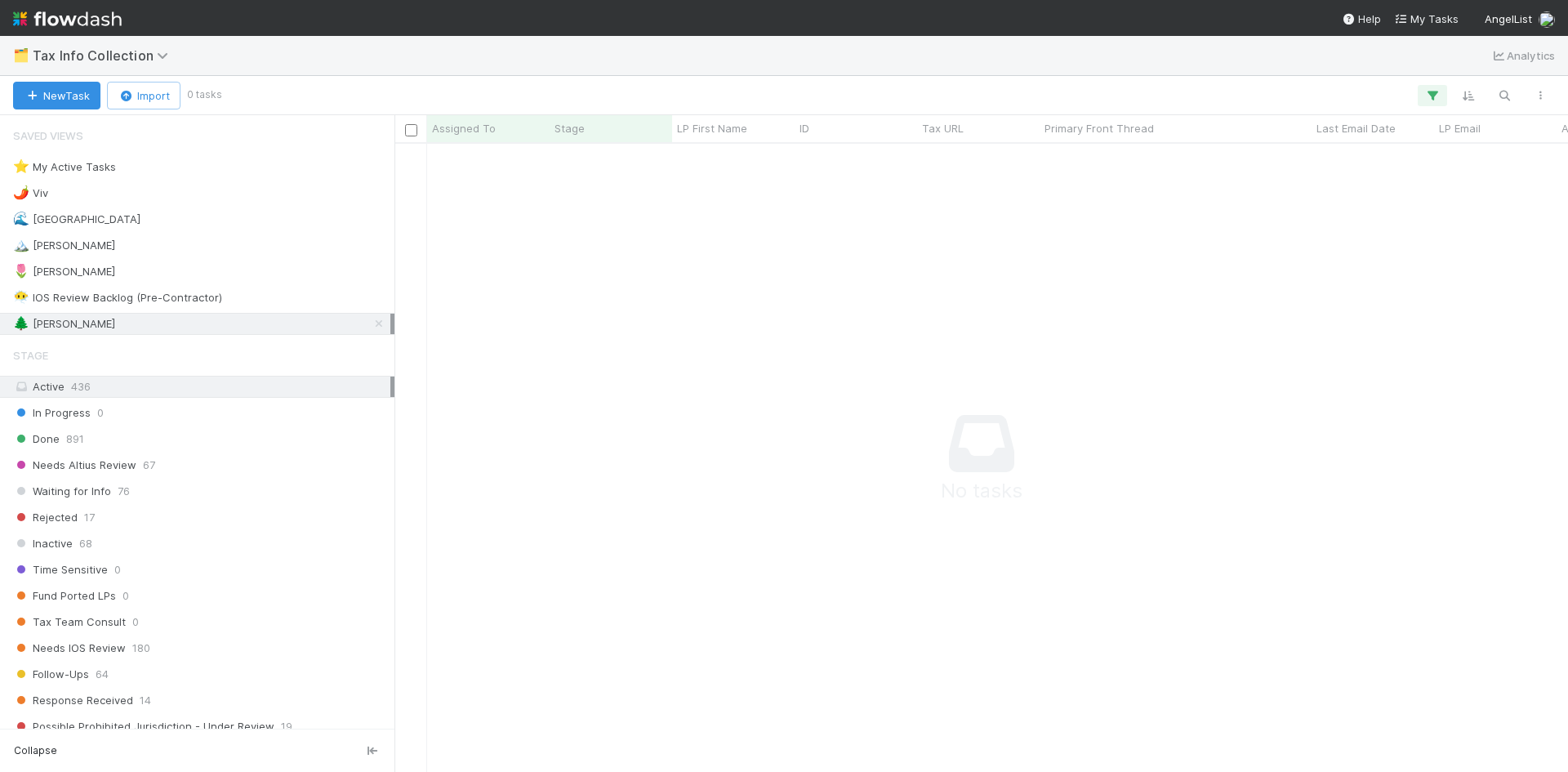
scroll to position [604, 1162]
click at [84, 247] on div "🏔️ [PERSON_NAME] 1" at bounding box center [201, 245] width 377 height 21
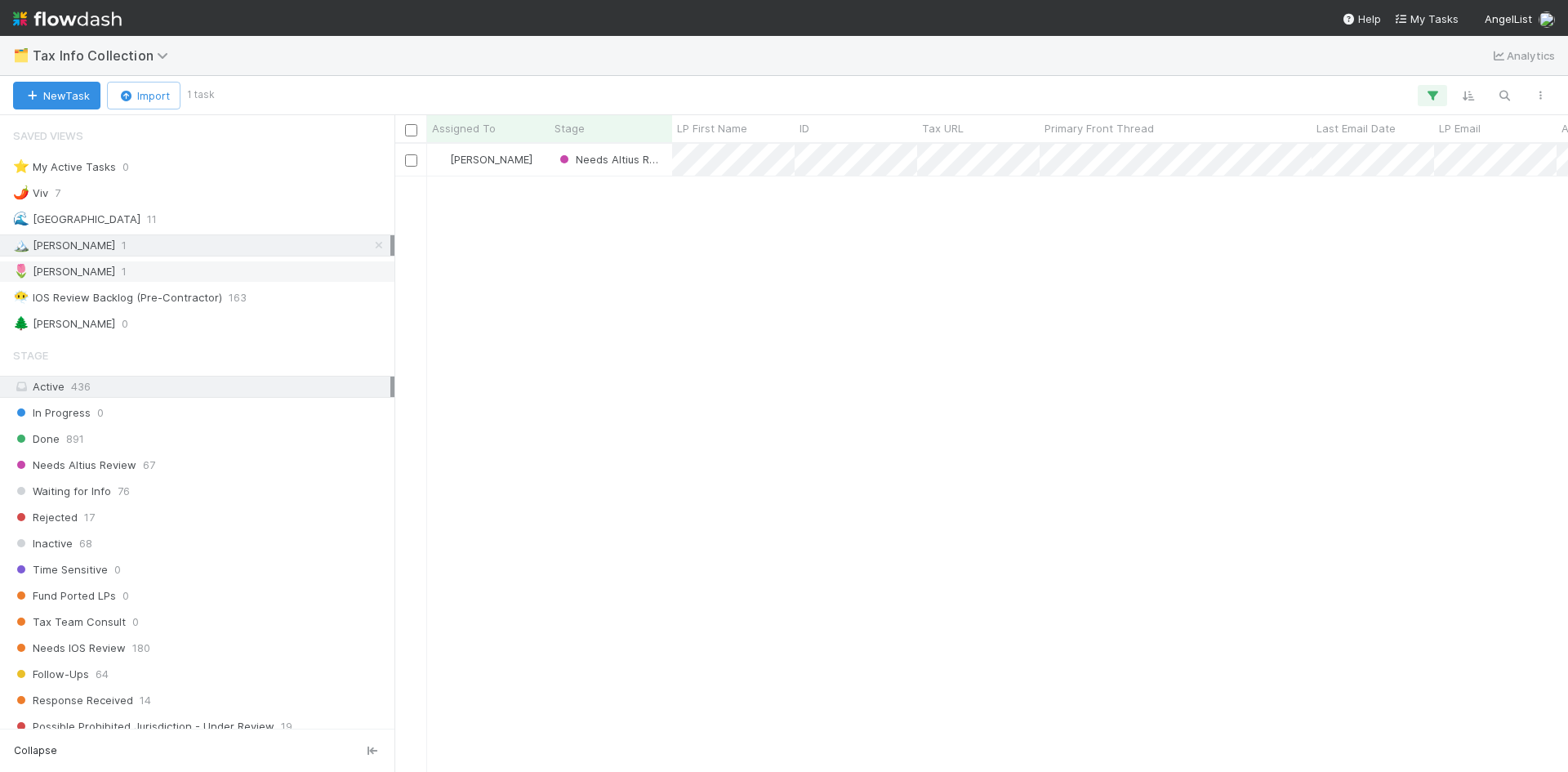
scroll to position [616, 1162]
click at [69, 276] on div "🌷 Meg 1" at bounding box center [201, 272] width 377 height 21
click at [147, 218] on span "11" at bounding box center [151, 219] width 9 height 21
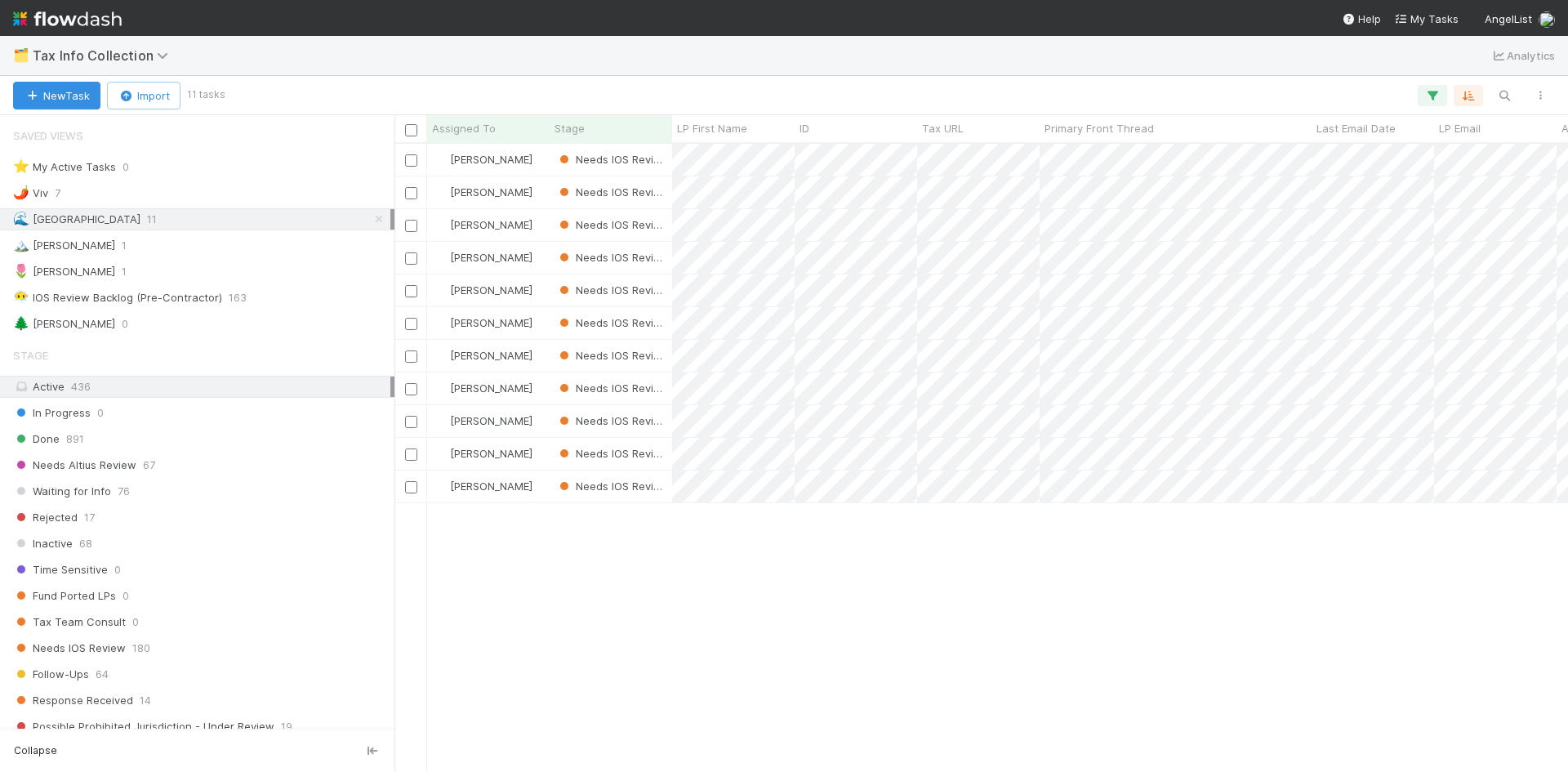
scroll to position [616, 1162]
click at [196, 189] on div "🌶️ Viv 7" at bounding box center [201, 194] width 377 height 21
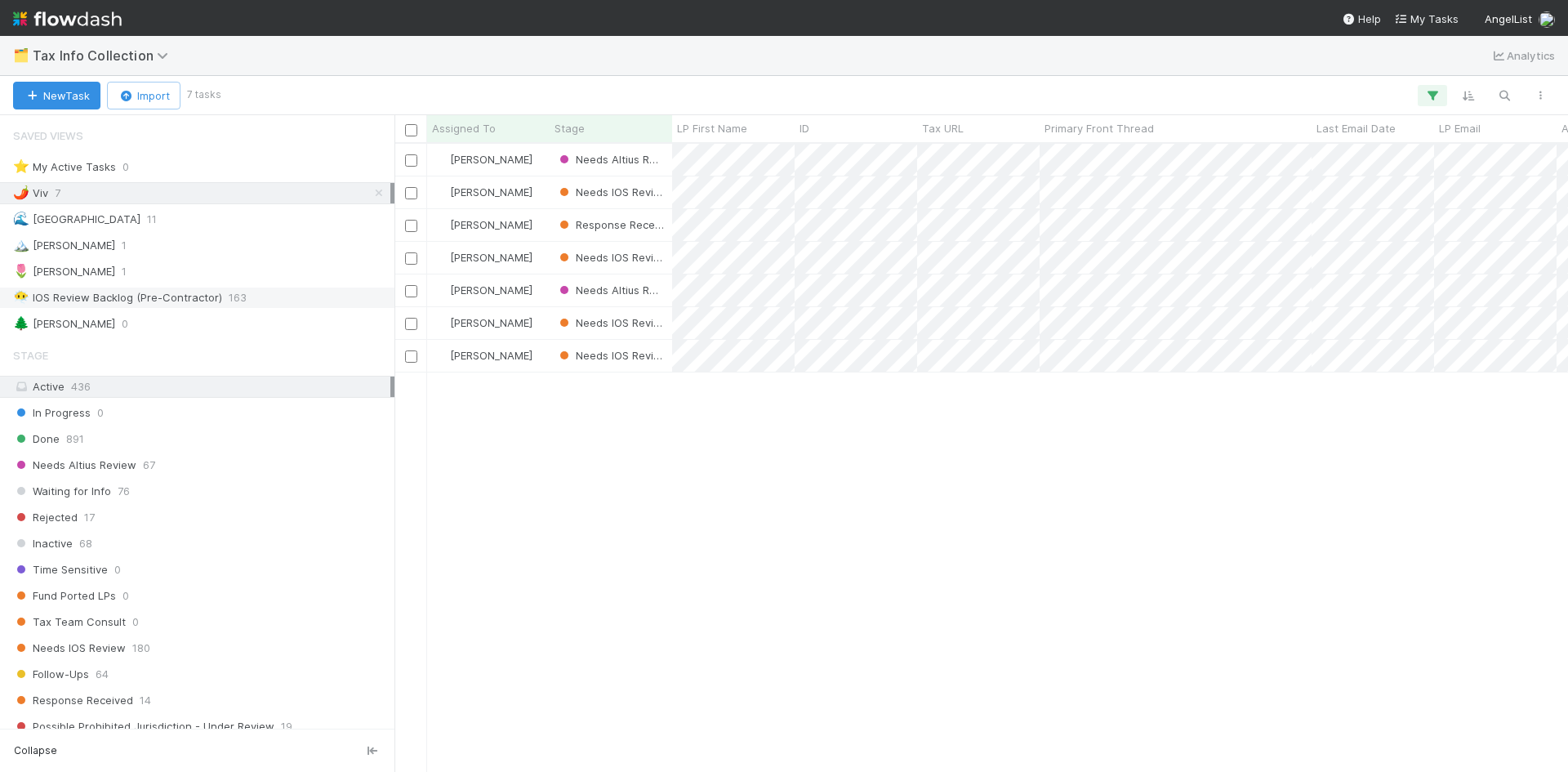
click at [136, 299] on div "😶‍🌫️ IOS Review Backlog (Pre-Contractor)" at bounding box center [118, 298] width 209 height 21
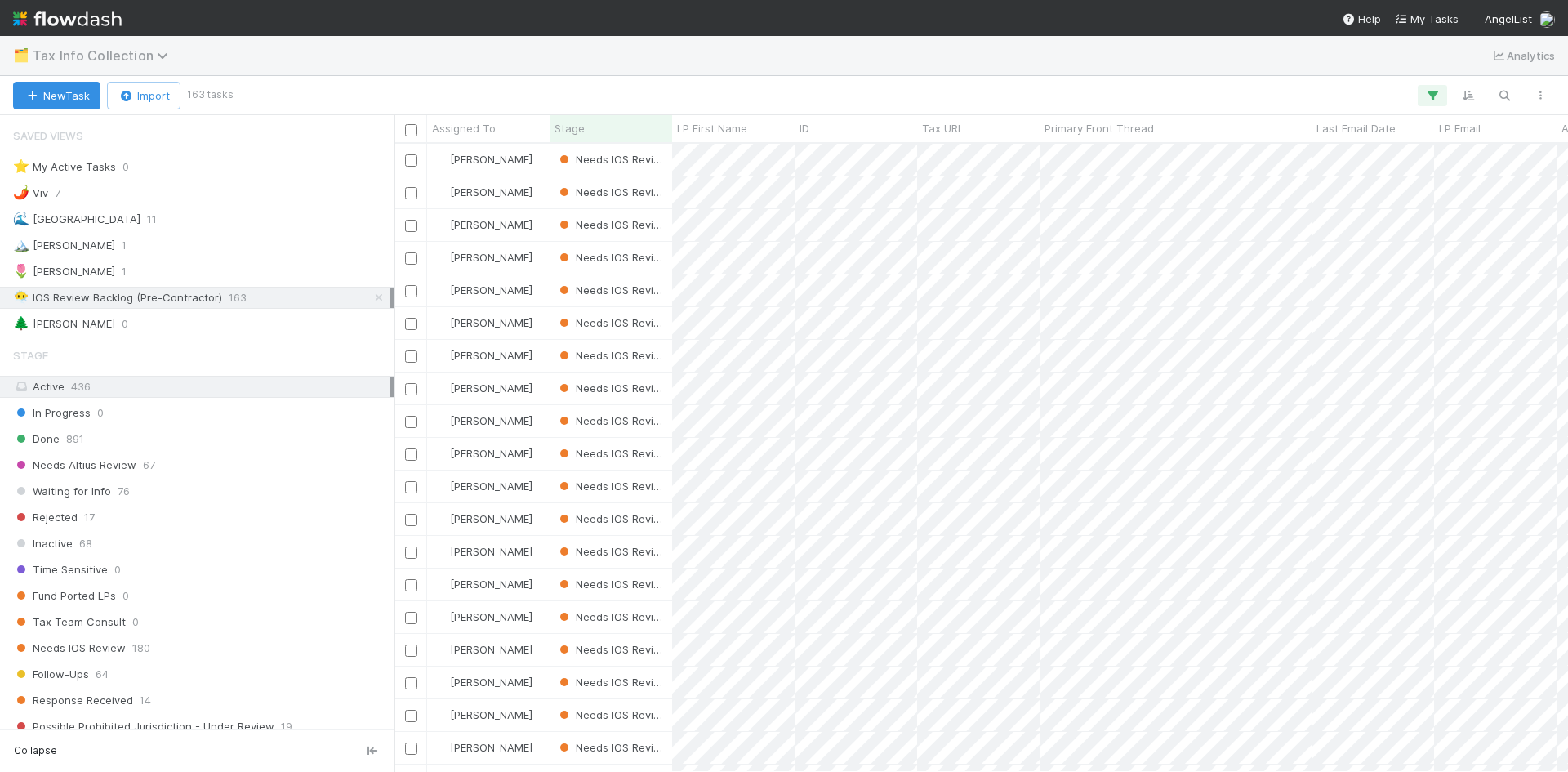
click at [157, 59] on icon at bounding box center [165, 55] width 16 height 13
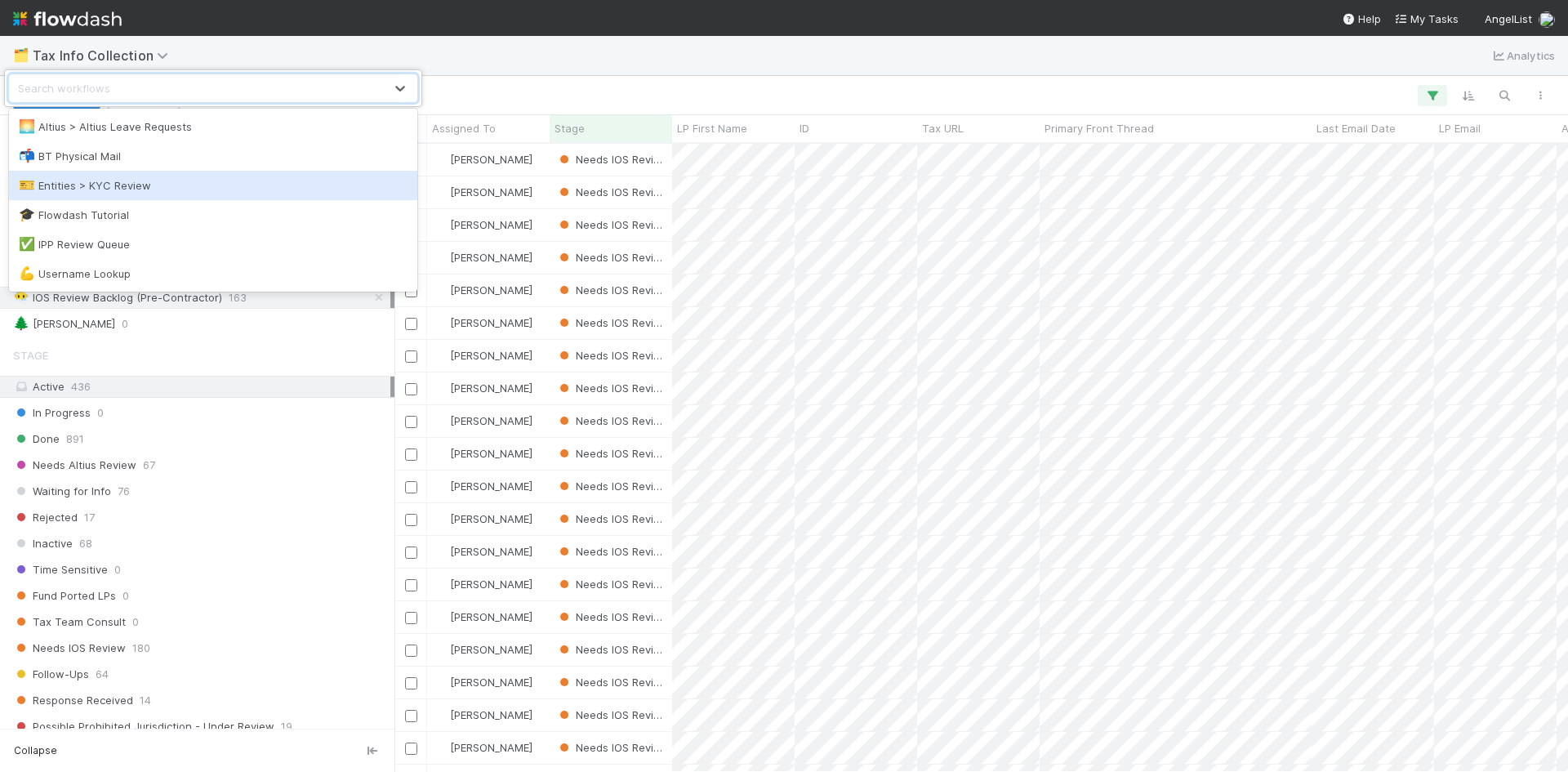
click at [97, 191] on div "🎫 Entities > KYC Review" at bounding box center [213, 185] width 389 height 16
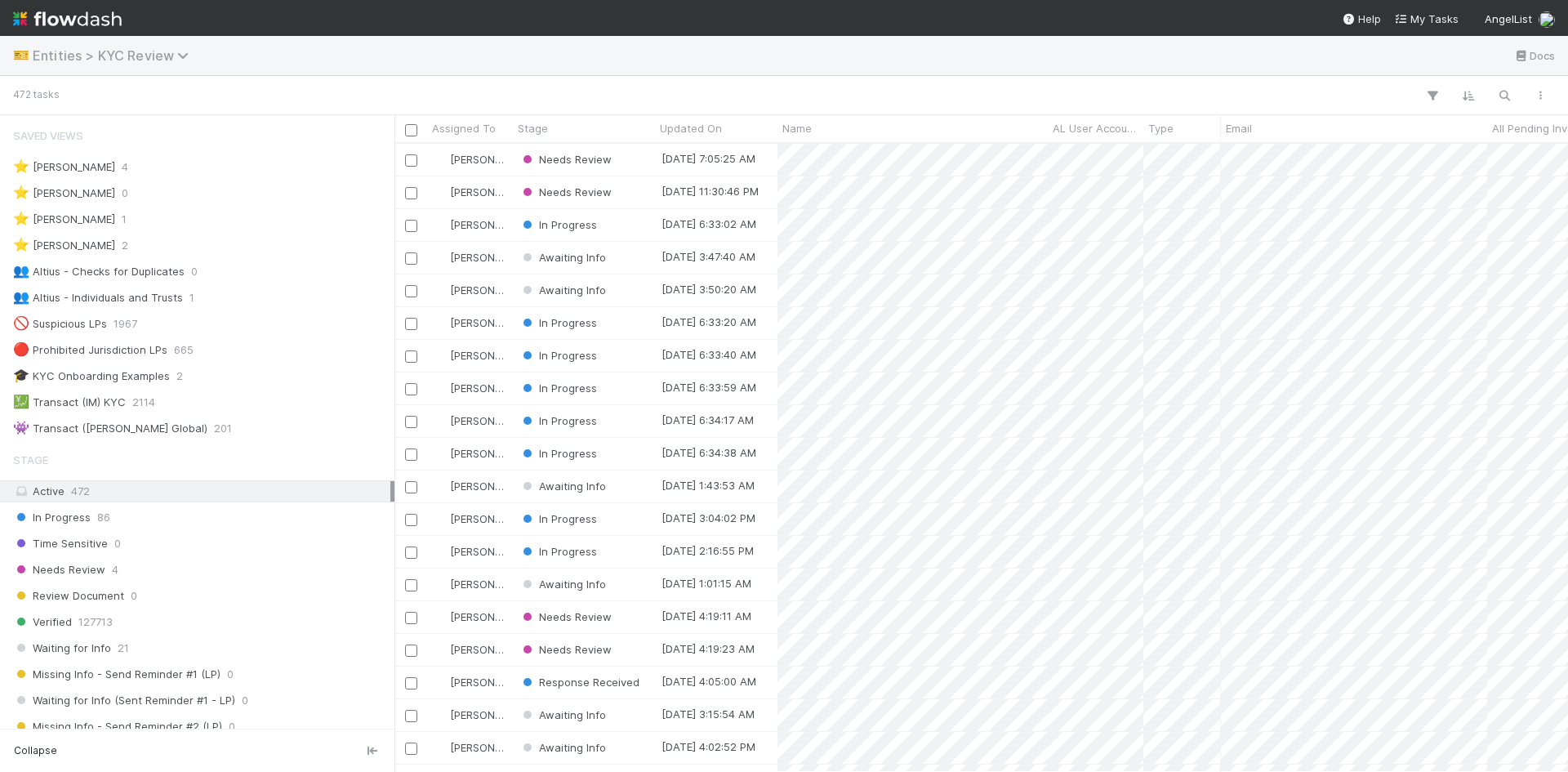
click at [168, 53] on span "Entities > KYC Review" at bounding box center [115, 55] width 165 height 16
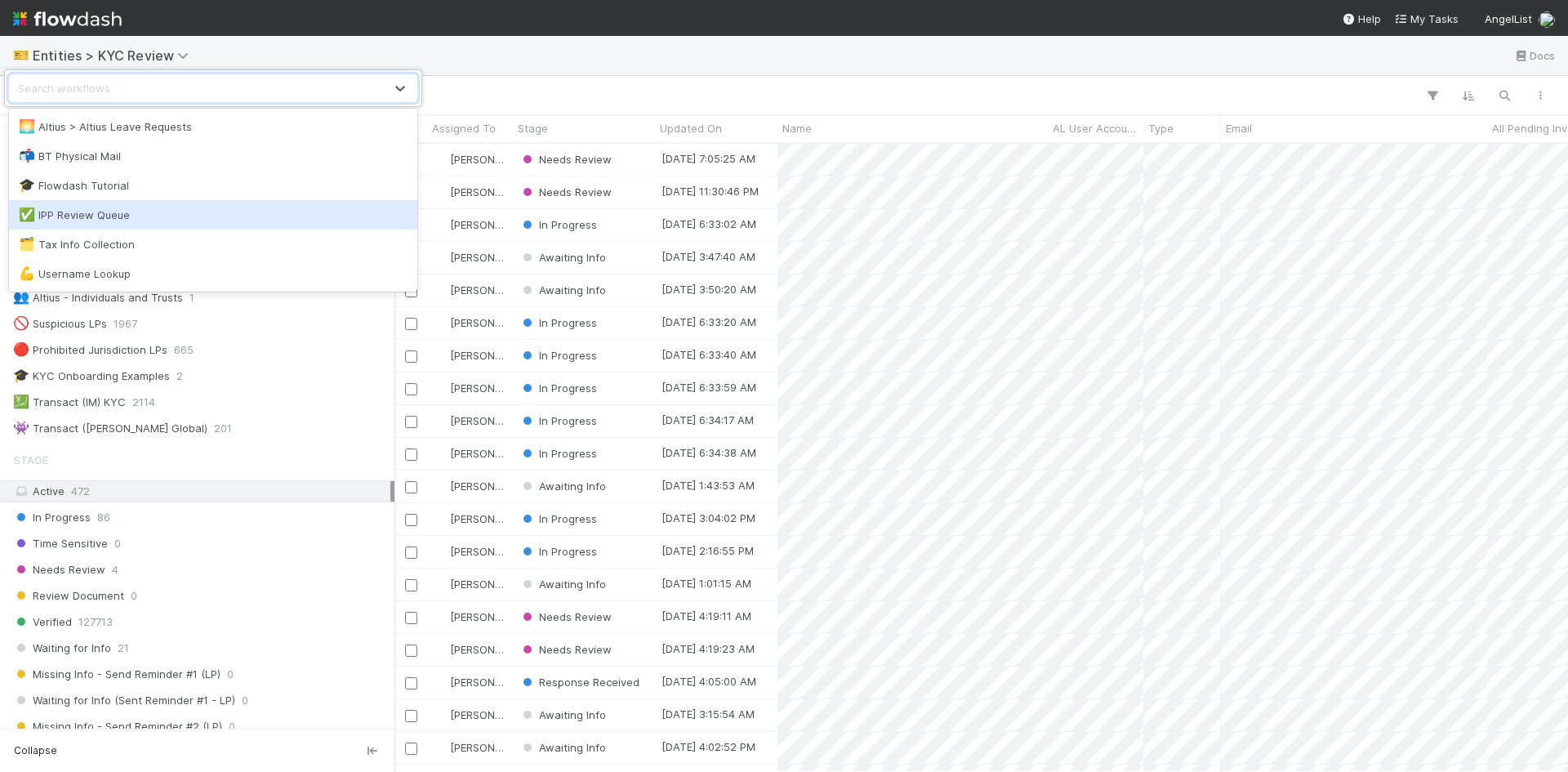
click at [97, 222] on div "✅ IPP Review Queue" at bounding box center [213, 214] width 389 height 16
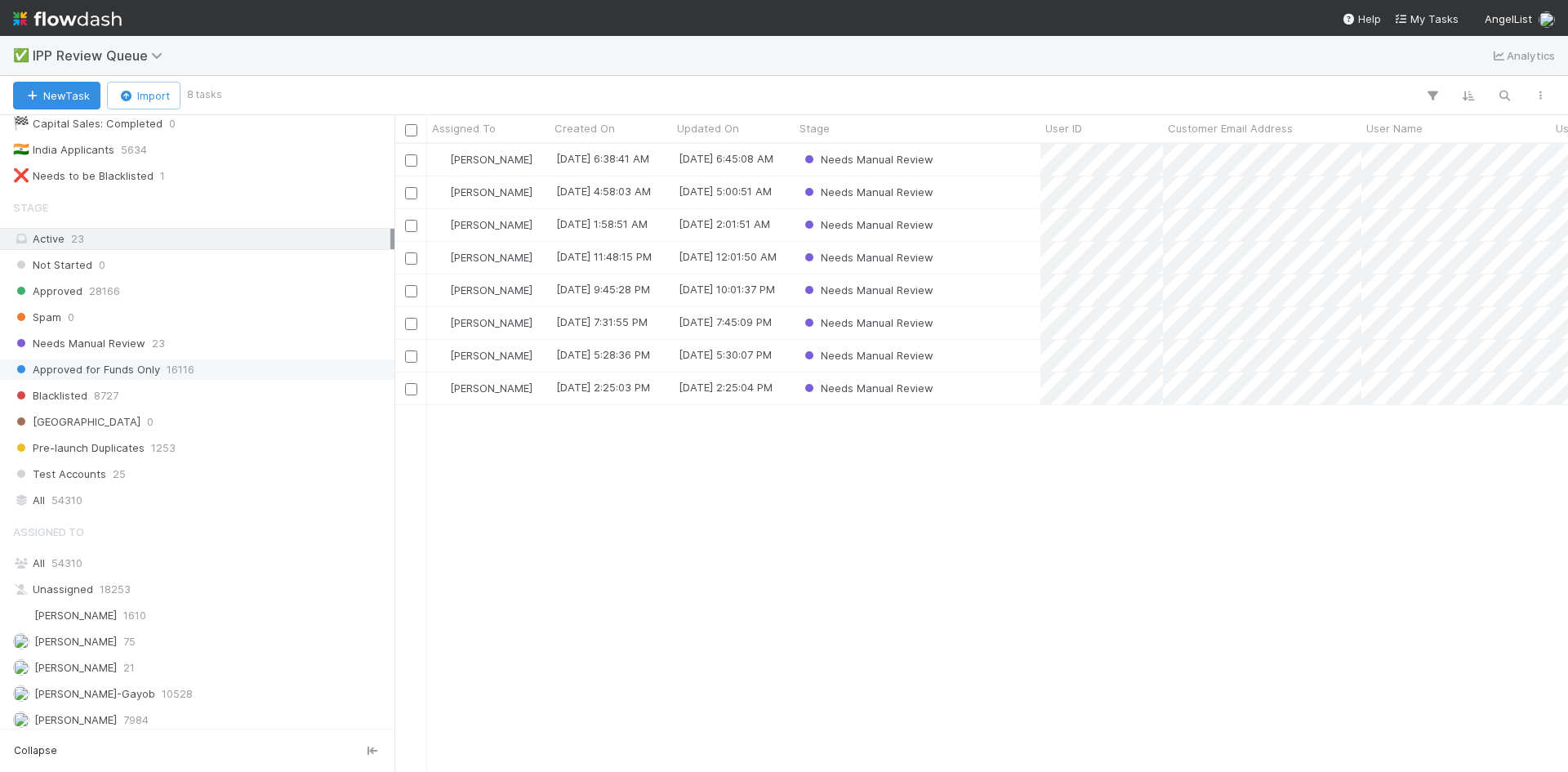
scroll to position [207, 0]
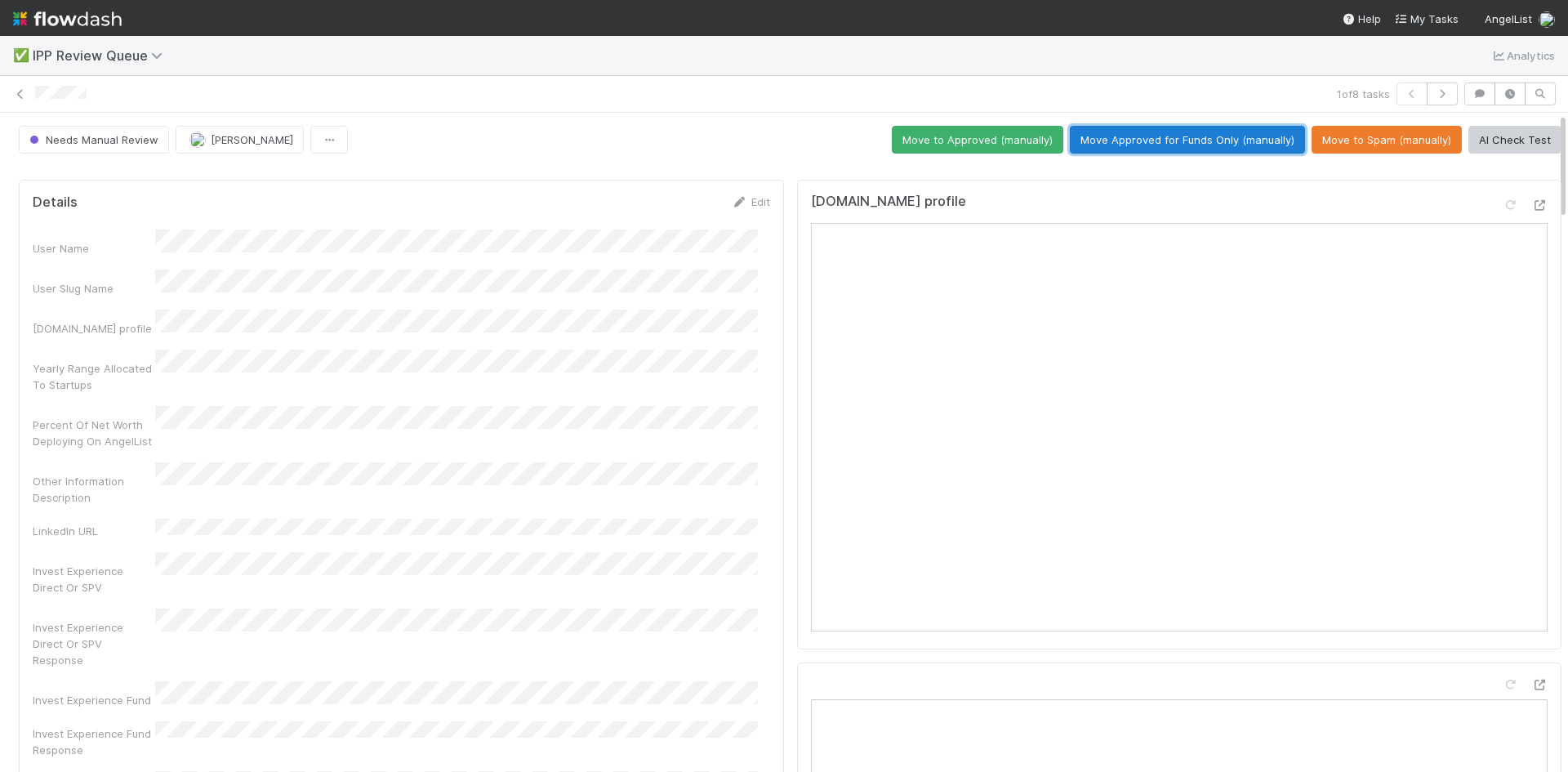
click at [1182, 134] on button "Move Approved for Funds Only (manually)" at bounding box center [1187, 140] width 235 height 28
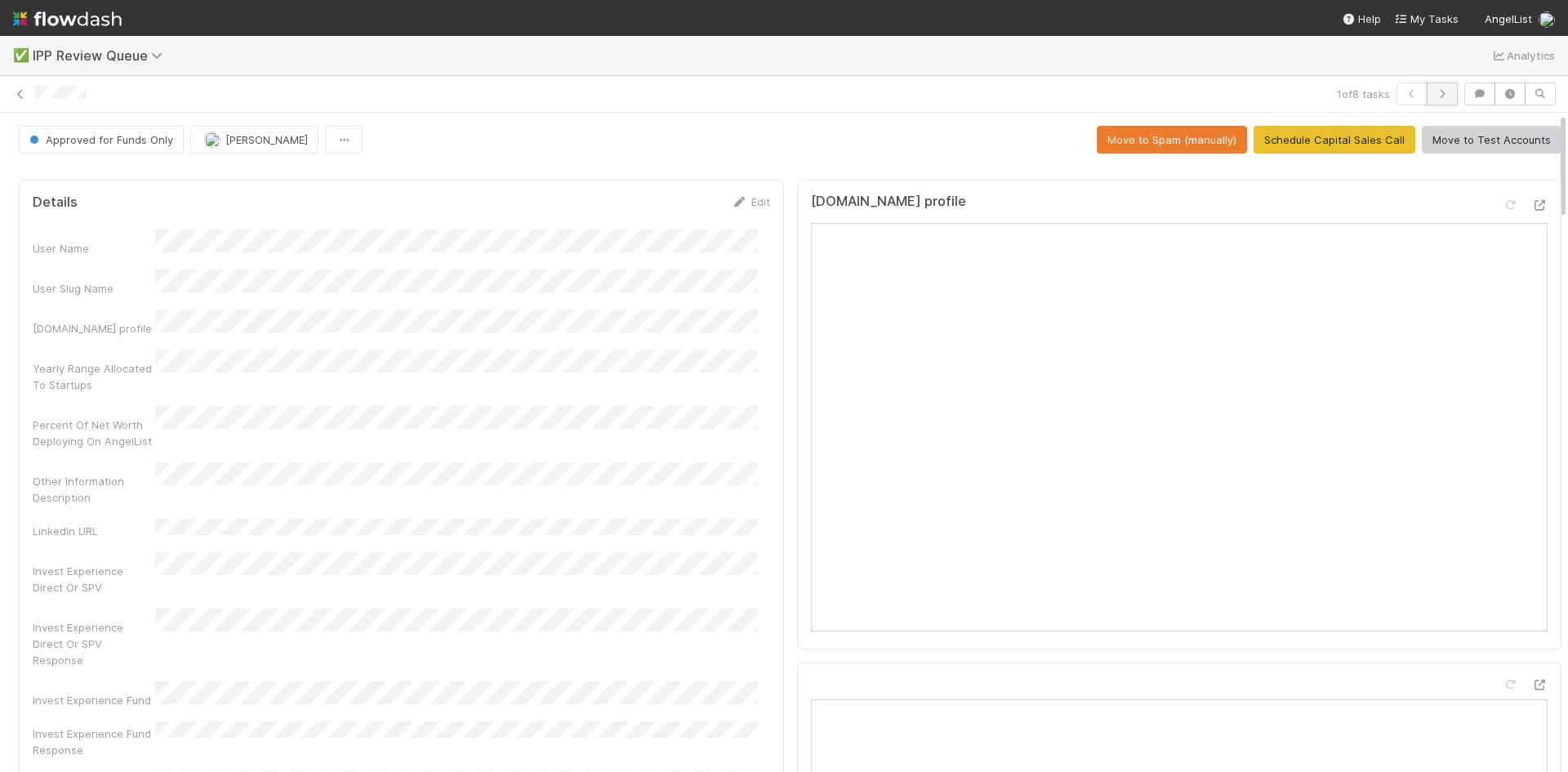
click at [1435, 93] on icon "button" at bounding box center [1442, 94] width 16 height 9
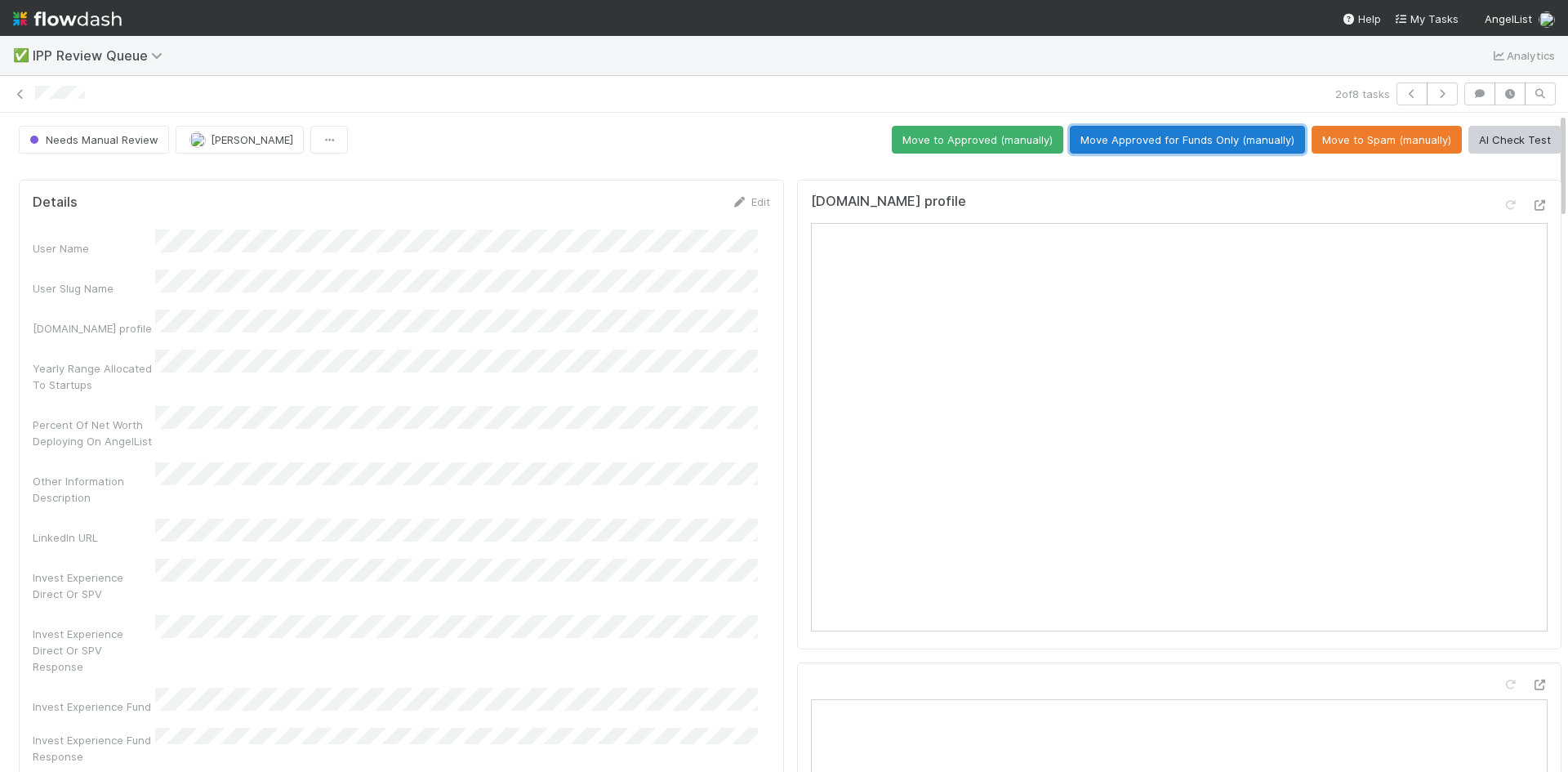
click at [1196, 134] on button "Move Approved for Funds Only (manually)" at bounding box center [1187, 140] width 235 height 28
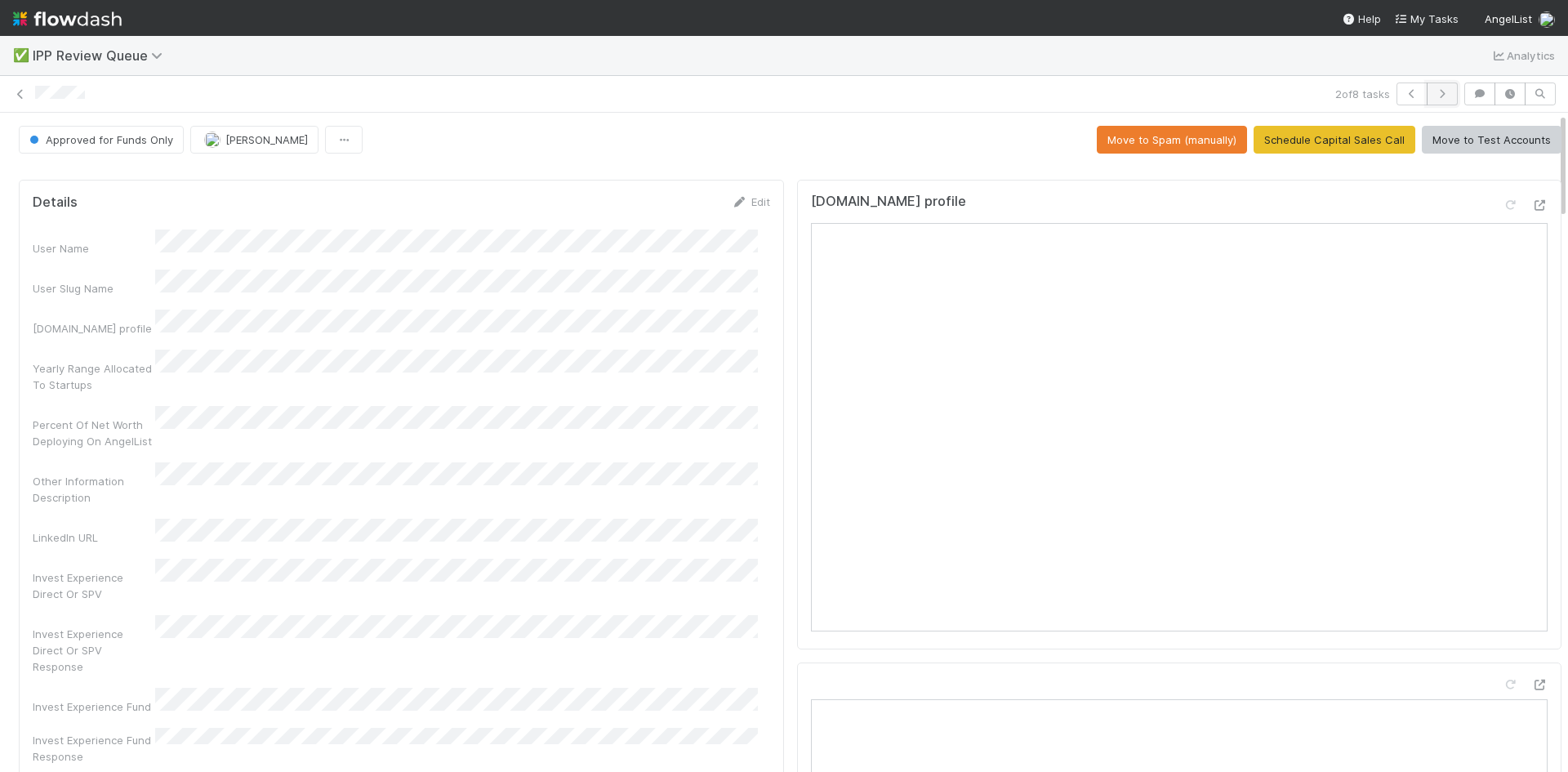
click at [1435, 90] on icon "button" at bounding box center [1442, 94] width 16 height 9
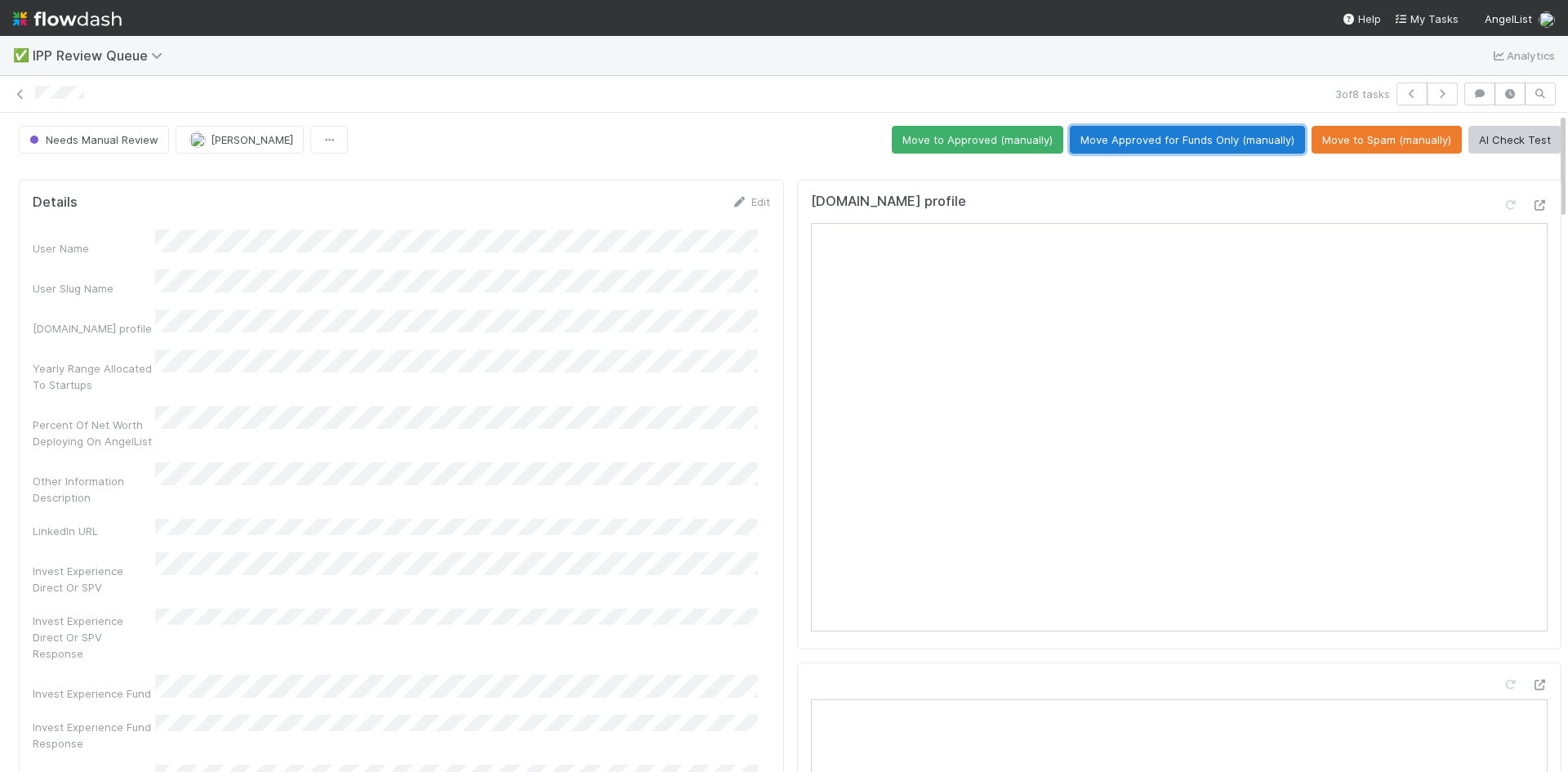
click at [1198, 153] on button "Move Approved for Funds Only (manually)" at bounding box center [1187, 140] width 235 height 28
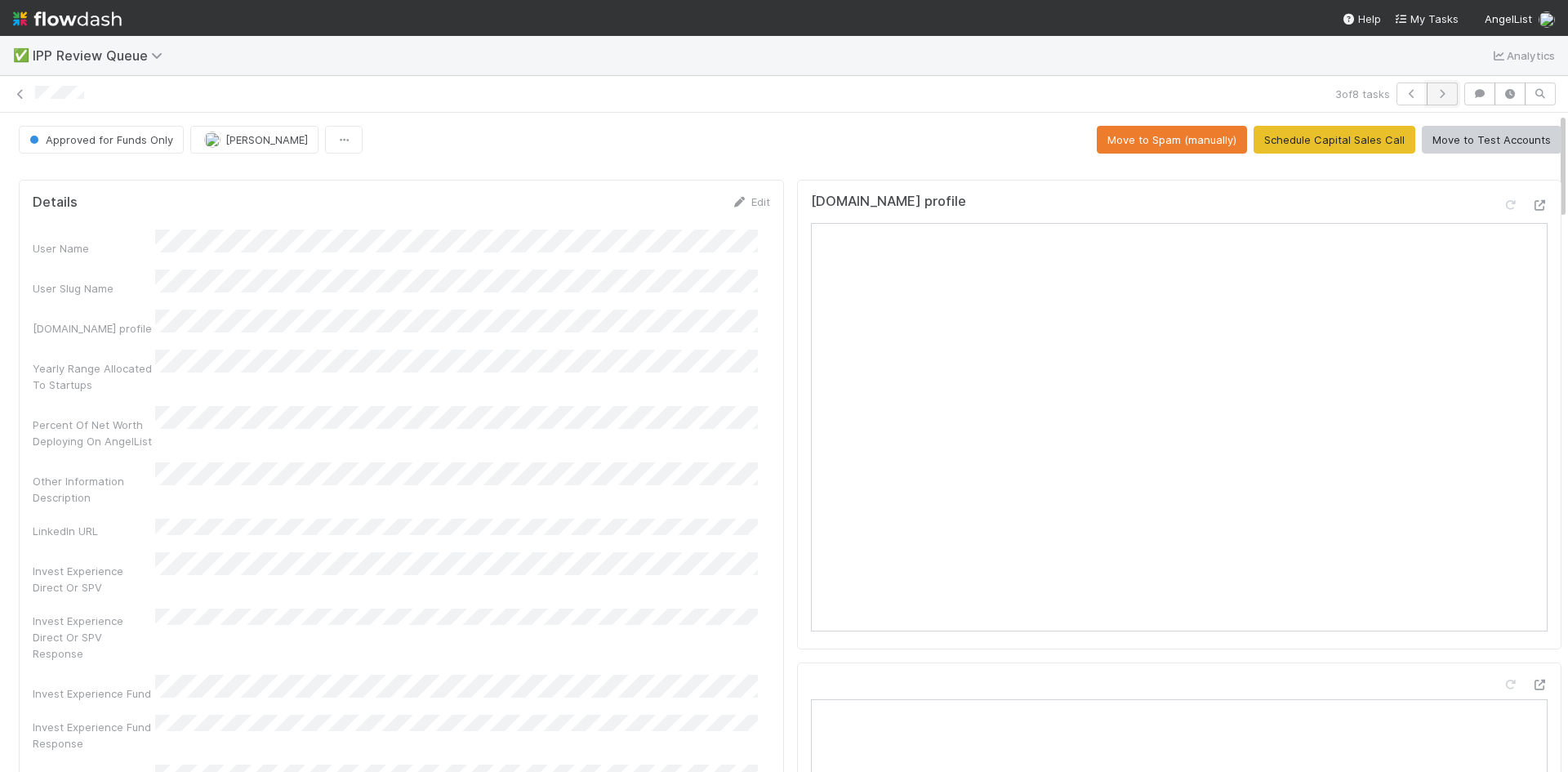
click at [1431, 102] on button "button" at bounding box center [1442, 94] width 31 height 23
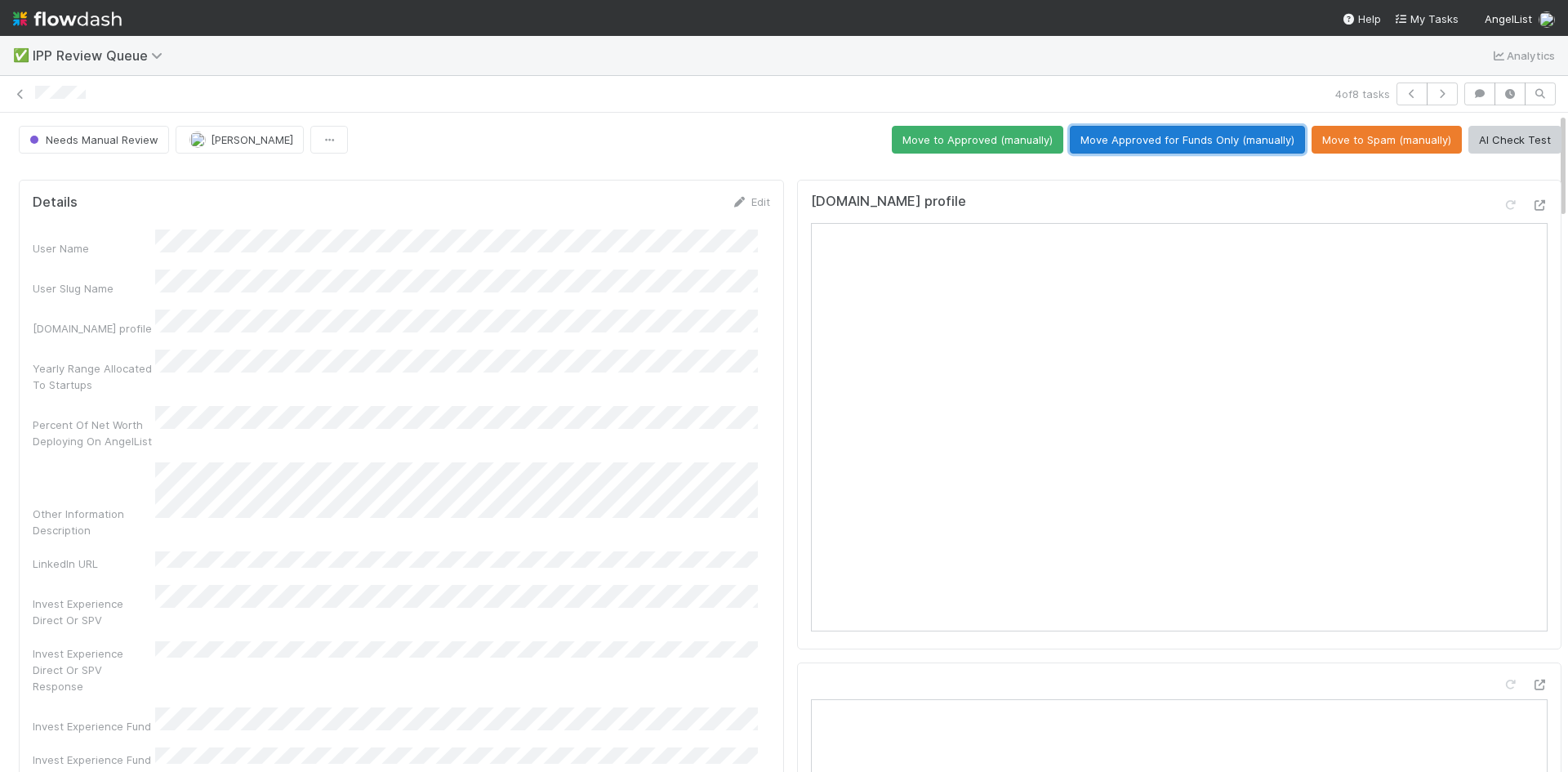
click at [1174, 132] on button "Move Approved for Funds Only (manually)" at bounding box center [1187, 140] width 235 height 28
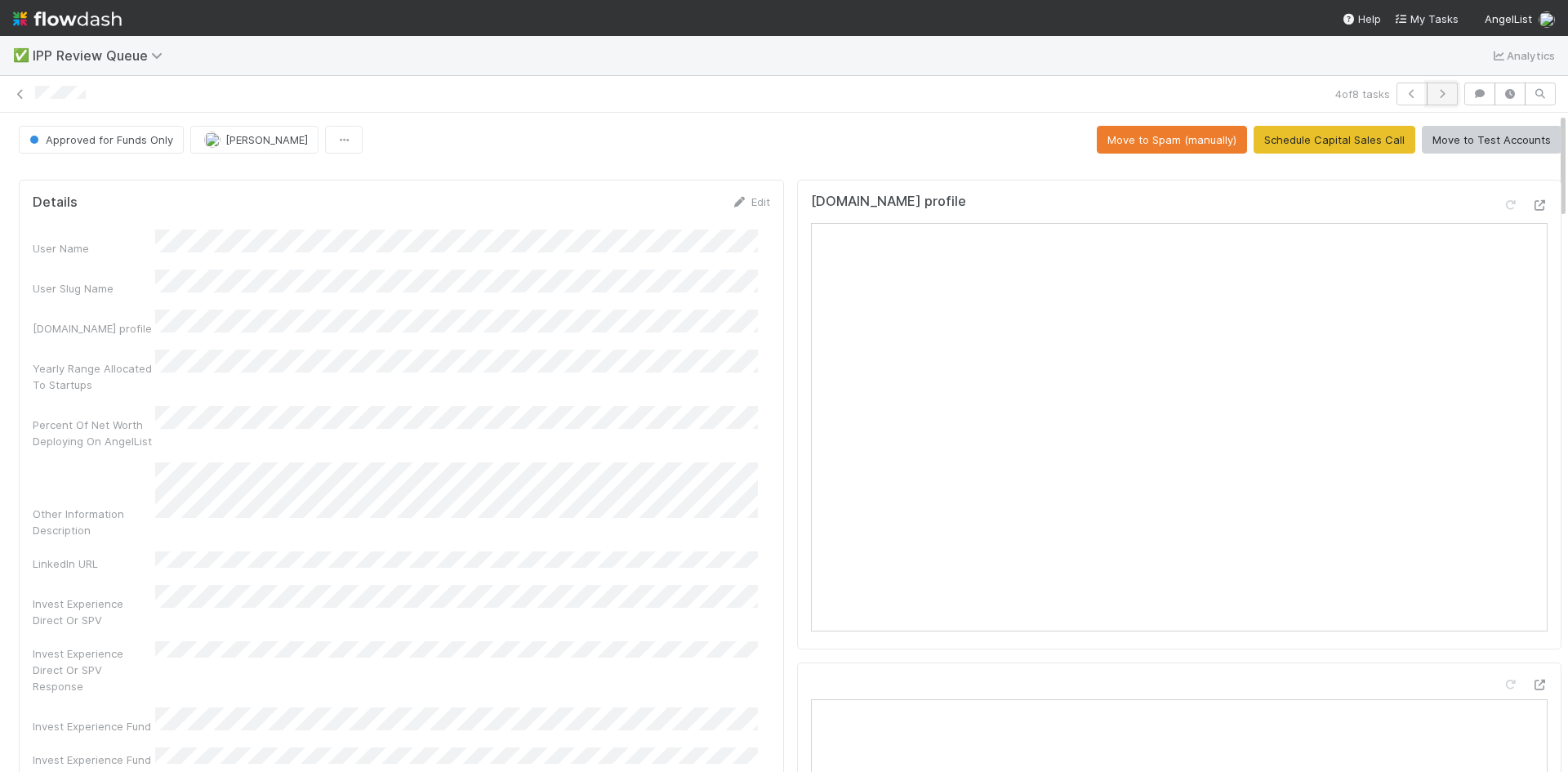
click at [1435, 97] on icon "button" at bounding box center [1442, 94] width 16 height 9
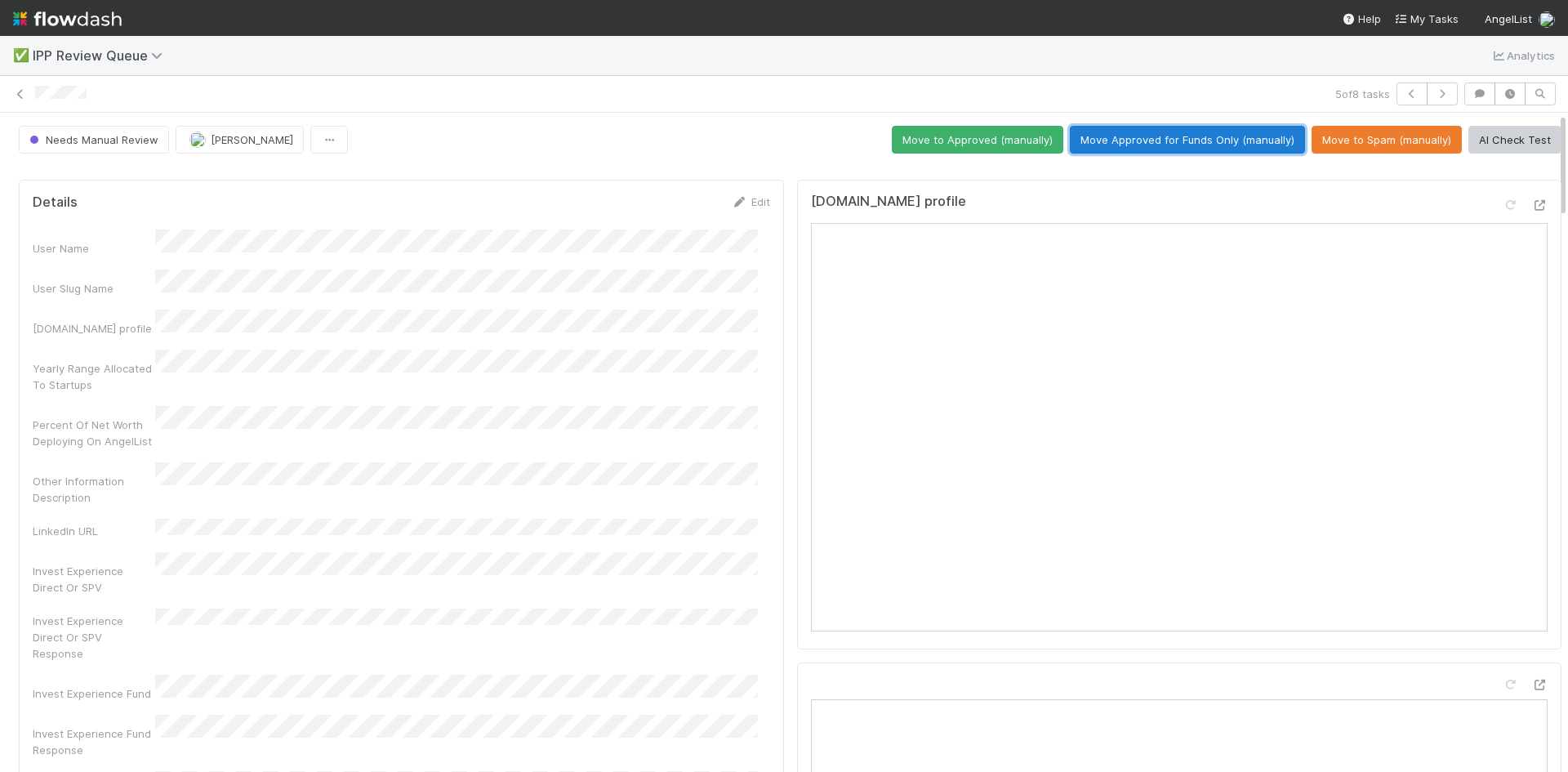
click at [1125, 134] on button "Move Approved for Funds Only (manually)" at bounding box center [1187, 140] width 235 height 28
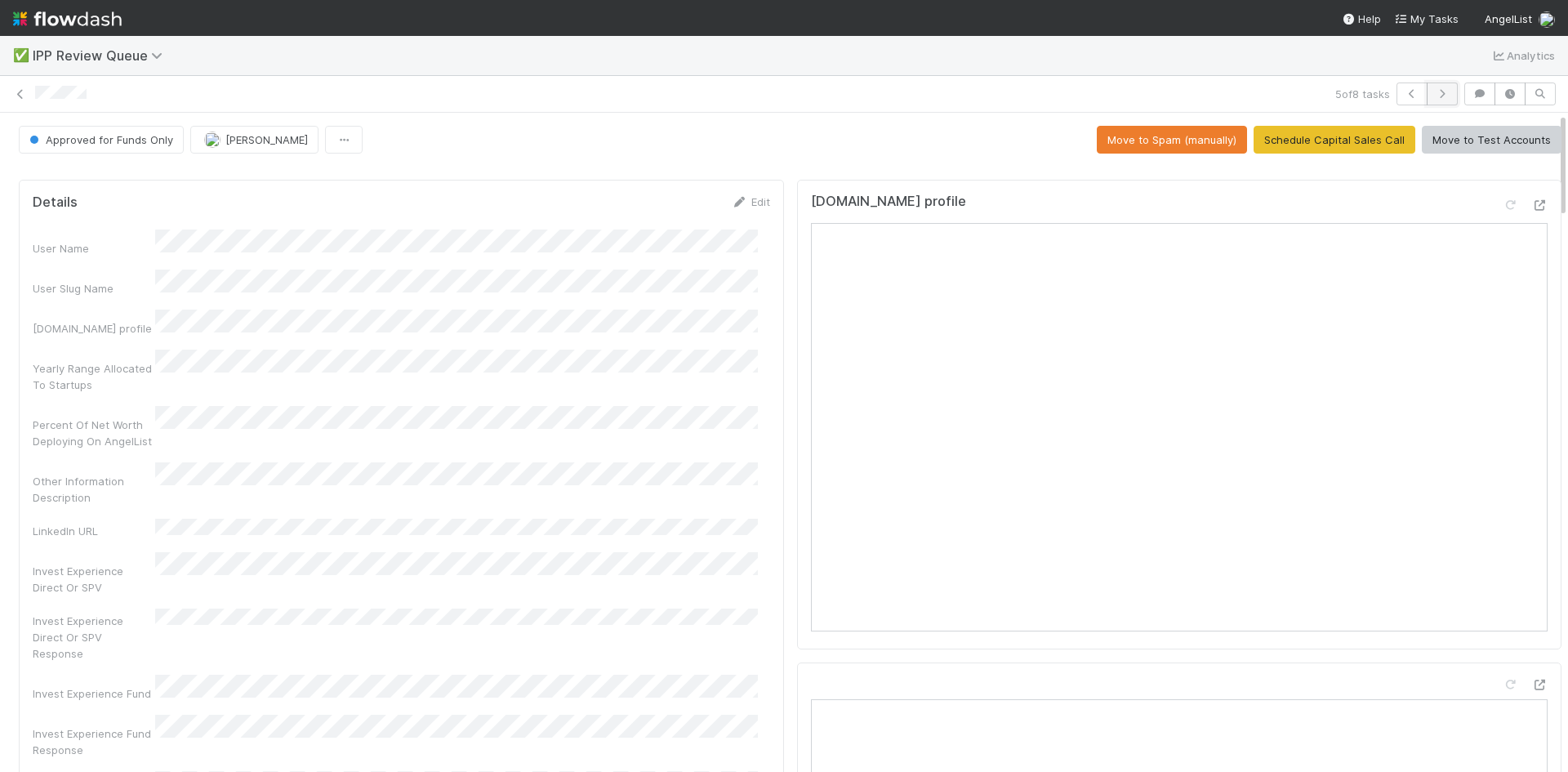
click at [1436, 97] on icon "button" at bounding box center [1442, 94] width 16 height 9
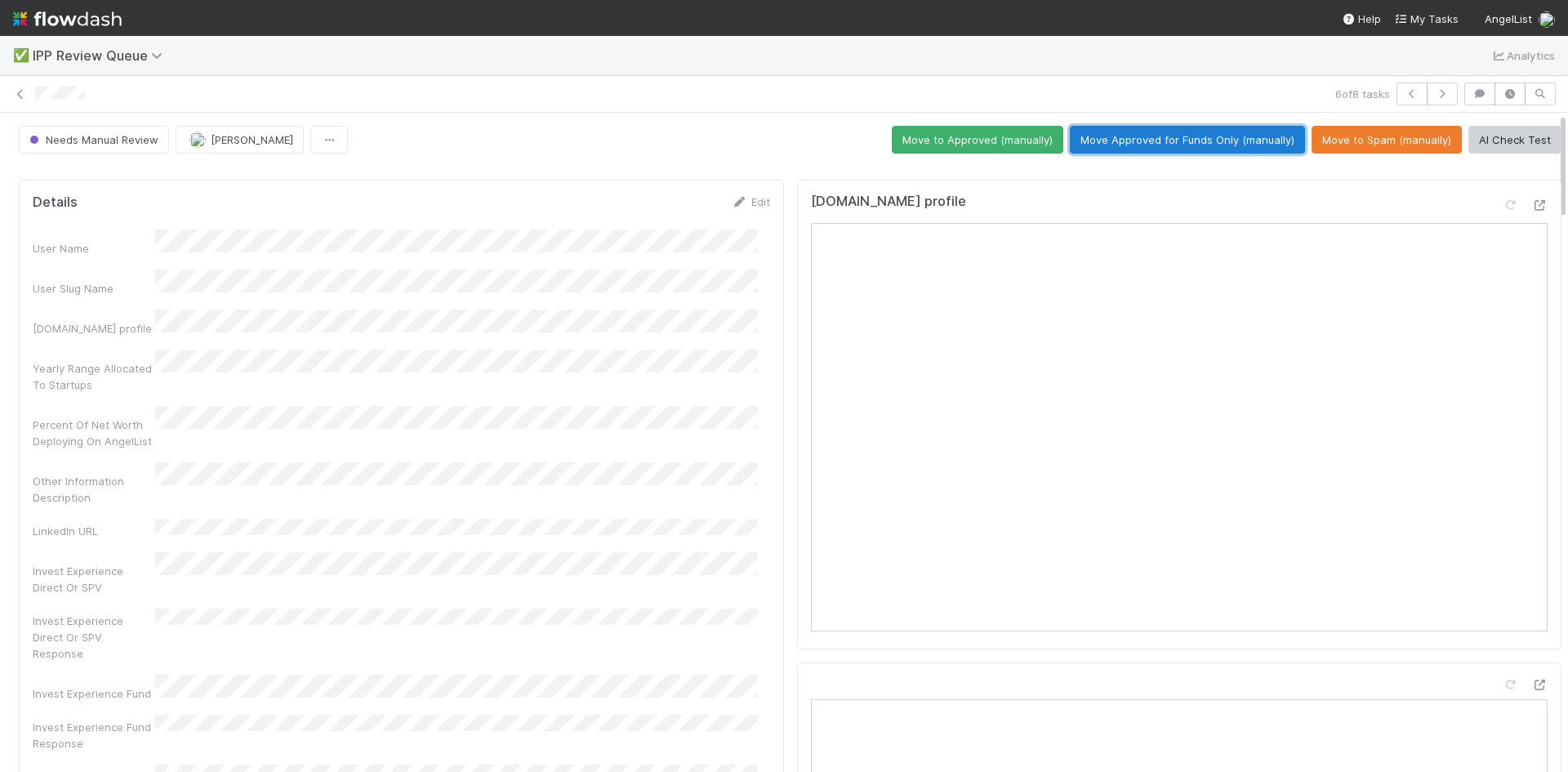
click at [1191, 142] on button "Move Approved for Funds Only (manually)" at bounding box center [1187, 140] width 235 height 28
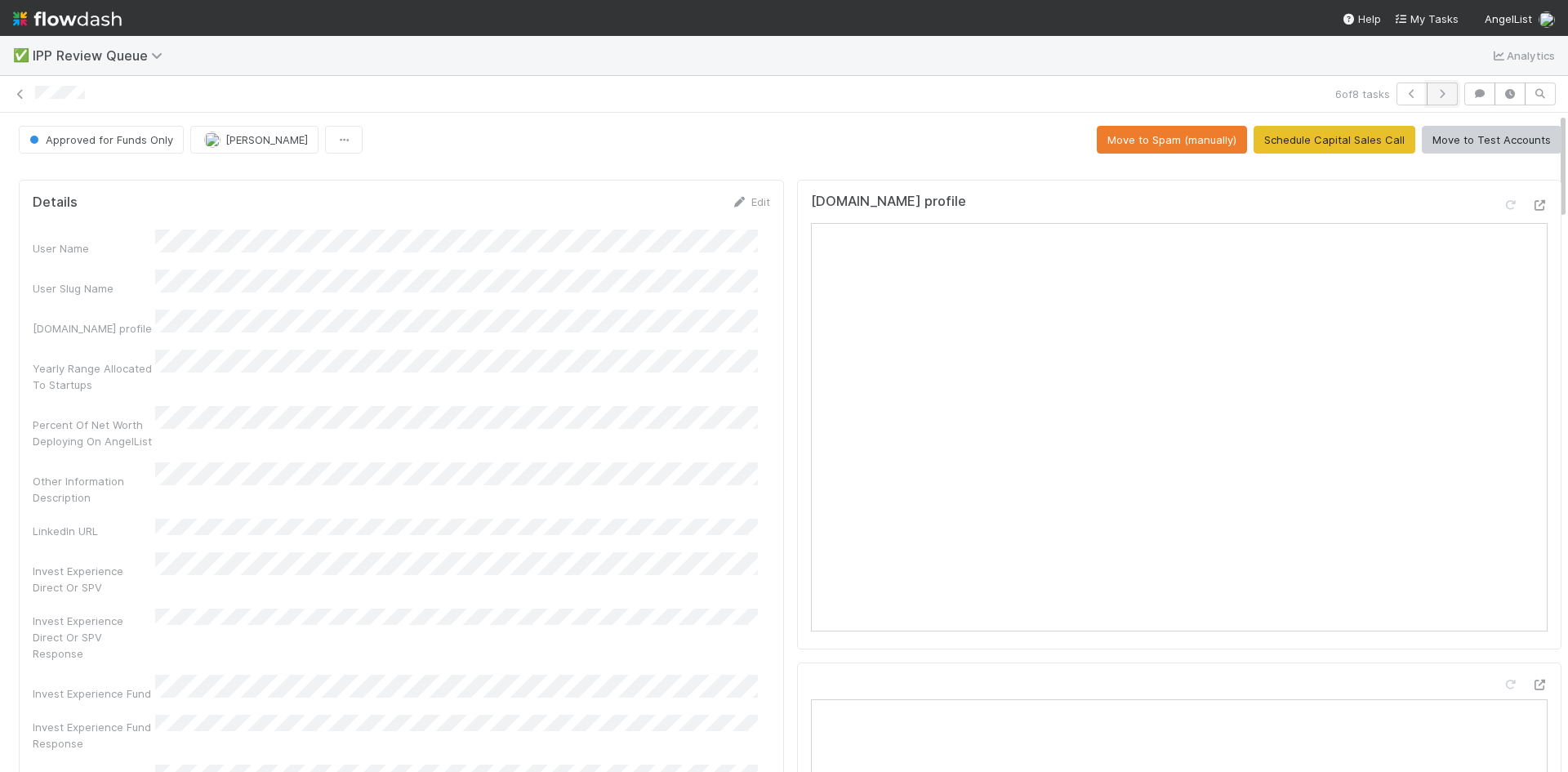
click at [1435, 93] on icon "button" at bounding box center [1442, 94] width 16 height 9
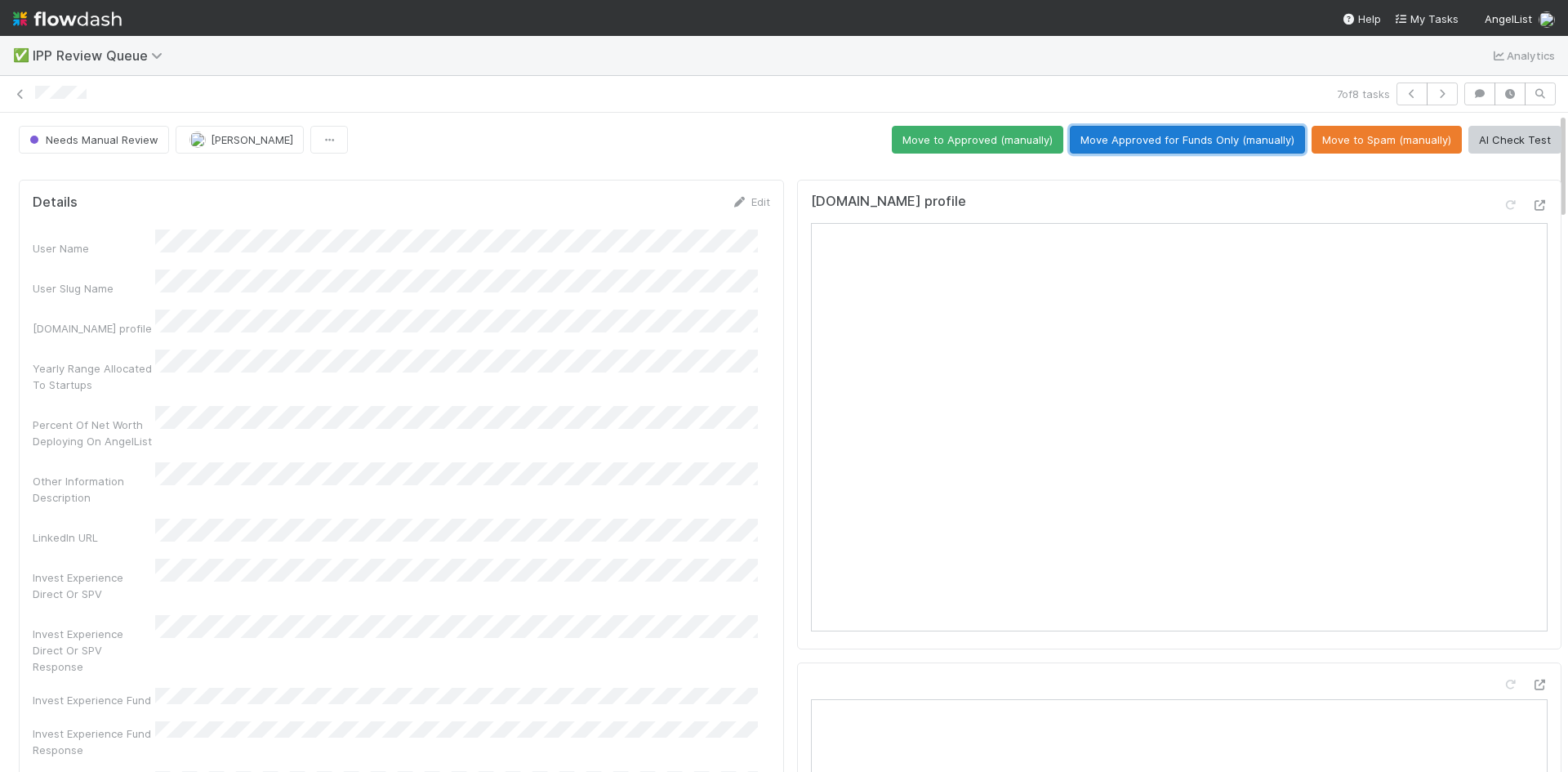
click at [1194, 132] on button "Move Approved for Funds Only (manually)" at bounding box center [1187, 140] width 235 height 28
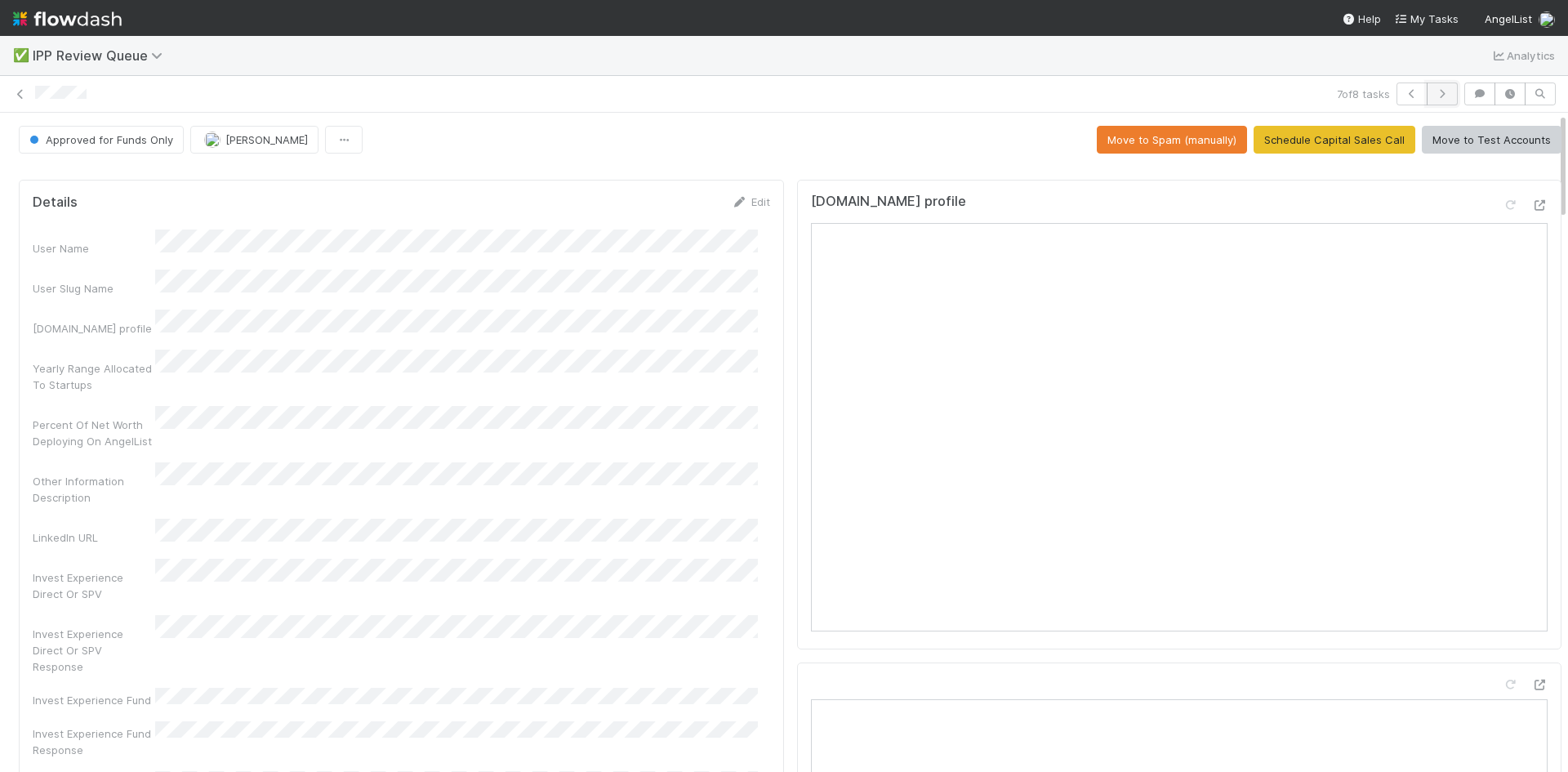
click at [1435, 89] on icon "button" at bounding box center [1442, 94] width 16 height 9
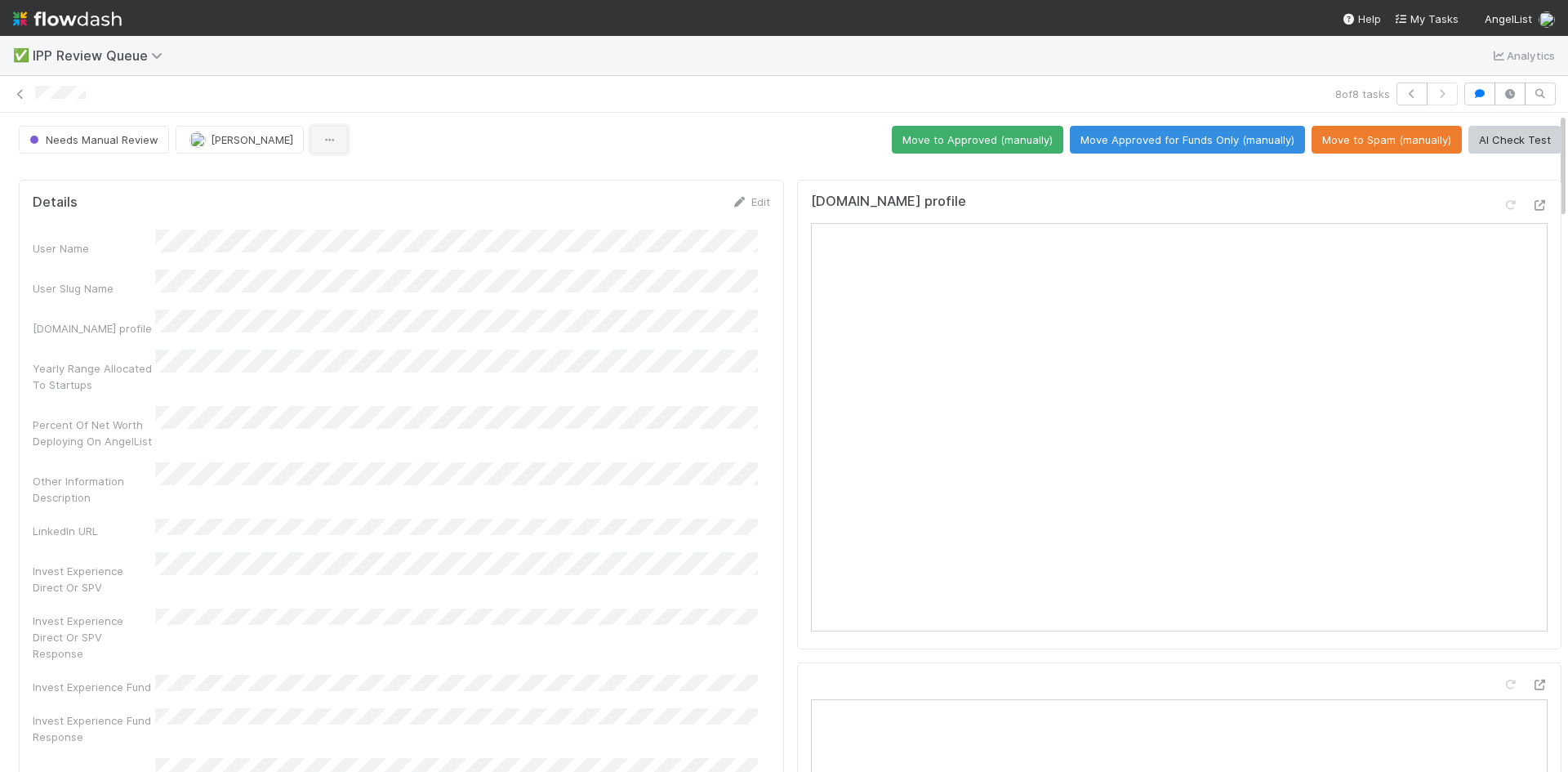
click at [338, 140] on button "button" at bounding box center [329, 140] width 38 height 28
click at [1404, 93] on icon "button" at bounding box center [1412, 94] width 16 height 9
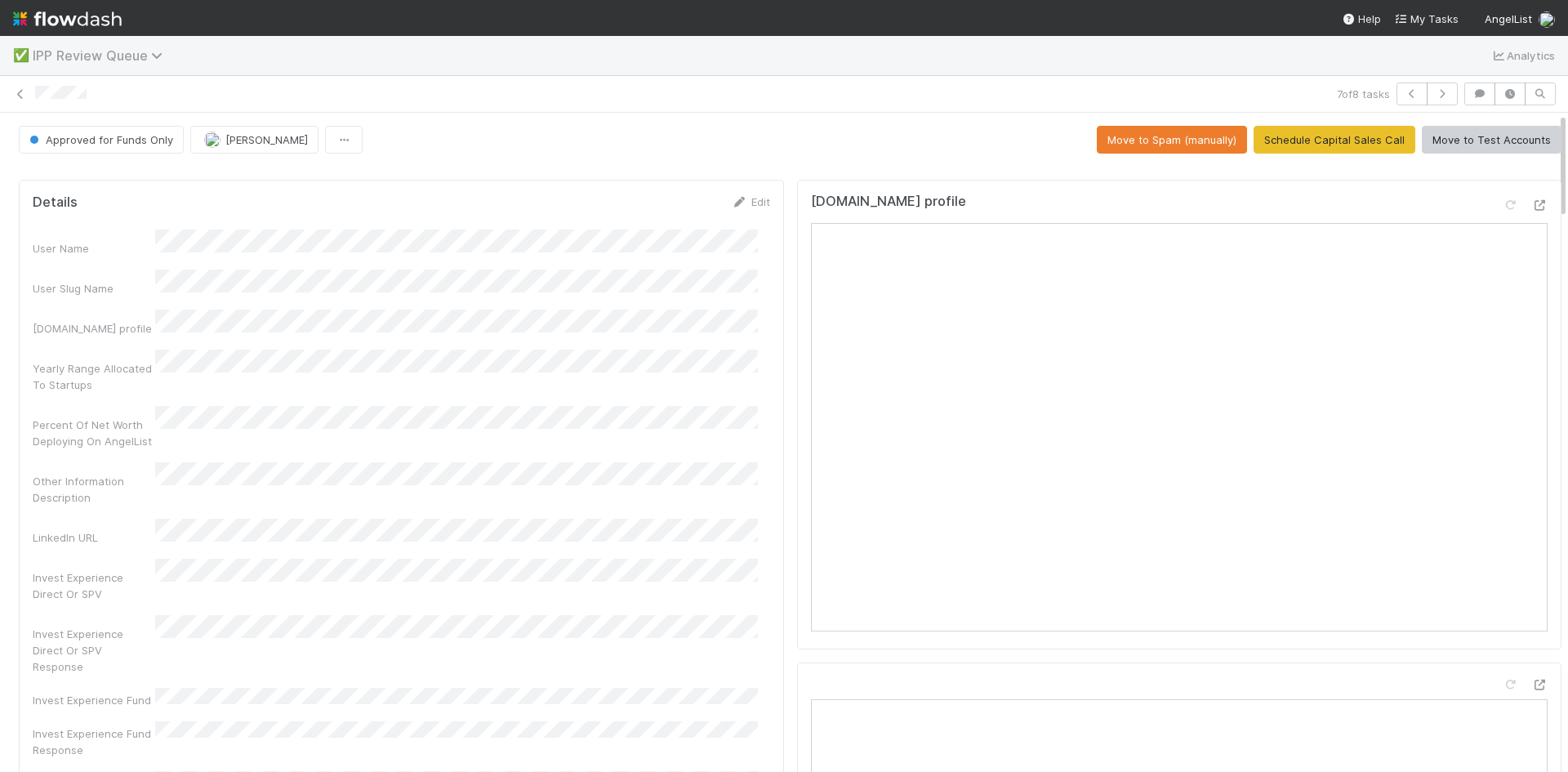
click at [147, 56] on span "IPP Review Queue" at bounding box center [102, 55] width 138 height 16
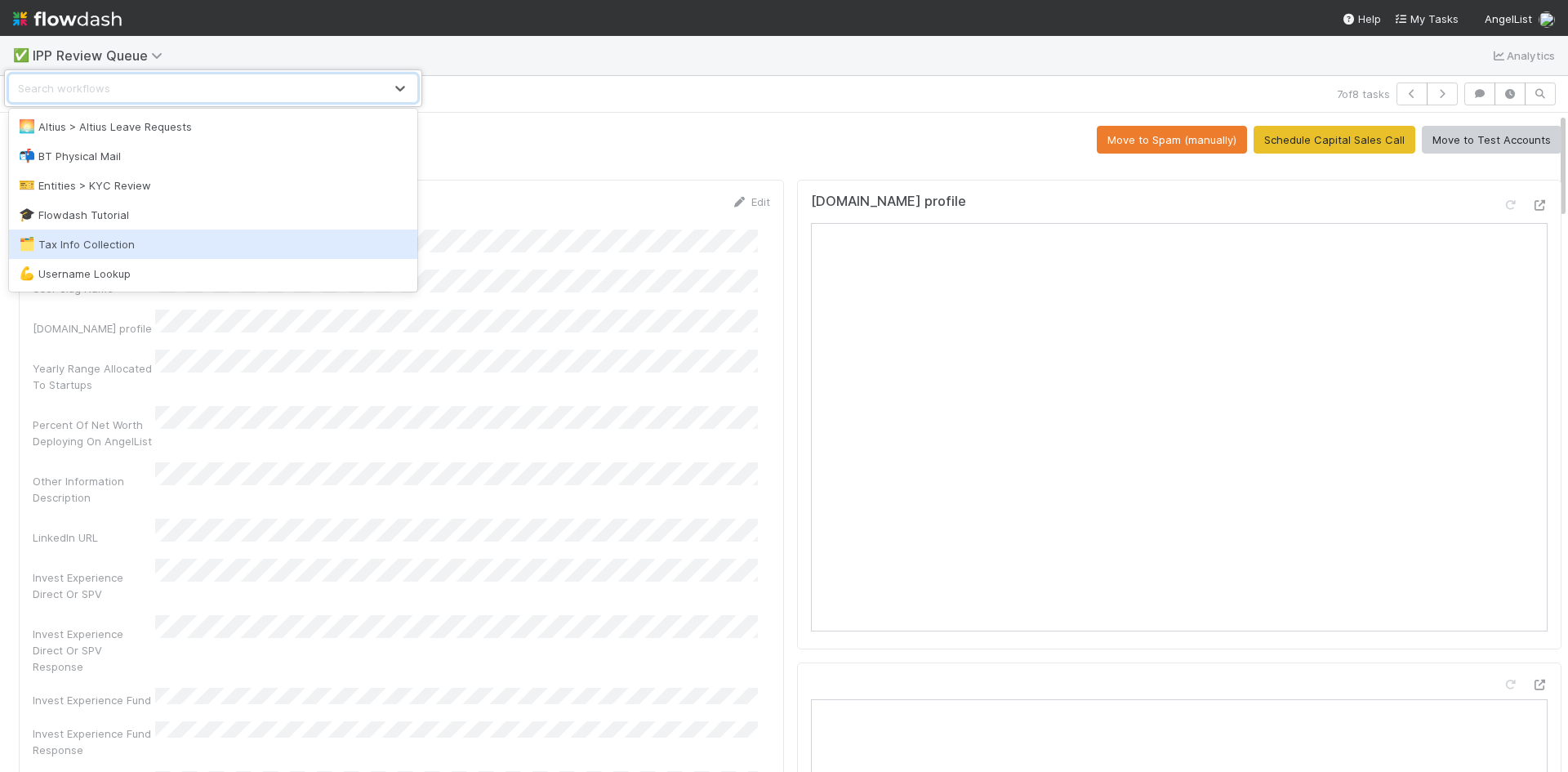
click at [99, 234] on div "🗂️ Tax Info Collection" at bounding box center [213, 244] width 408 height 29
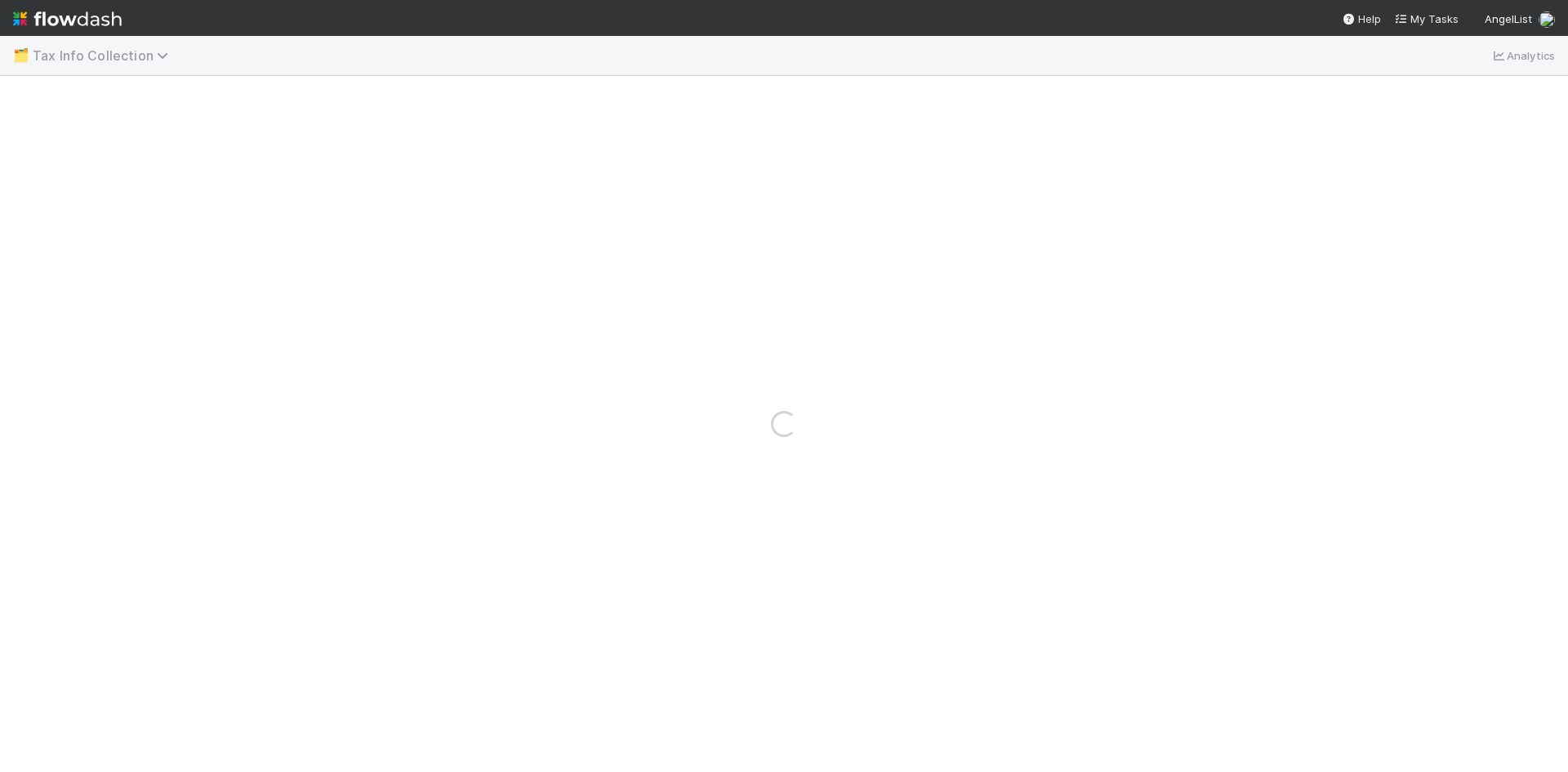
click at [157, 56] on icon at bounding box center [165, 55] width 16 height 13
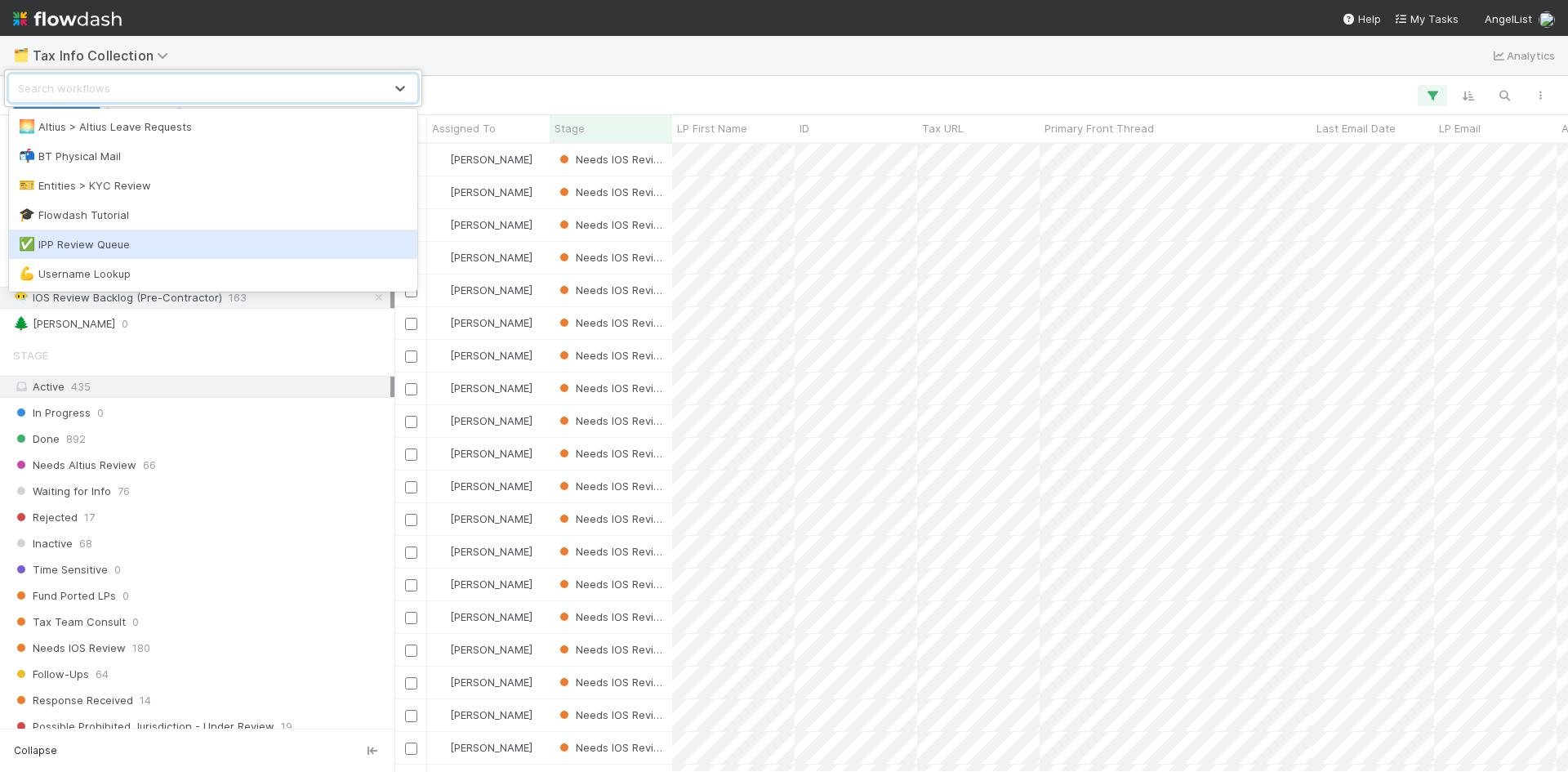
scroll to position [616, 1162]
click at [120, 238] on div "✅ IPP Review Queue" at bounding box center [213, 244] width 389 height 16
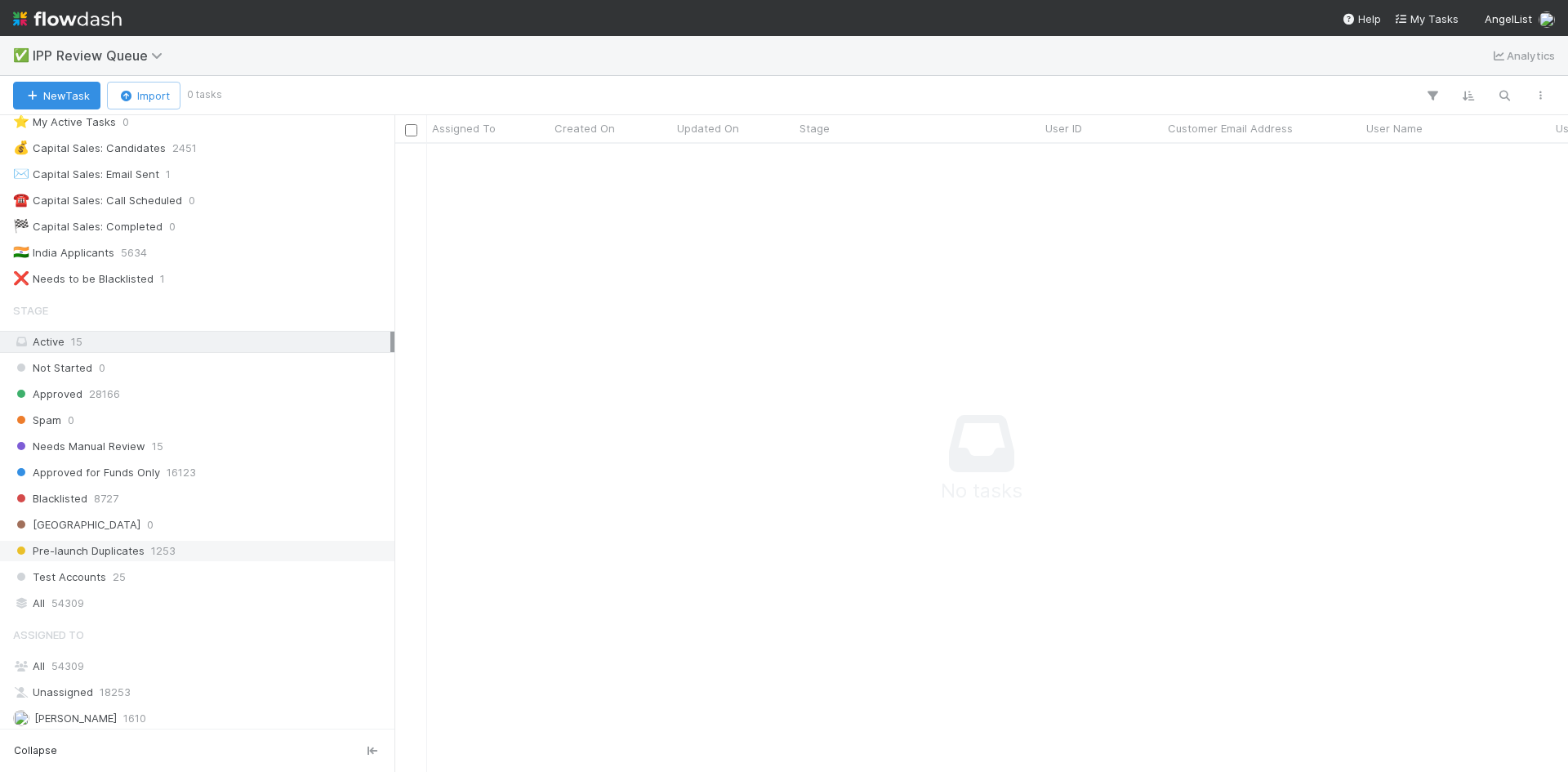
scroll to position [207, 0]
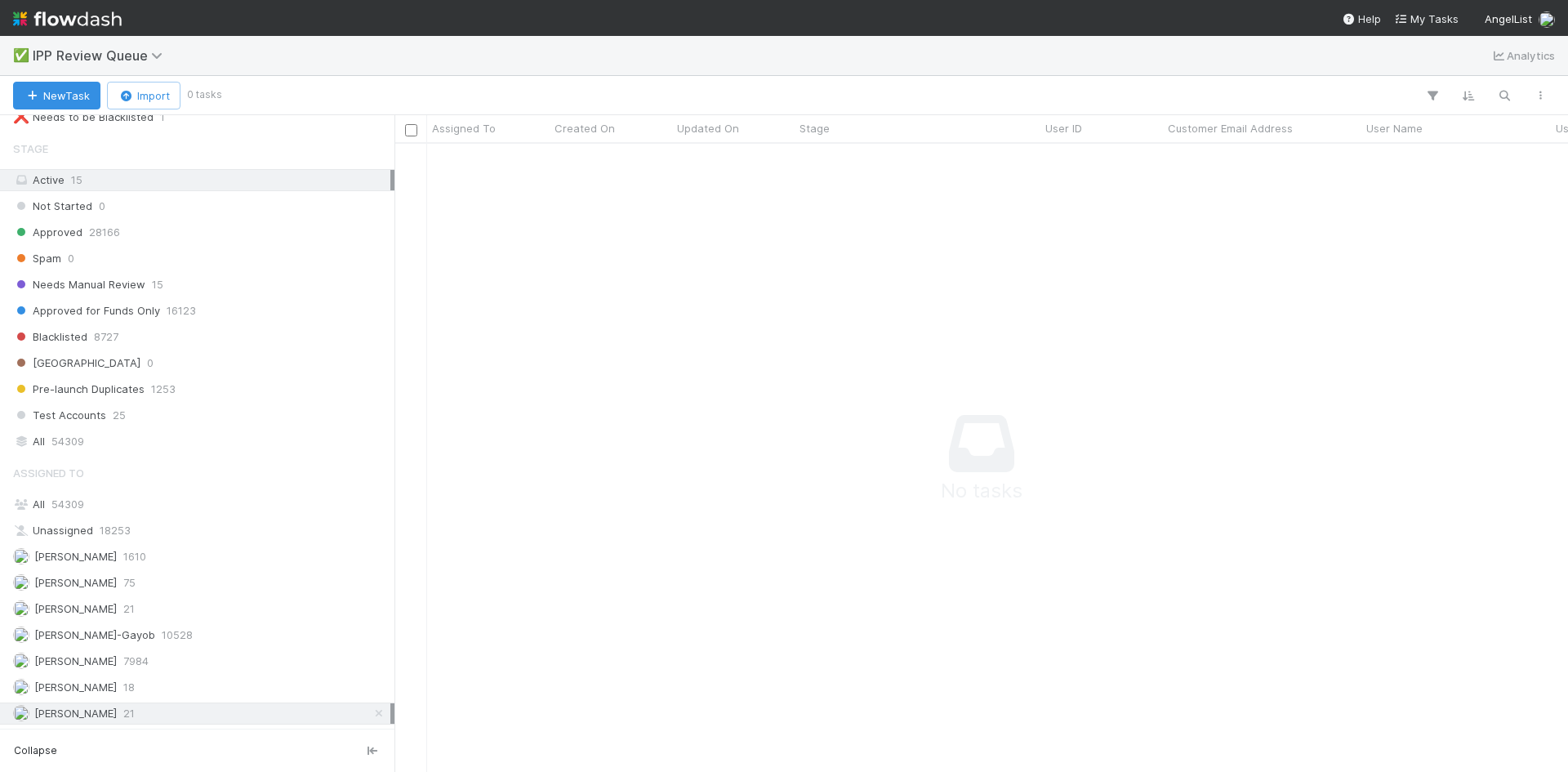
click at [174, 712] on div "[PERSON_NAME] VI 21" at bounding box center [201, 714] width 377 height 21
click at [155, 608] on div "Karen Jane Salcedo 21" at bounding box center [201, 609] width 377 height 21
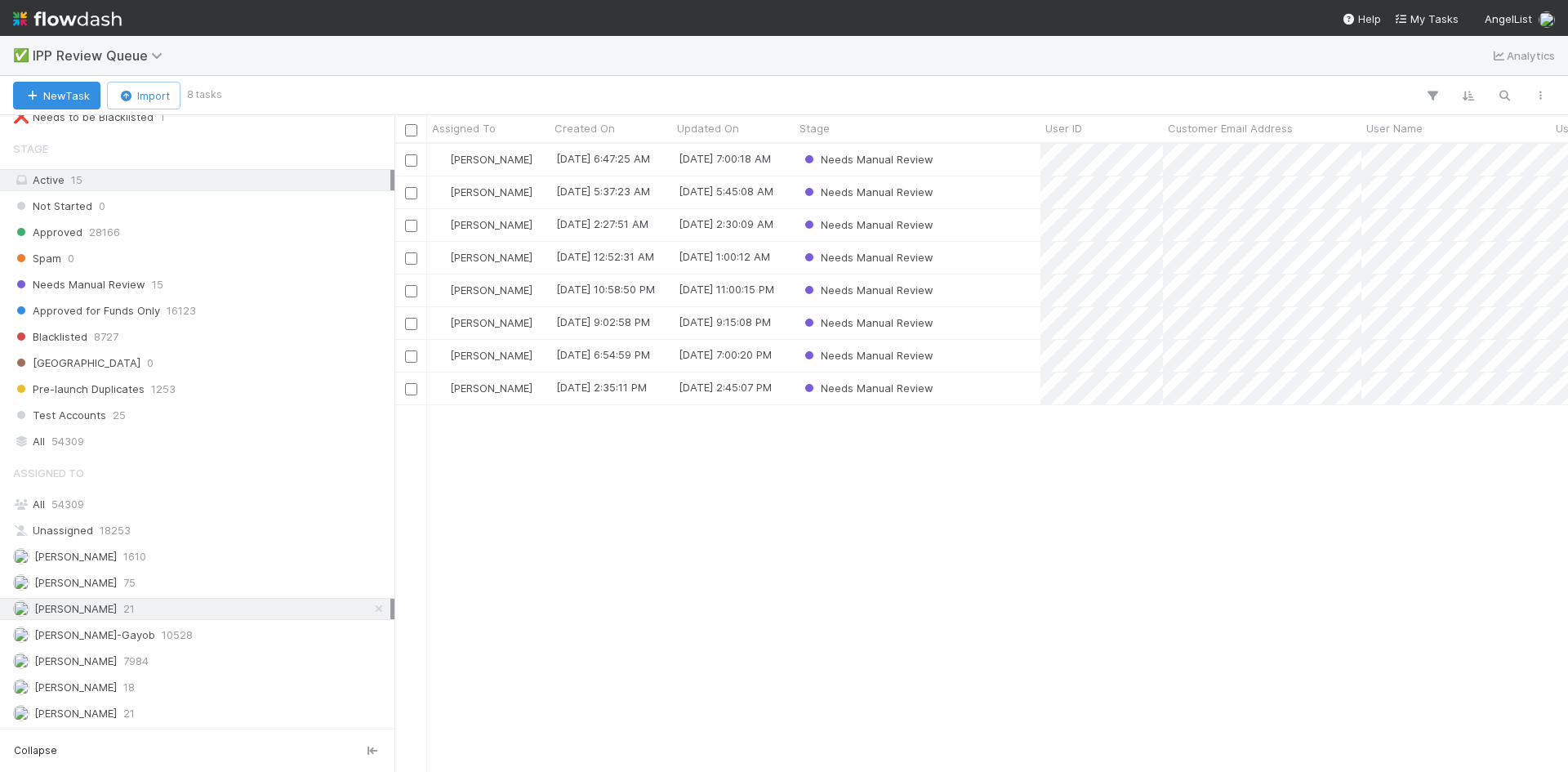
scroll to position [616, 1162]
